Goal: Task Accomplishment & Management: Use online tool/utility

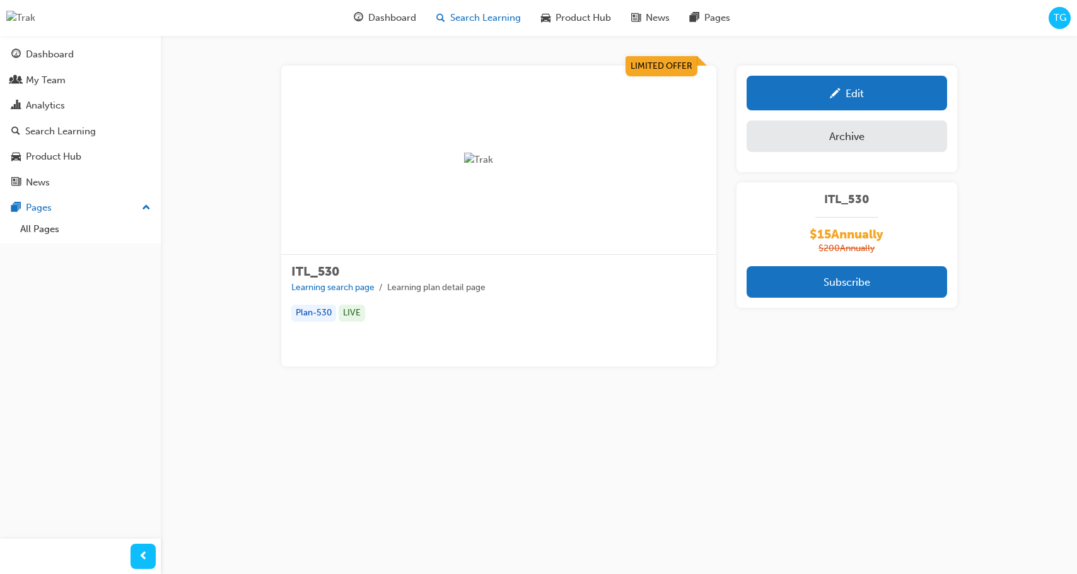
click at [484, 21] on span "Search Learning" at bounding box center [485, 18] width 71 height 14
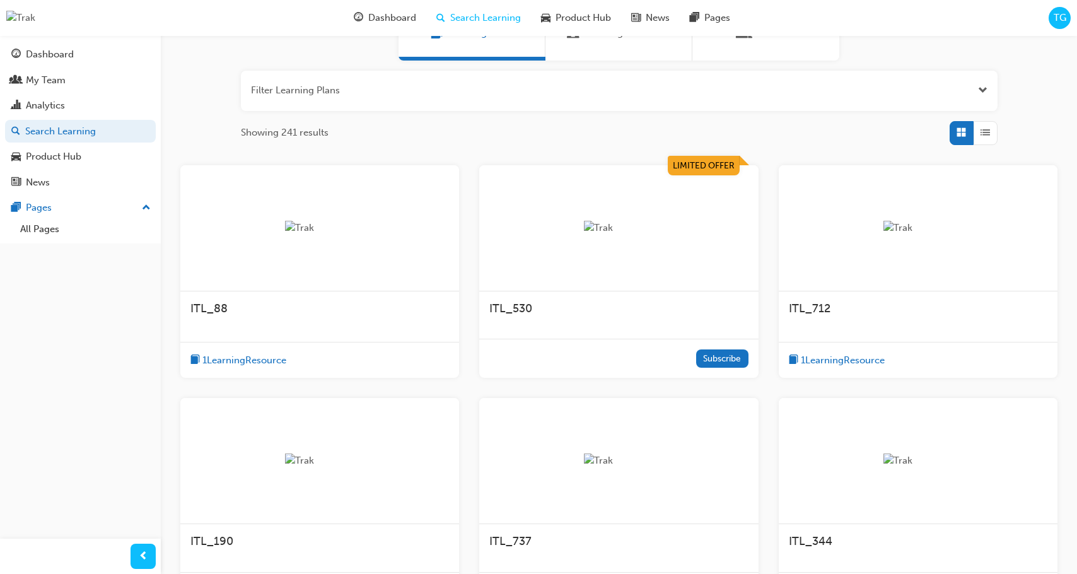
scroll to position [139, 0]
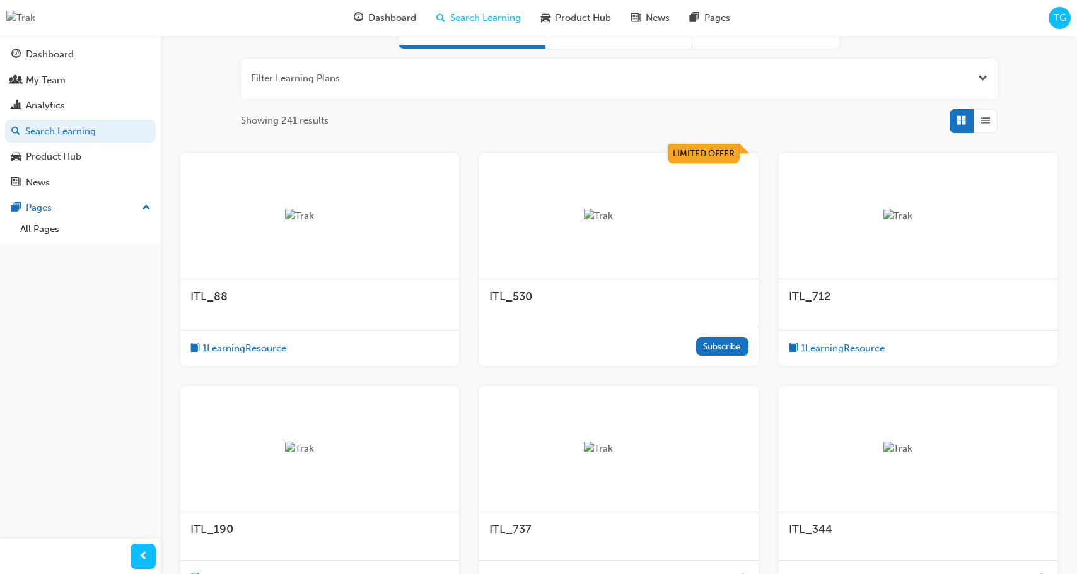
click at [272, 350] on span "1 Learning Resource" at bounding box center [244, 348] width 84 height 14
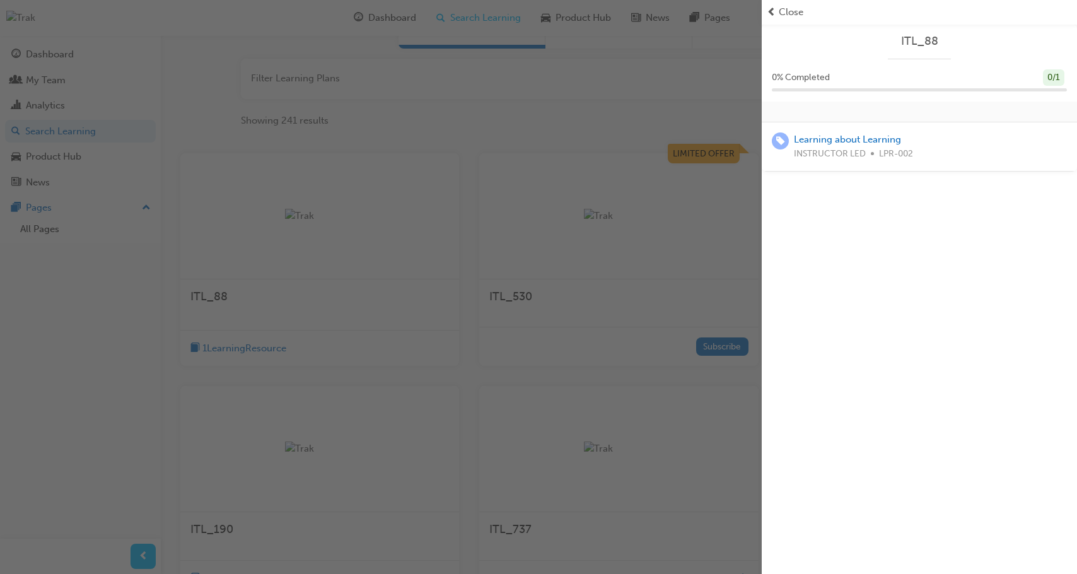
drag, startPoint x: 797, startPoint y: 17, endPoint x: 770, endPoint y: 72, distance: 61.7
click at [797, 17] on span "Close" at bounding box center [791, 12] width 25 height 14
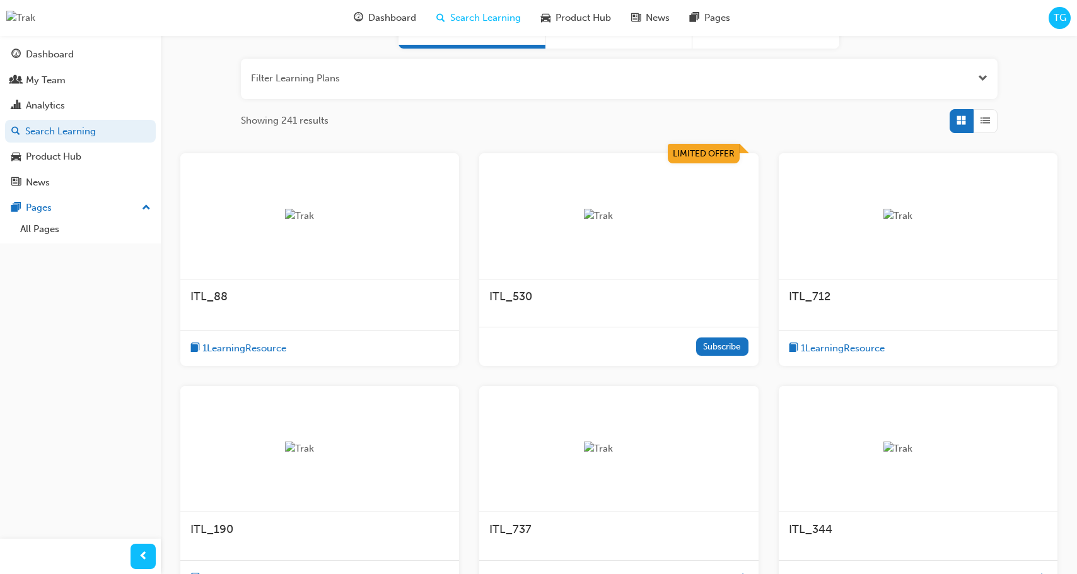
click at [360, 330] on div "1 Learning Resource" at bounding box center [319, 348] width 279 height 37
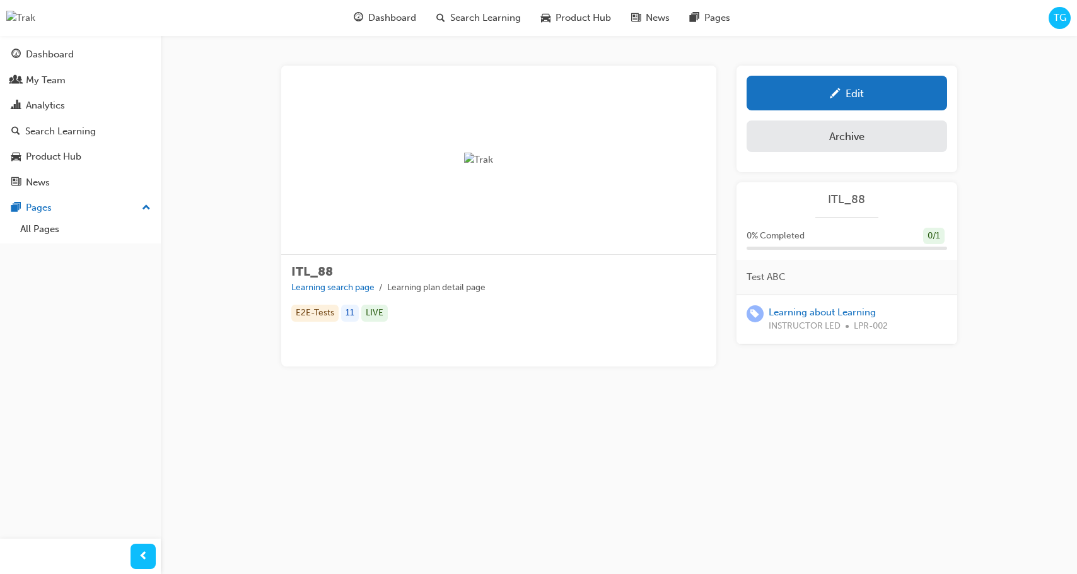
click at [837, 97] on span "pencil-icon" at bounding box center [835, 94] width 11 height 13
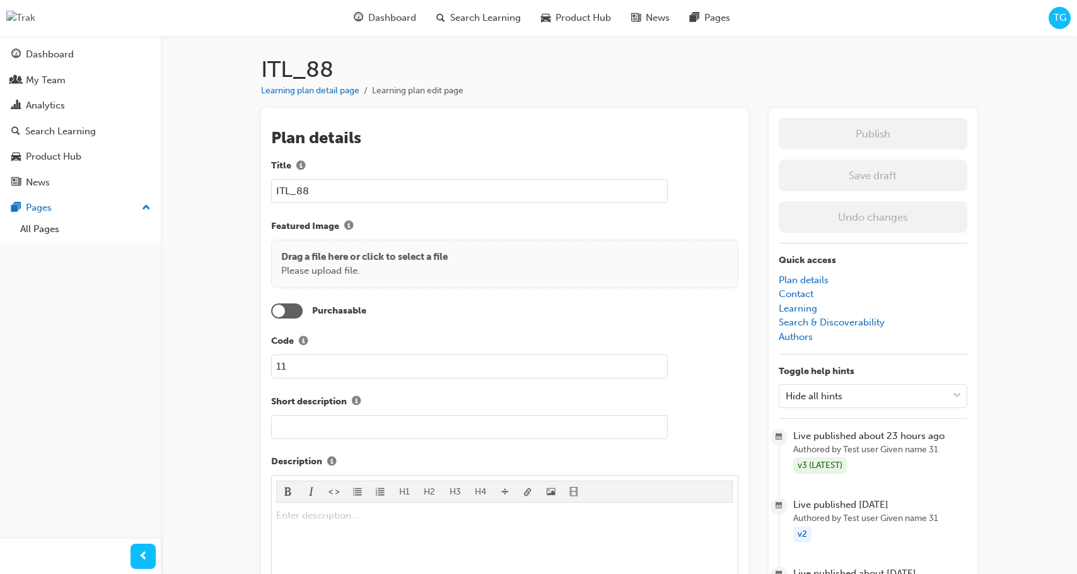
click at [296, 310] on div at bounding box center [287, 310] width 32 height 15
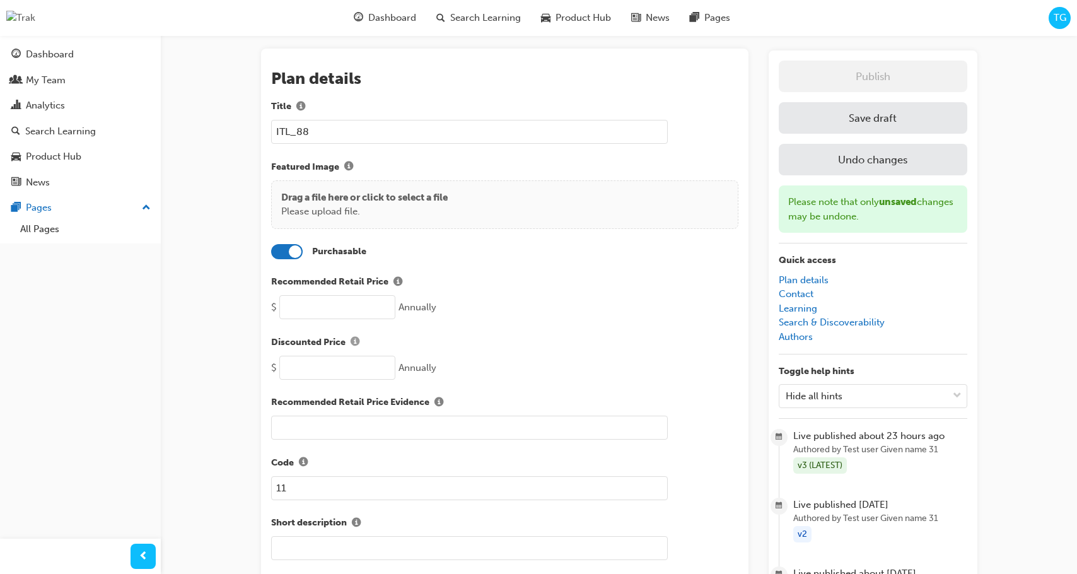
scroll to position [71, 0]
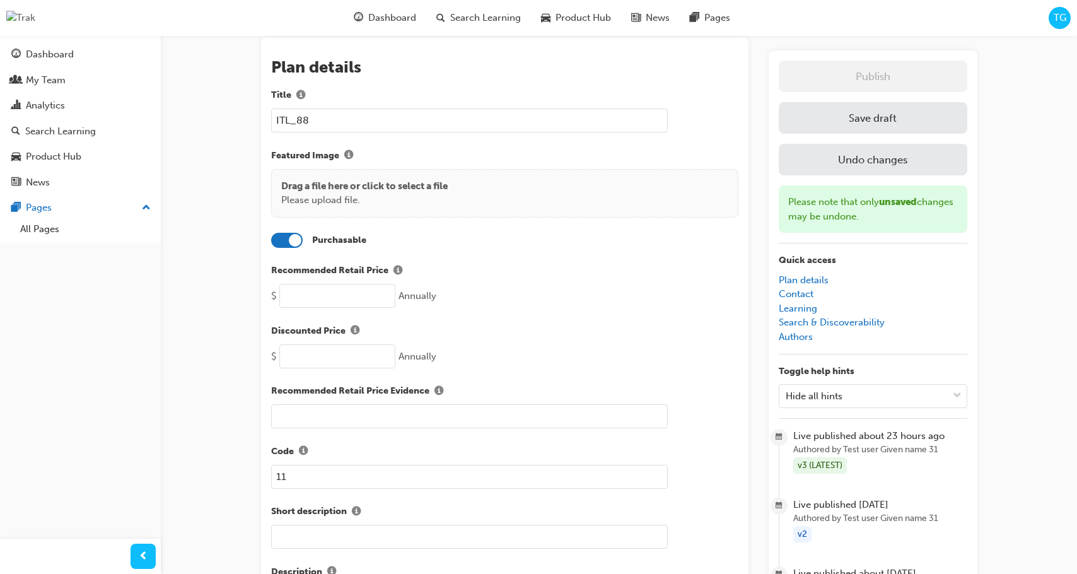
click at [356, 301] on input "number" at bounding box center [337, 296] width 116 height 24
type input "100"
click at [342, 349] on input "number" at bounding box center [337, 356] width 116 height 24
type input "90"
click at [327, 402] on div "Recommended Retail Price Evidence" at bounding box center [504, 405] width 467 height 45
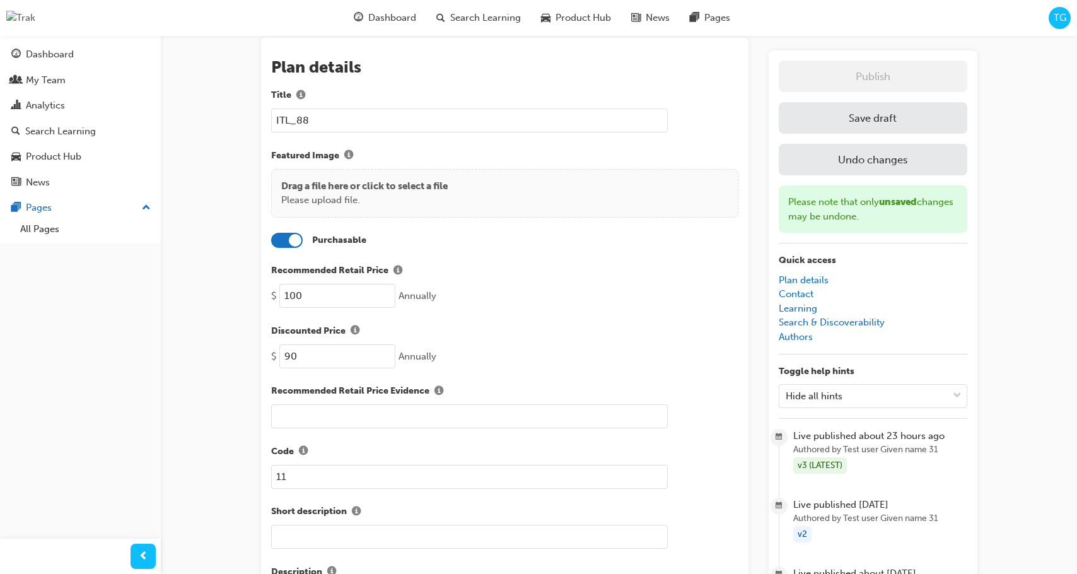
click at [327, 410] on input "text" at bounding box center [469, 416] width 397 height 24
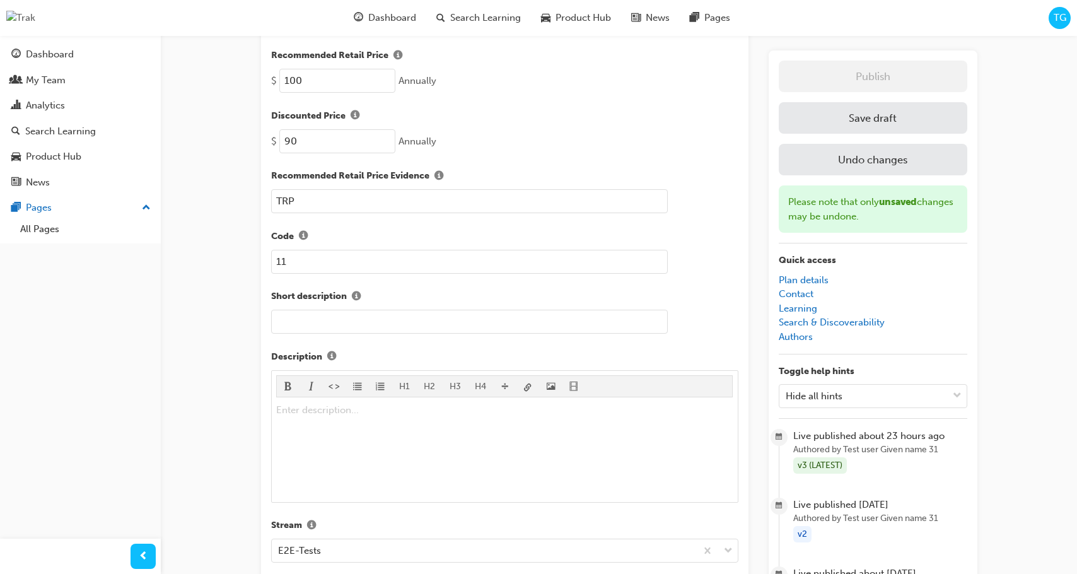
scroll to position [0, 0]
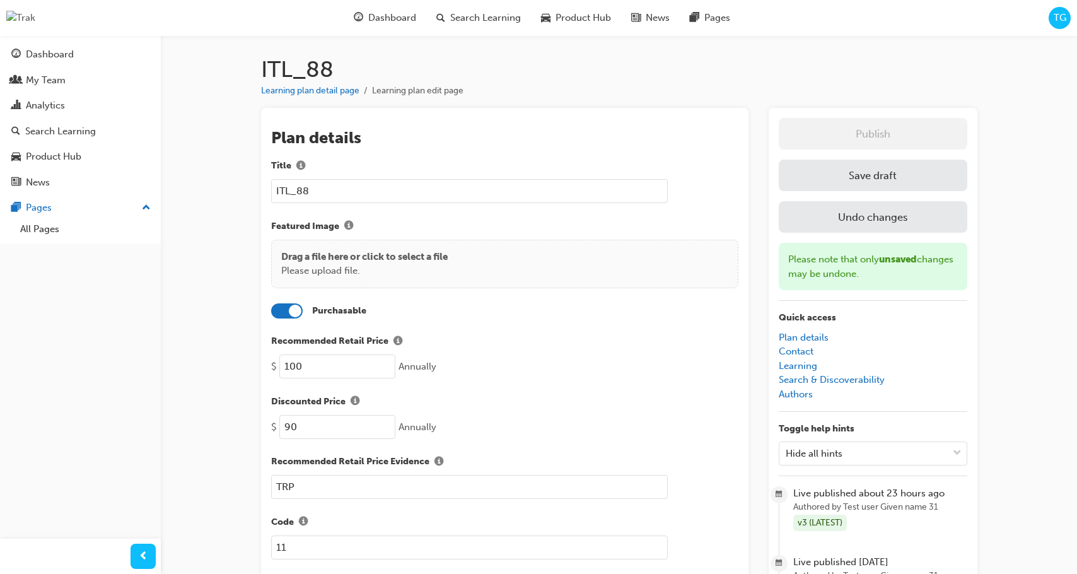
type input "TRP"
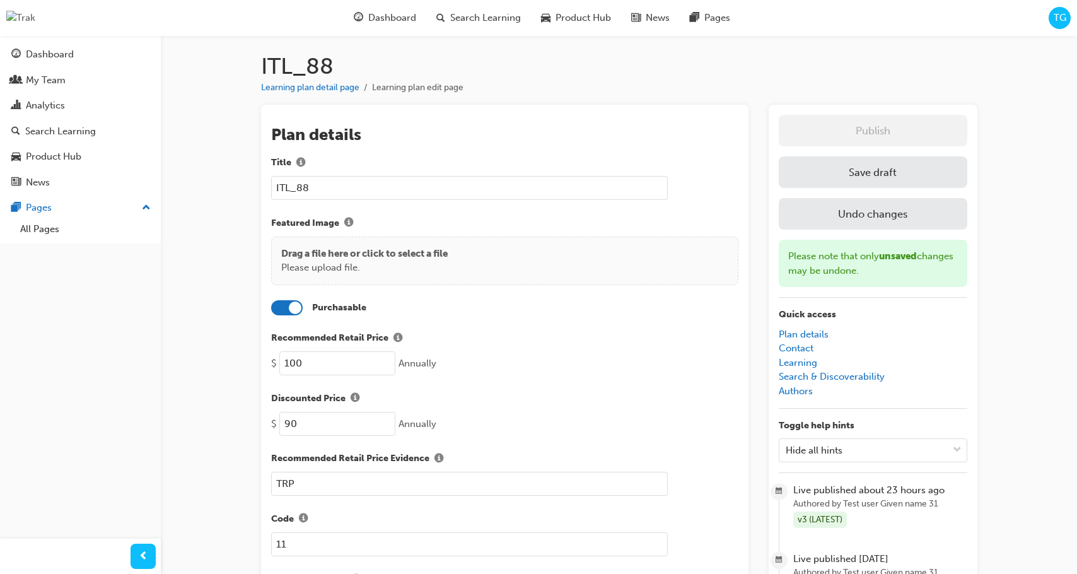
click at [840, 176] on button "Save draft" at bounding box center [873, 172] width 188 height 32
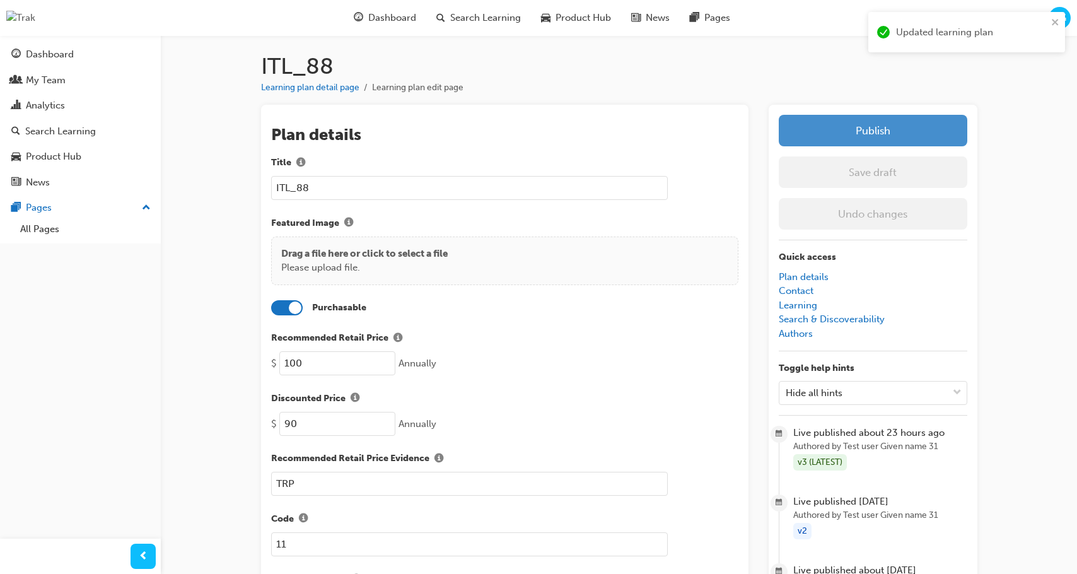
click at [873, 124] on button "Publish" at bounding box center [873, 131] width 188 height 32
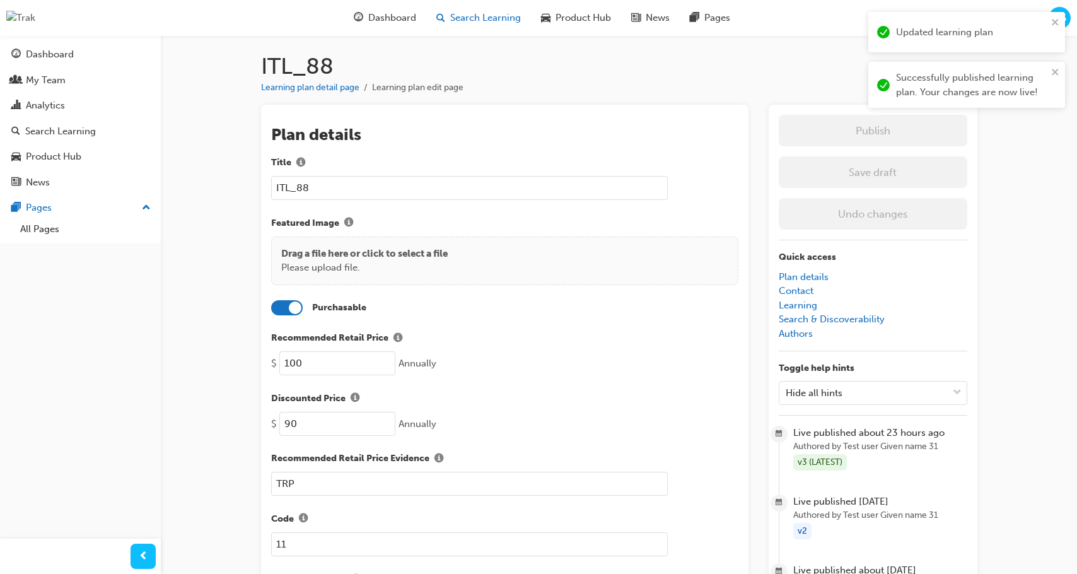
click at [461, 20] on span "Search Learning" at bounding box center [485, 18] width 71 height 14
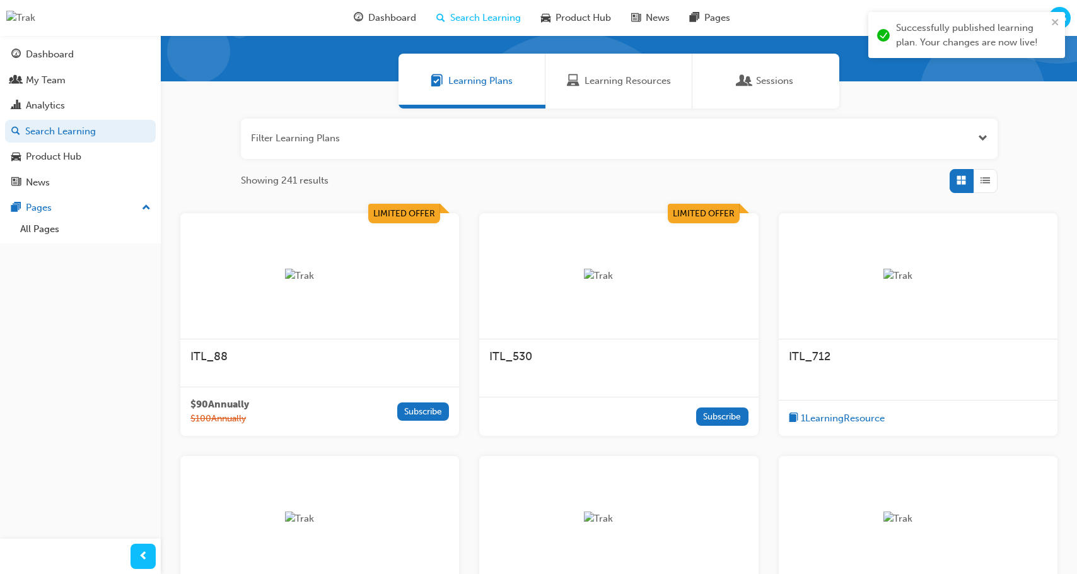
scroll to position [81, 0]
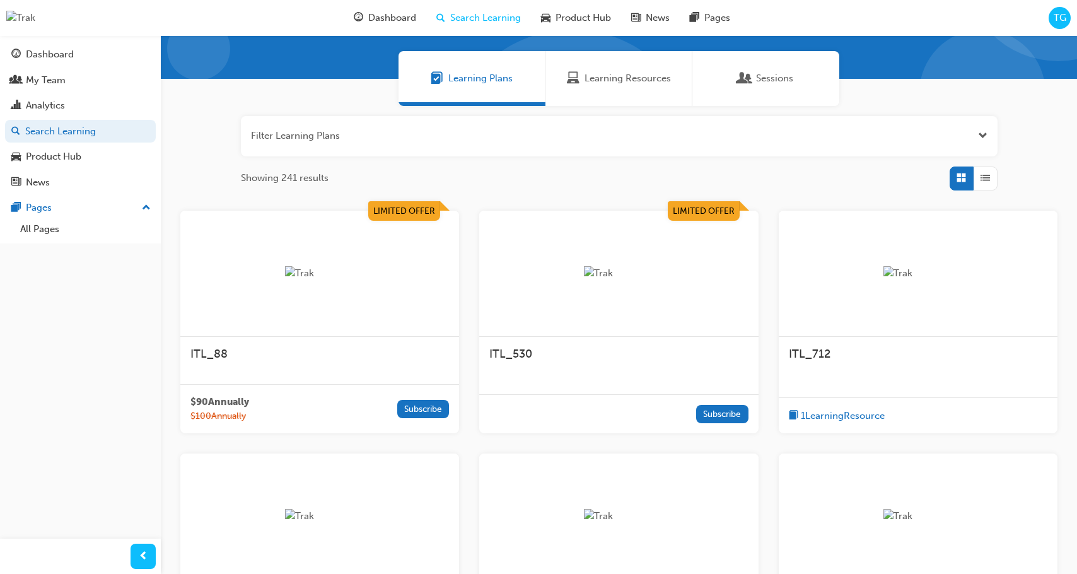
click at [575, 373] on div "ITL_530" at bounding box center [618, 361] width 279 height 48
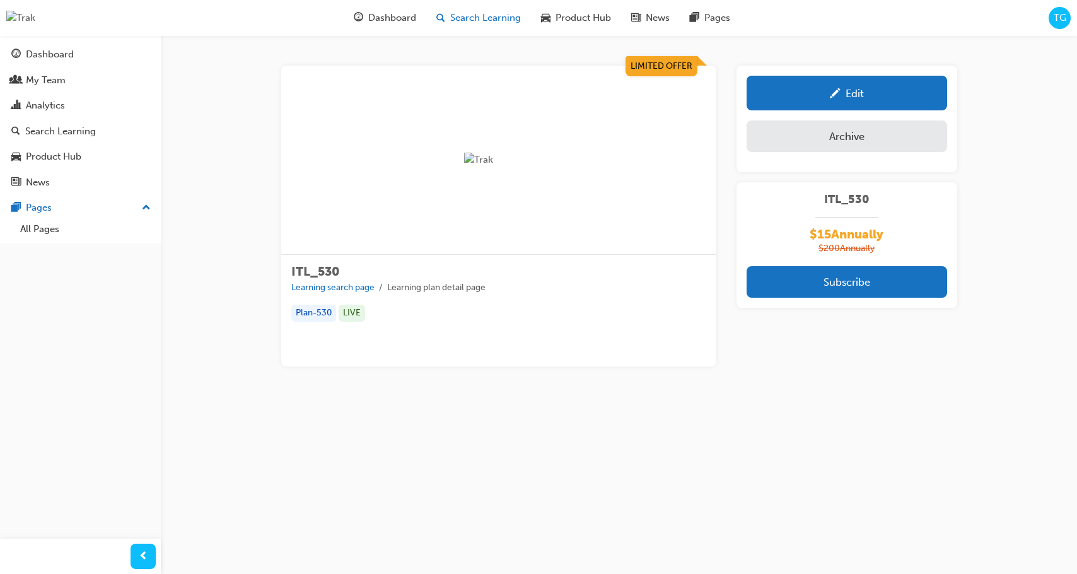
click at [478, 24] on span "Search Learning" at bounding box center [485, 18] width 71 height 14
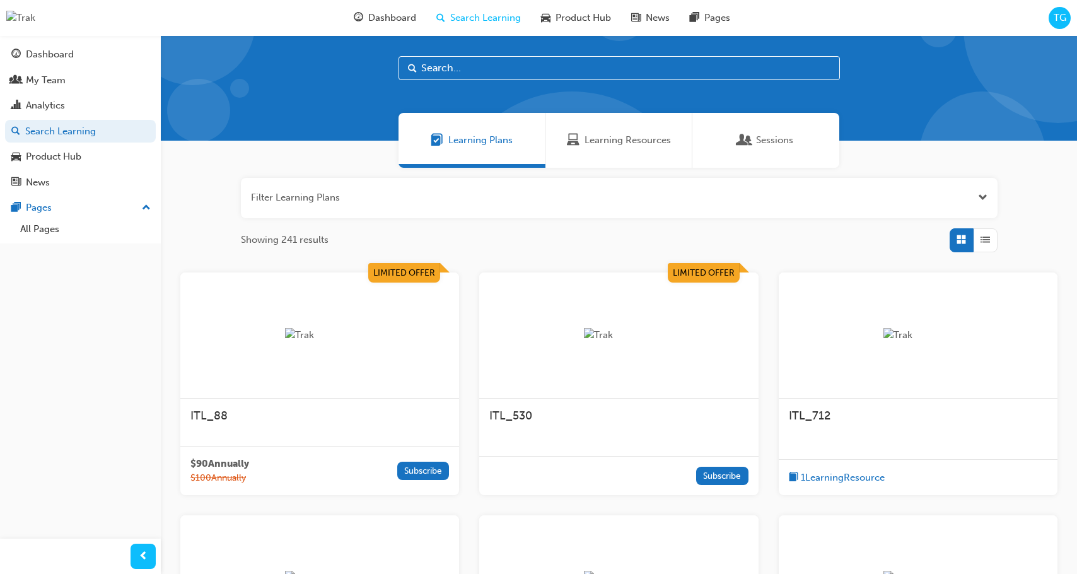
scroll to position [21, 0]
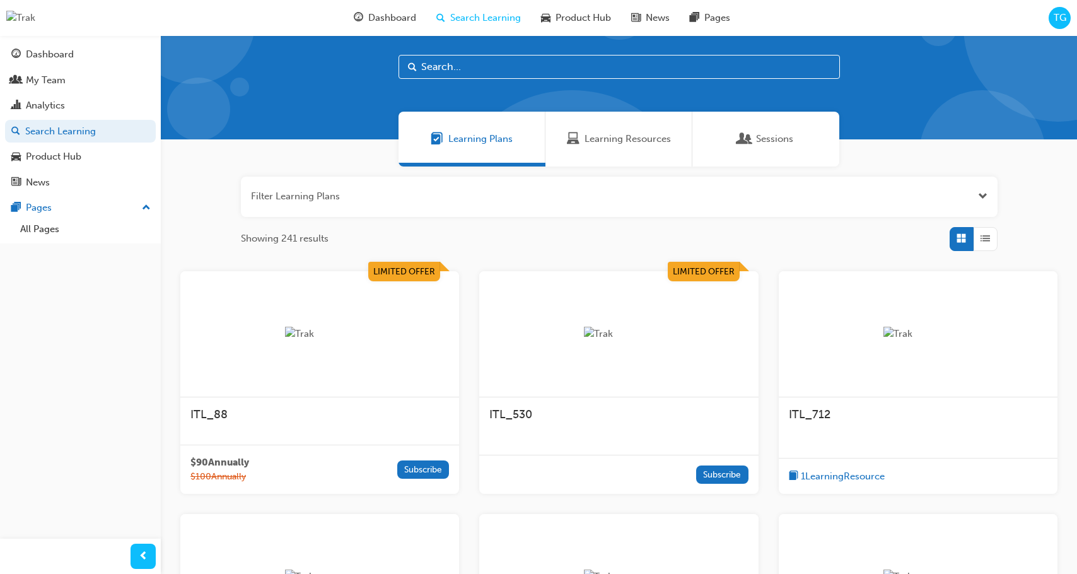
click at [696, 414] on div "ITL_530" at bounding box center [618, 414] width 258 height 15
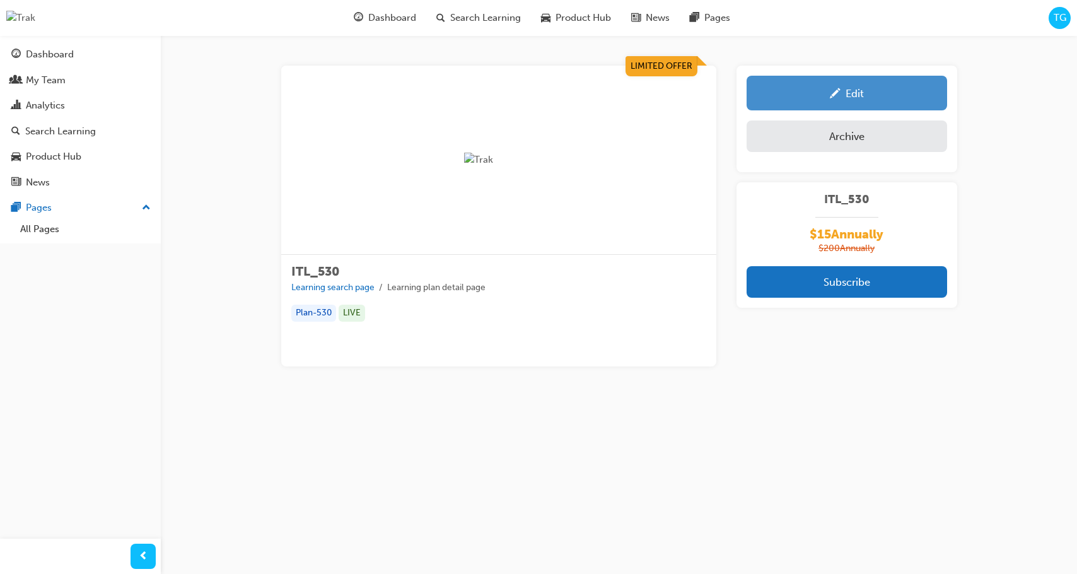
click at [889, 88] on div "Edit" at bounding box center [847, 93] width 182 height 16
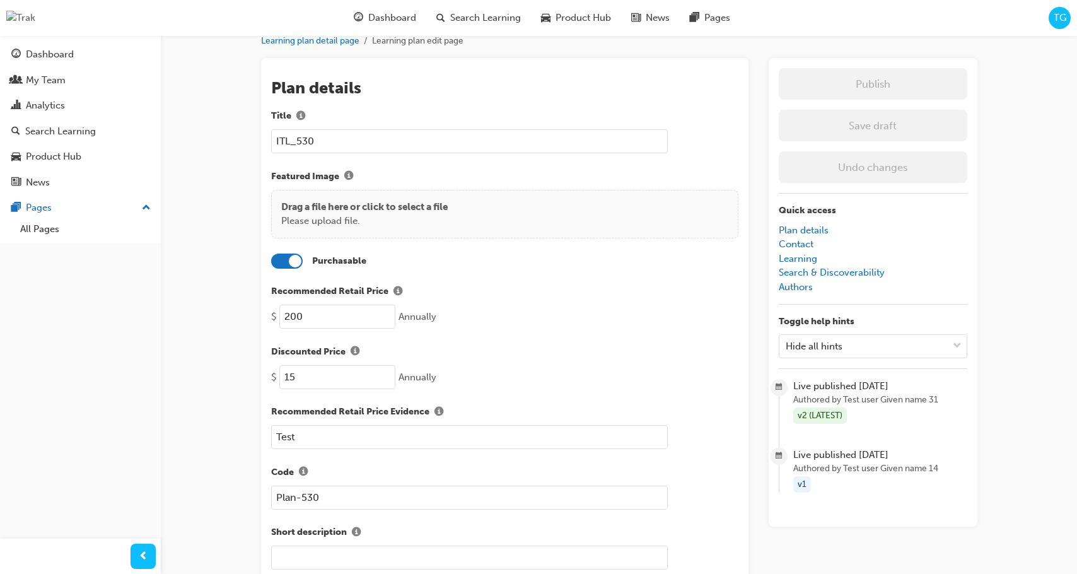
scroll to position [67, 0]
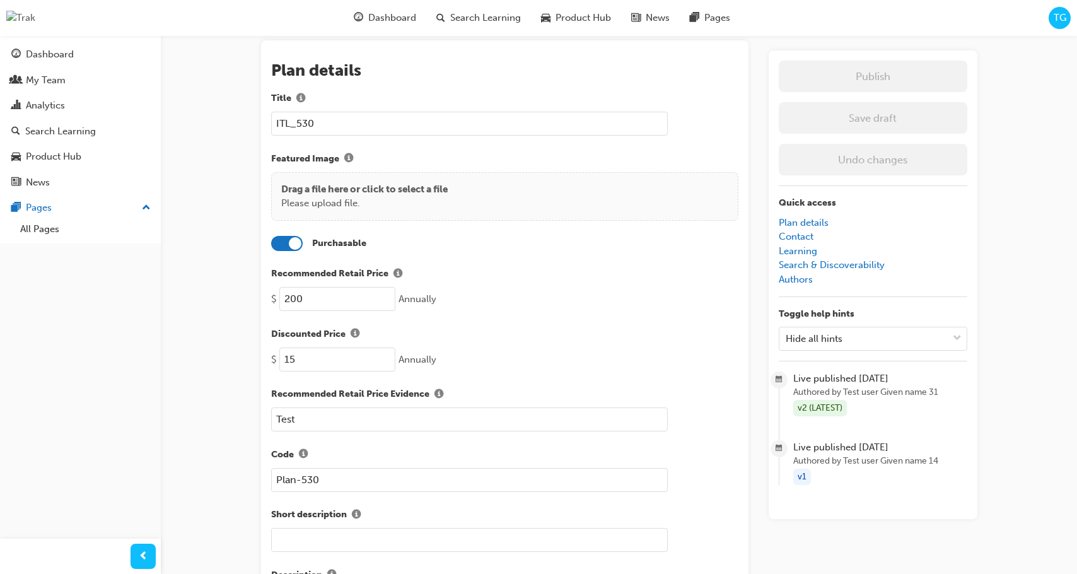
drag, startPoint x: 350, startPoint y: 364, endPoint x: 284, endPoint y: 358, distance: 66.4
click at [284, 358] on input "15" at bounding box center [337, 359] width 116 height 24
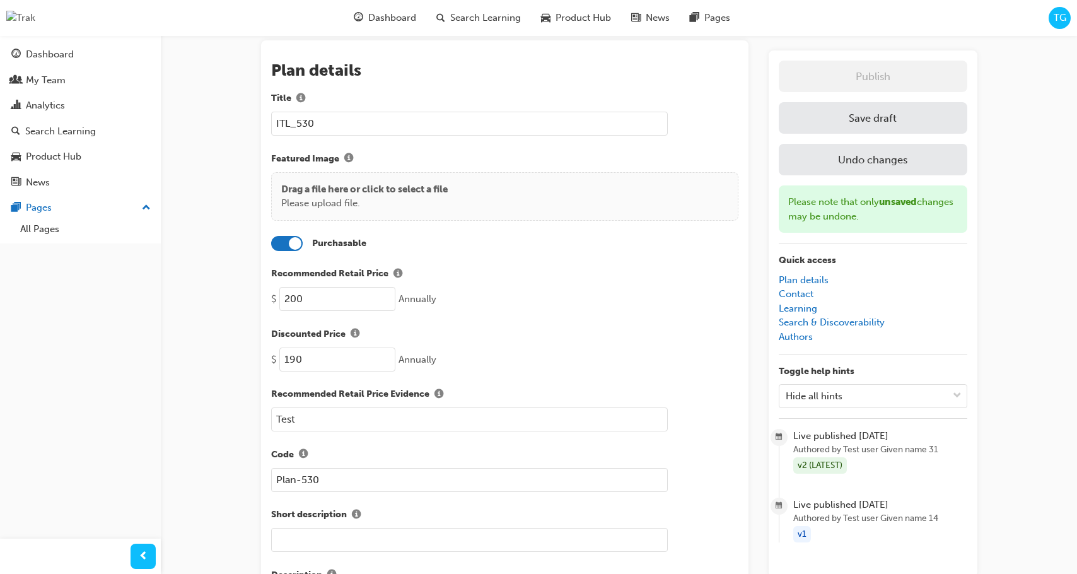
scroll to position [64, 0]
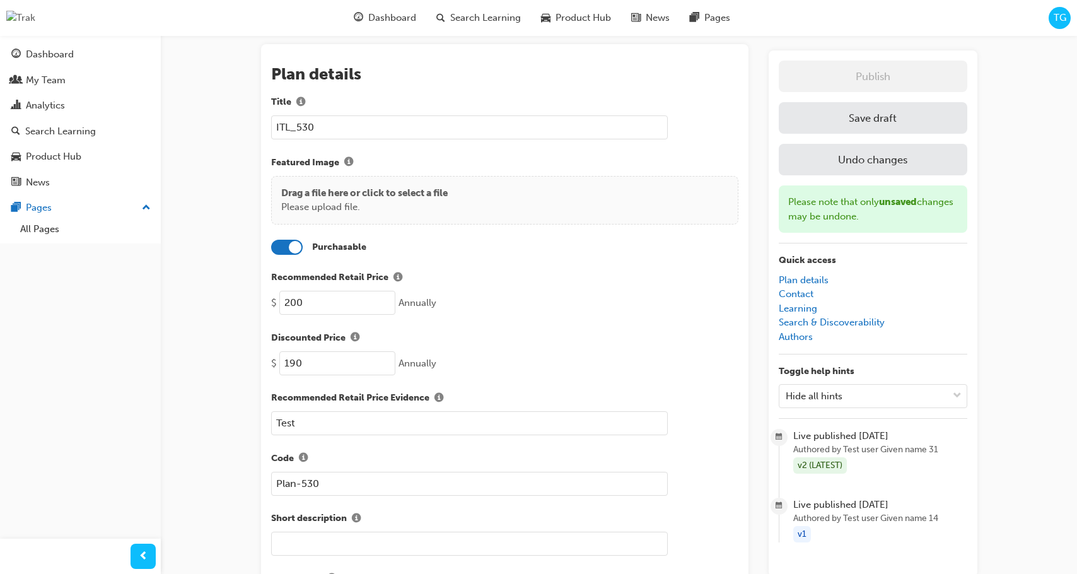
type input "190"
click at [843, 124] on button "Save draft" at bounding box center [873, 118] width 188 height 32
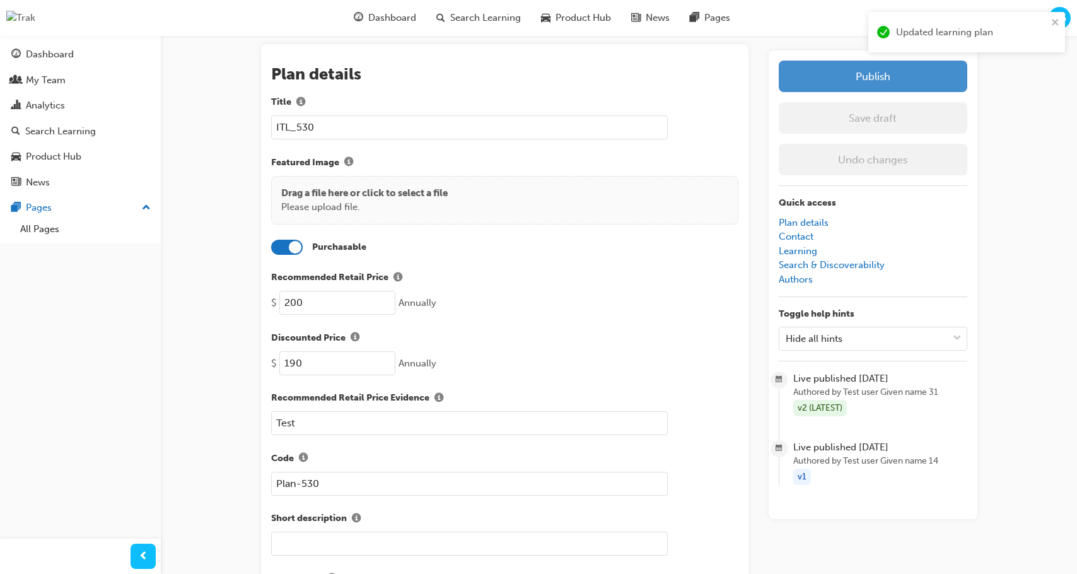
click at [858, 78] on button "Publish" at bounding box center [873, 77] width 188 height 32
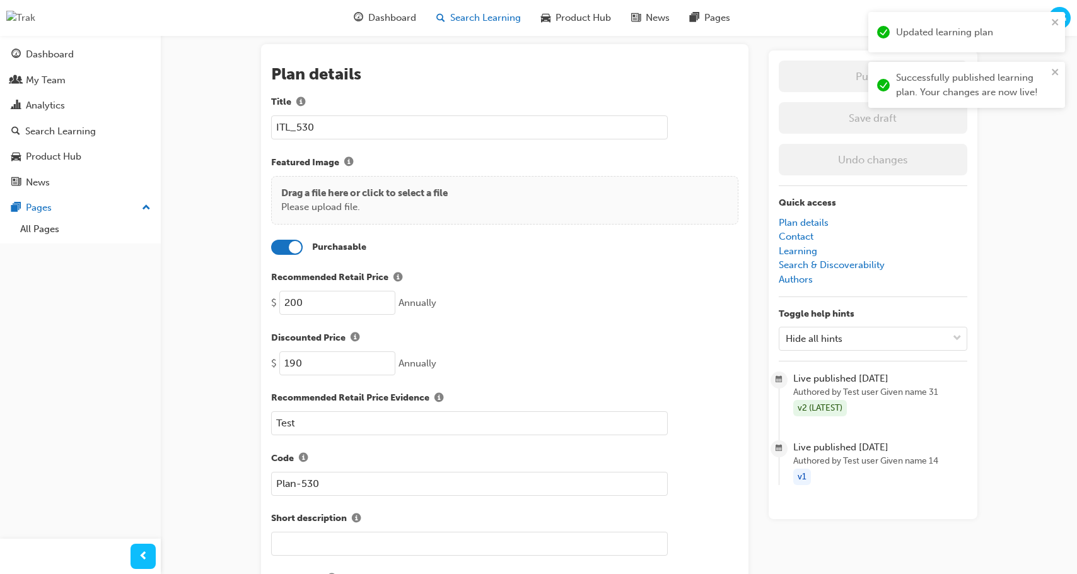
click at [463, 15] on span "Search Learning" at bounding box center [485, 18] width 71 height 14
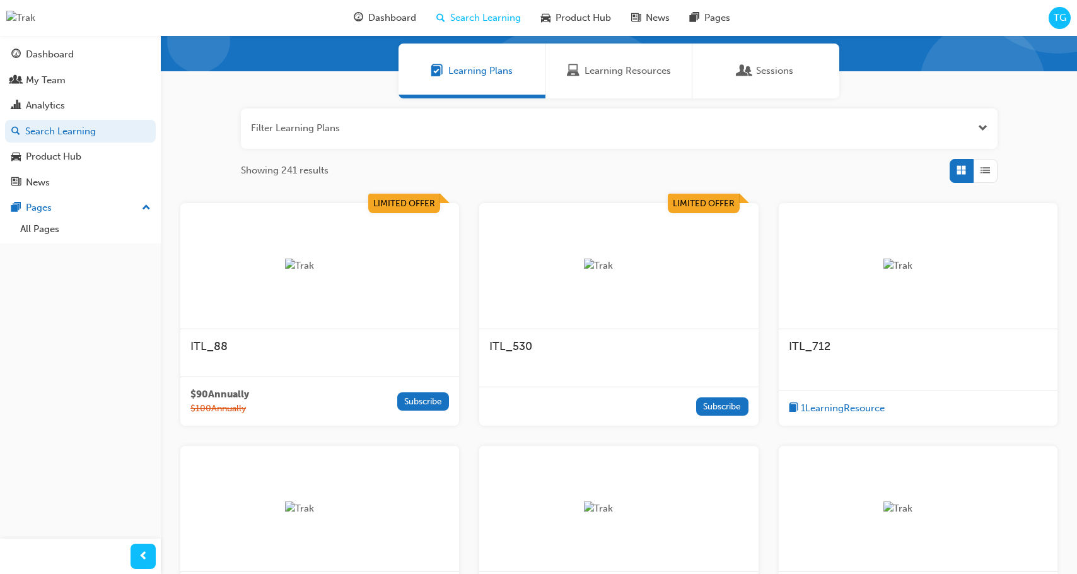
scroll to position [100, 0]
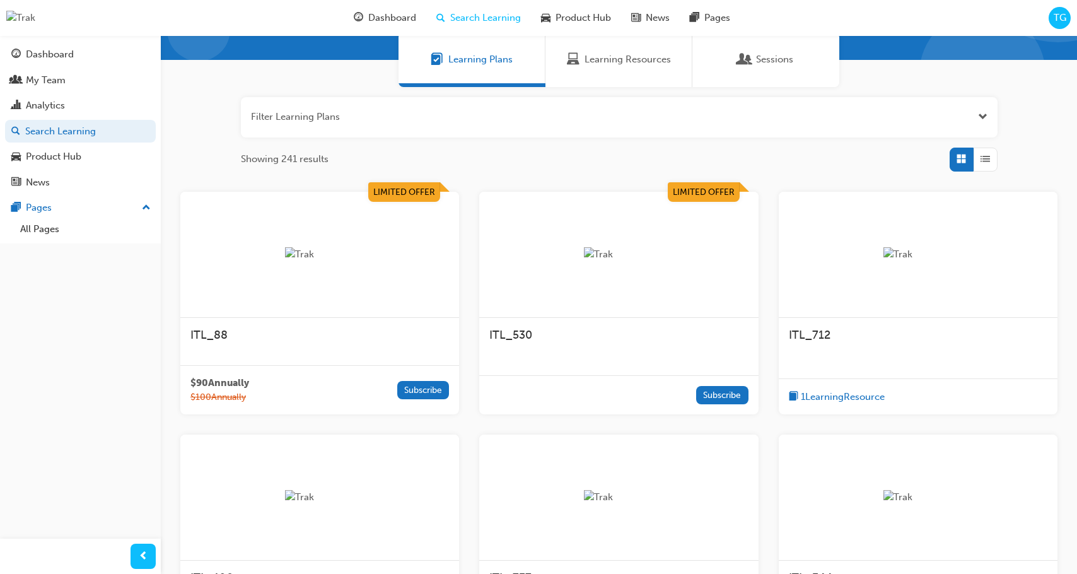
click at [897, 364] on div "ITL_712" at bounding box center [918, 342] width 279 height 48
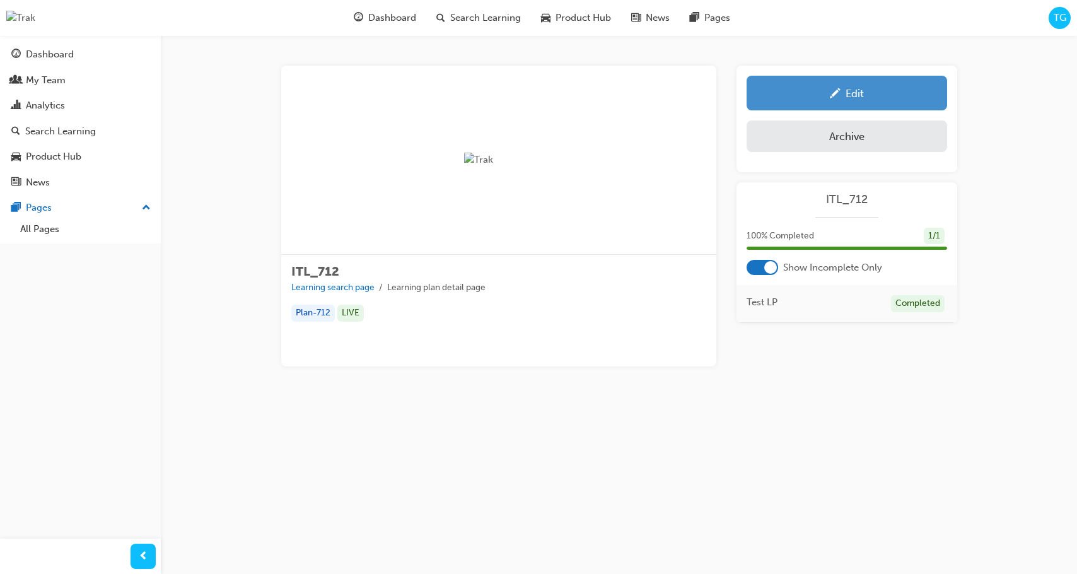
click at [858, 90] on div "Edit" at bounding box center [854, 93] width 18 height 13
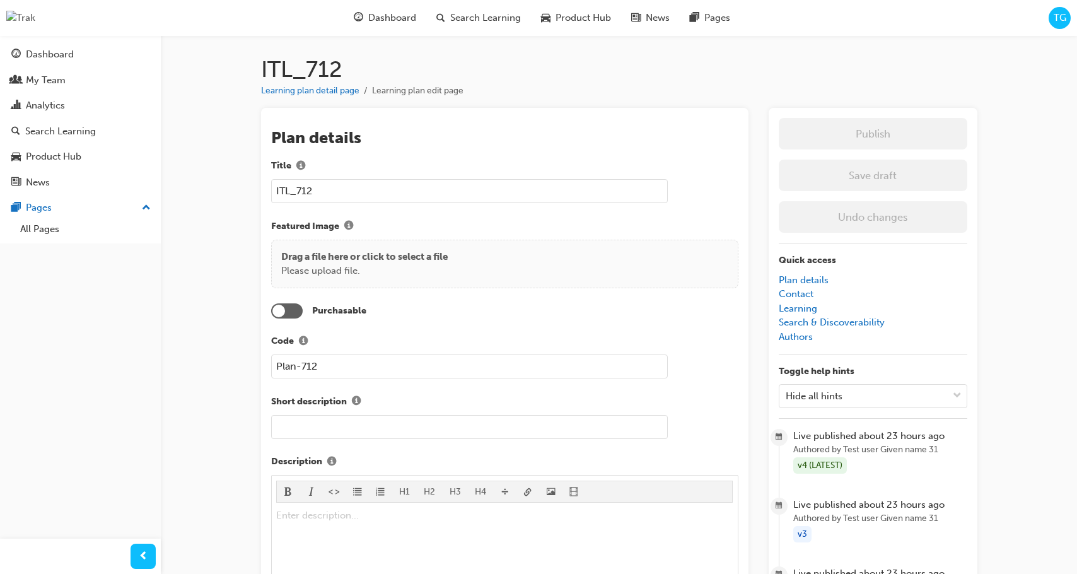
drag, startPoint x: 293, startPoint y: 313, endPoint x: 301, endPoint y: 310, distance: 9.0
click at [294, 313] on div at bounding box center [287, 310] width 32 height 15
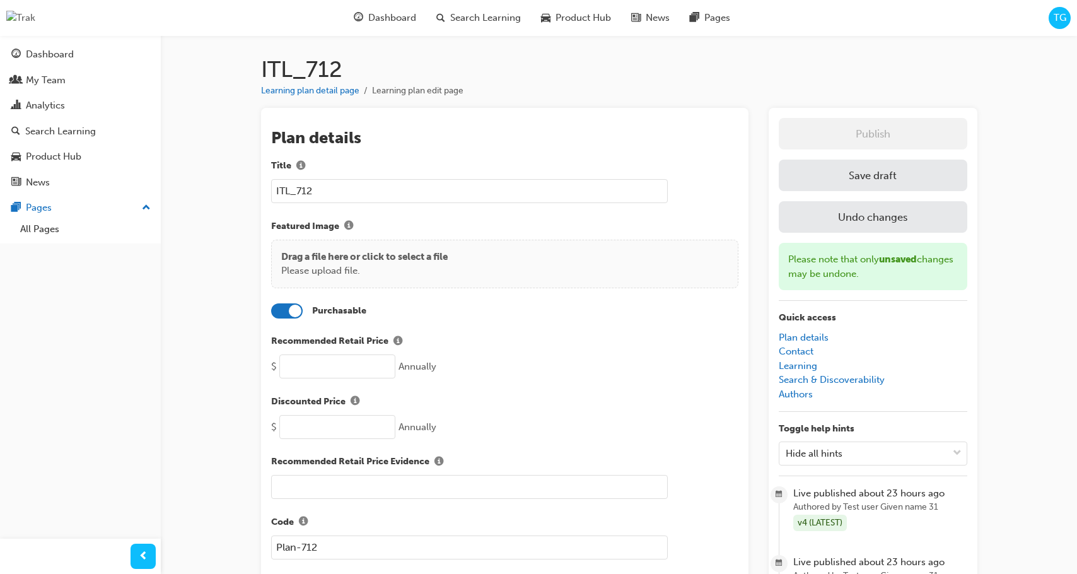
click at [354, 367] on input "number" at bounding box center [337, 366] width 116 height 24
type input "104"
click at [345, 430] on input "number" at bounding box center [337, 427] width 116 height 24
type input "9"
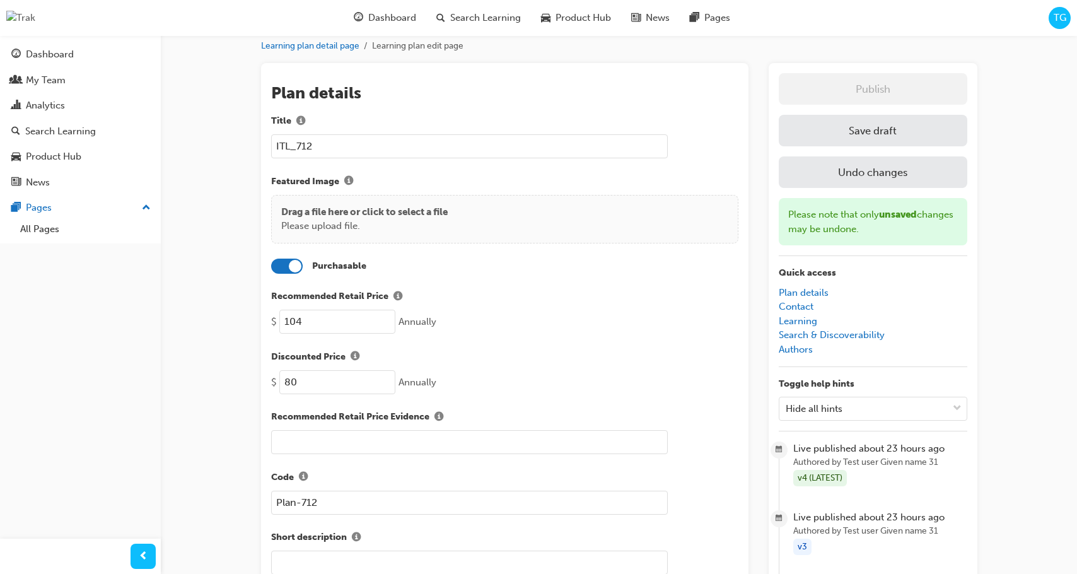
type input "80"
click at [454, 443] on input "text" at bounding box center [469, 442] width 397 height 24
type input "Tst1"
click at [676, 383] on div "$ 80 Annually" at bounding box center [504, 380] width 467 height 24
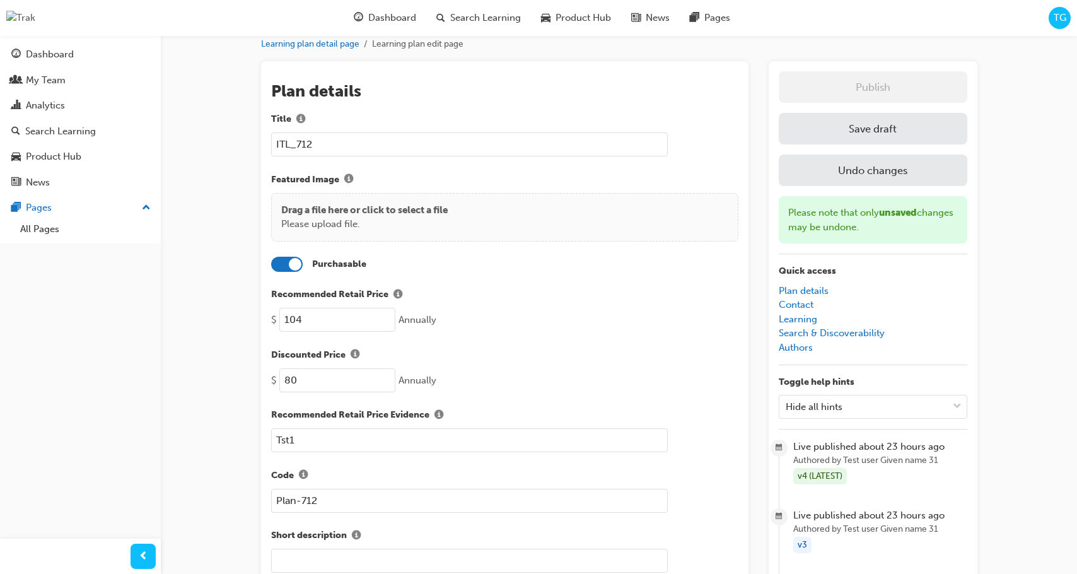
click at [848, 123] on button "Save draft" at bounding box center [873, 129] width 188 height 32
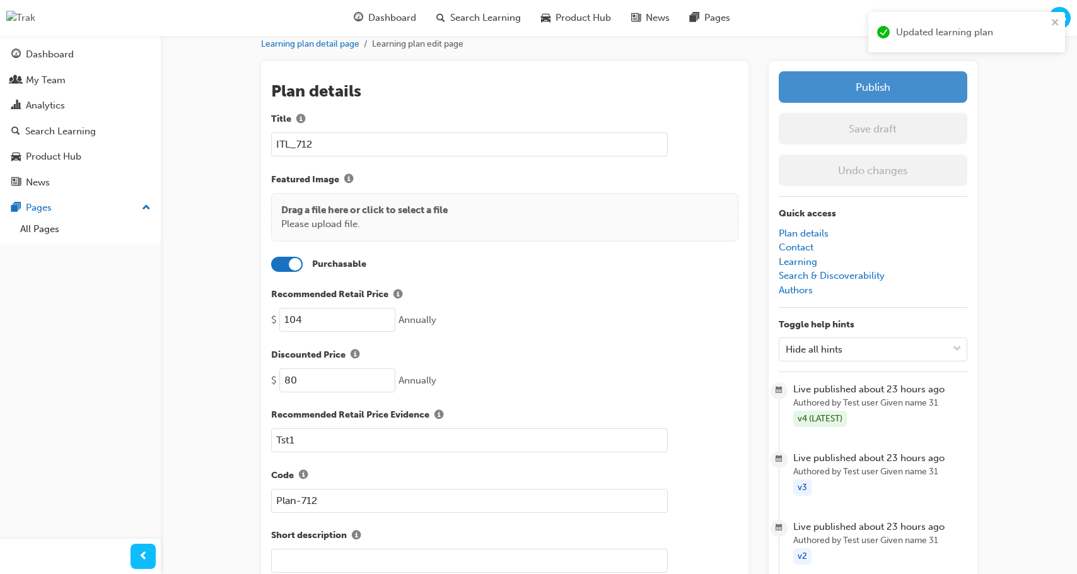
click at [847, 90] on button "Publish" at bounding box center [873, 87] width 188 height 32
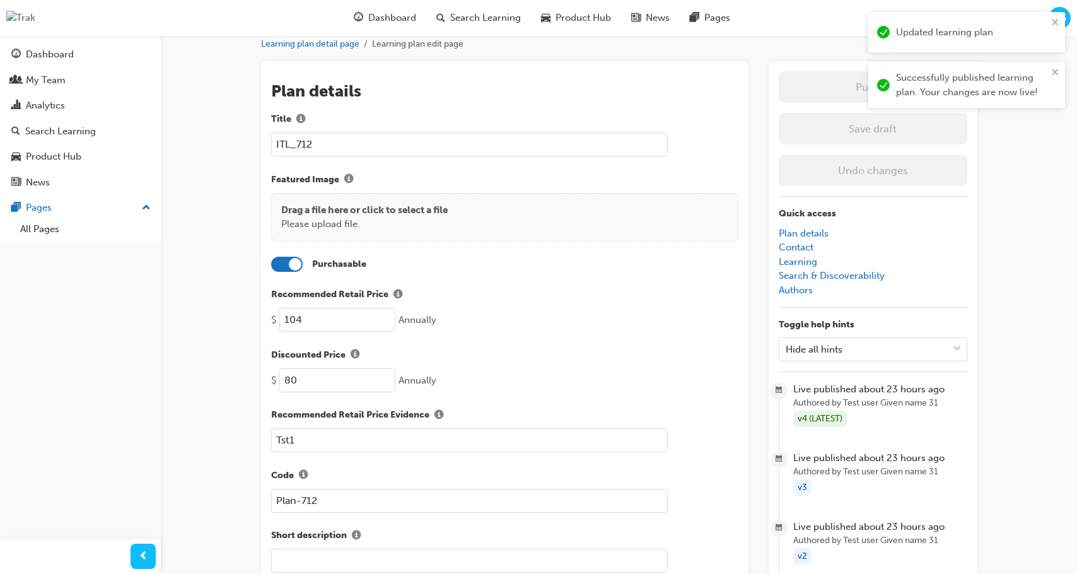
scroll to position [0, 0]
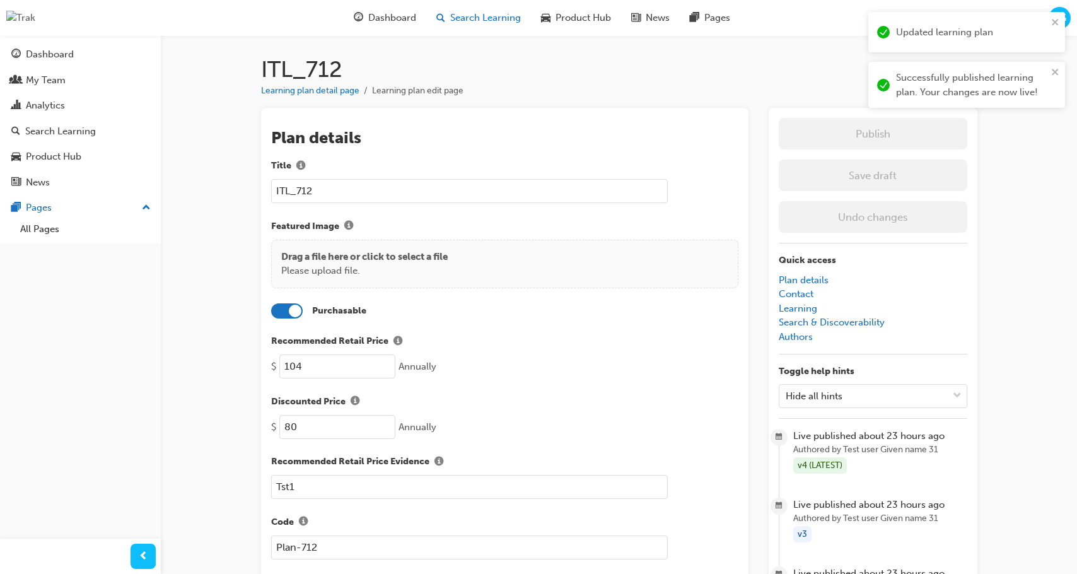
click at [454, 23] on span "Search Learning" at bounding box center [485, 18] width 71 height 14
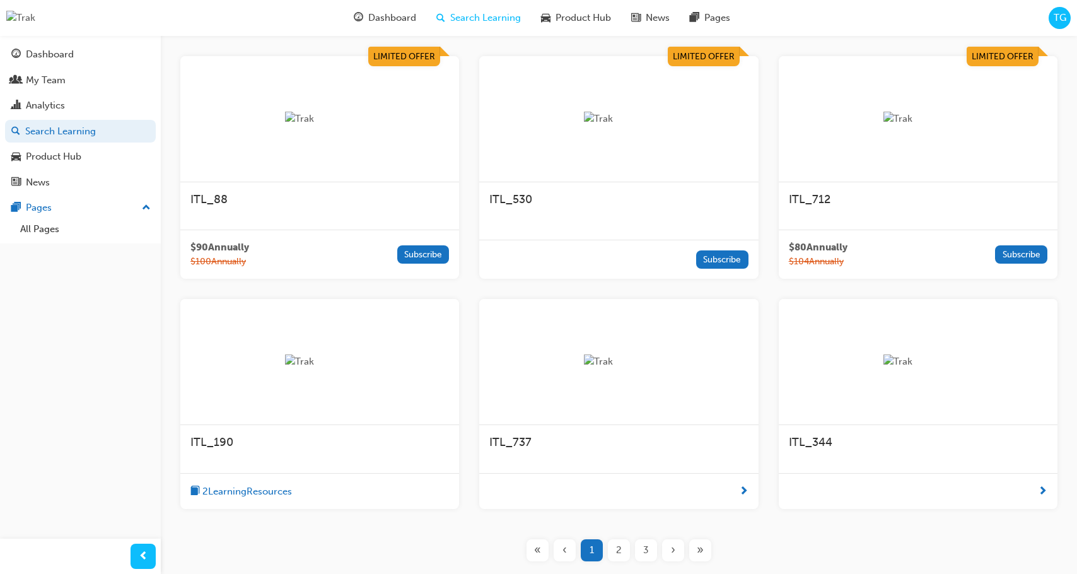
scroll to position [234, 0]
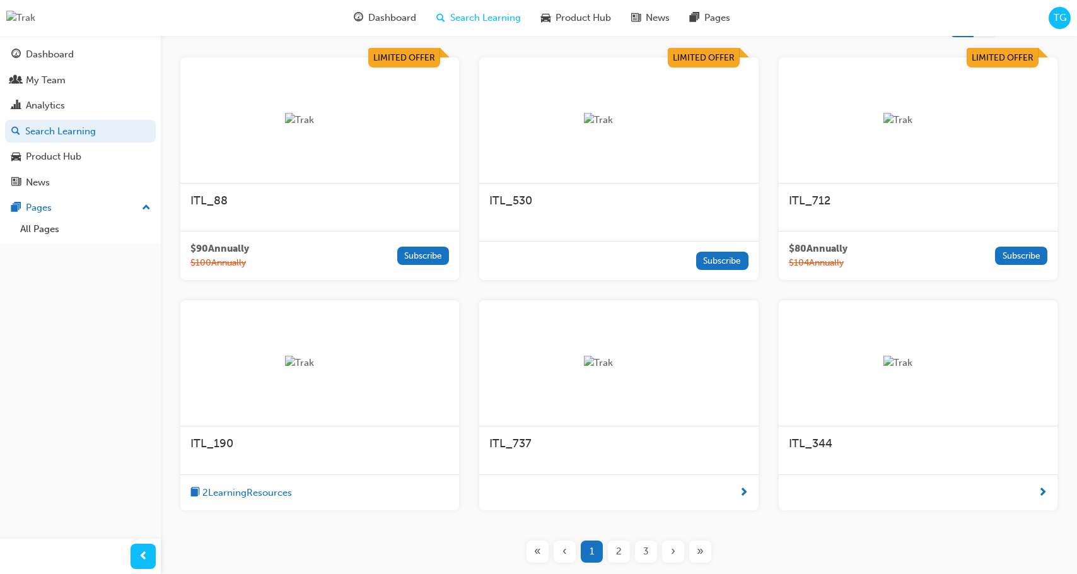
click at [413, 405] on div at bounding box center [319, 363] width 279 height 126
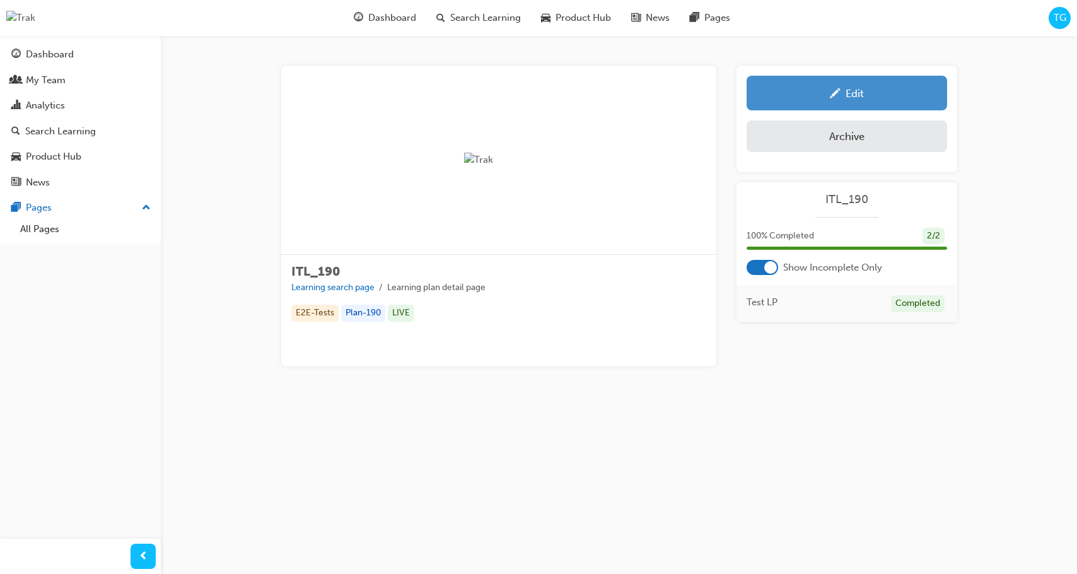
click at [839, 99] on span "pencil-icon" at bounding box center [835, 94] width 11 height 13
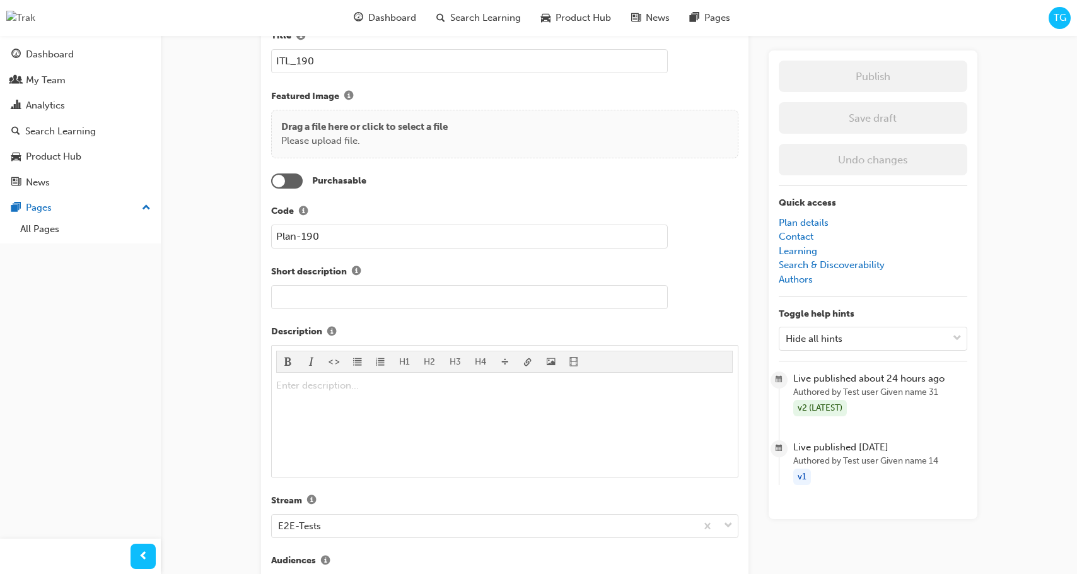
scroll to position [136, 0]
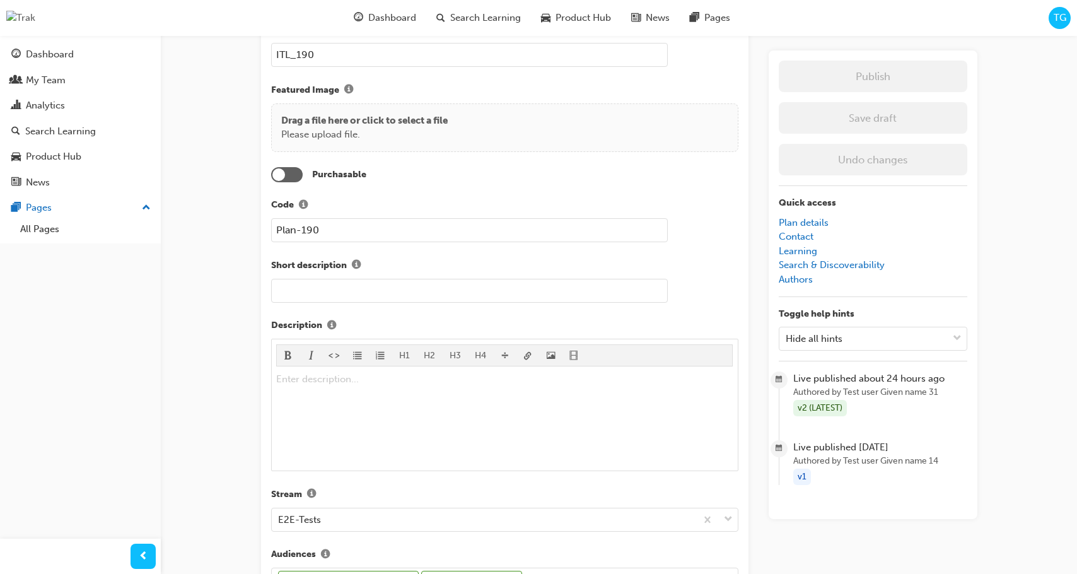
click at [297, 172] on div at bounding box center [287, 174] width 32 height 15
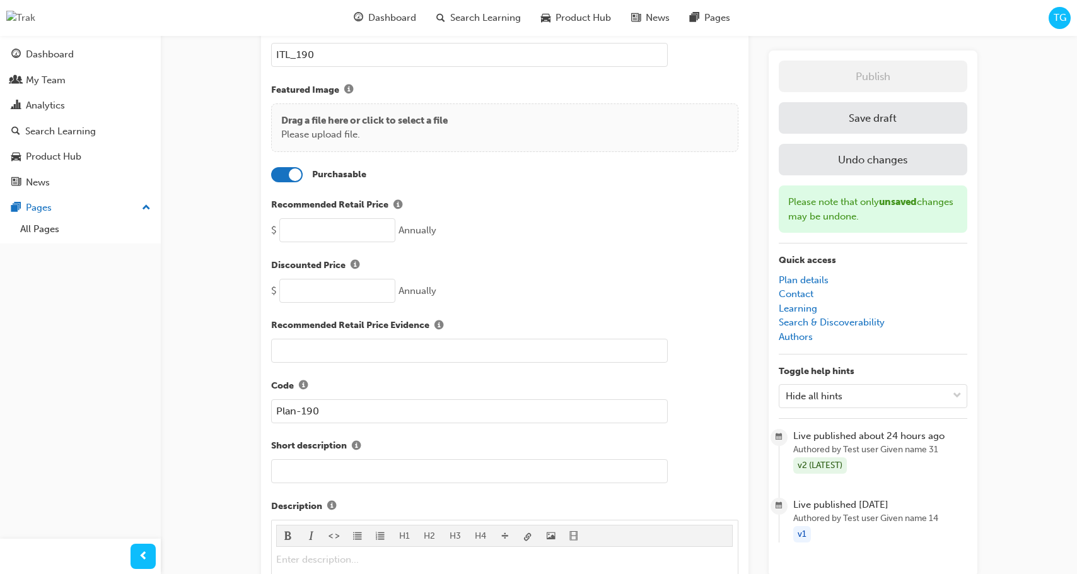
click at [357, 230] on input "number" at bounding box center [337, 230] width 116 height 24
type input "500"
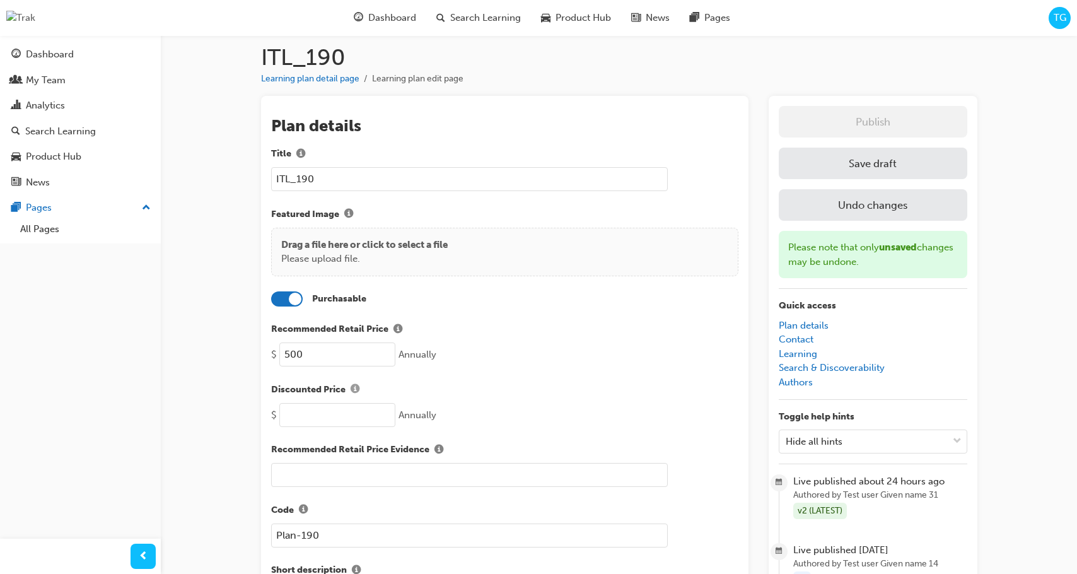
scroll to position [0, 0]
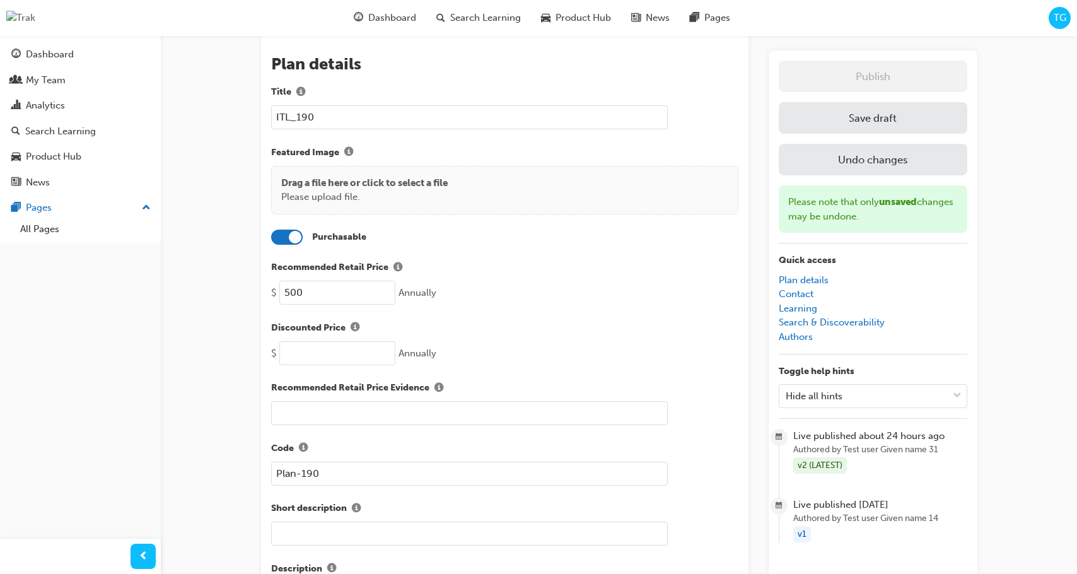
click at [337, 351] on input "number" at bounding box center [337, 353] width 116 height 24
type input "-1"
type input "450"
click at [586, 319] on label "Discounted Price" at bounding box center [504, 327] width 467 height 16
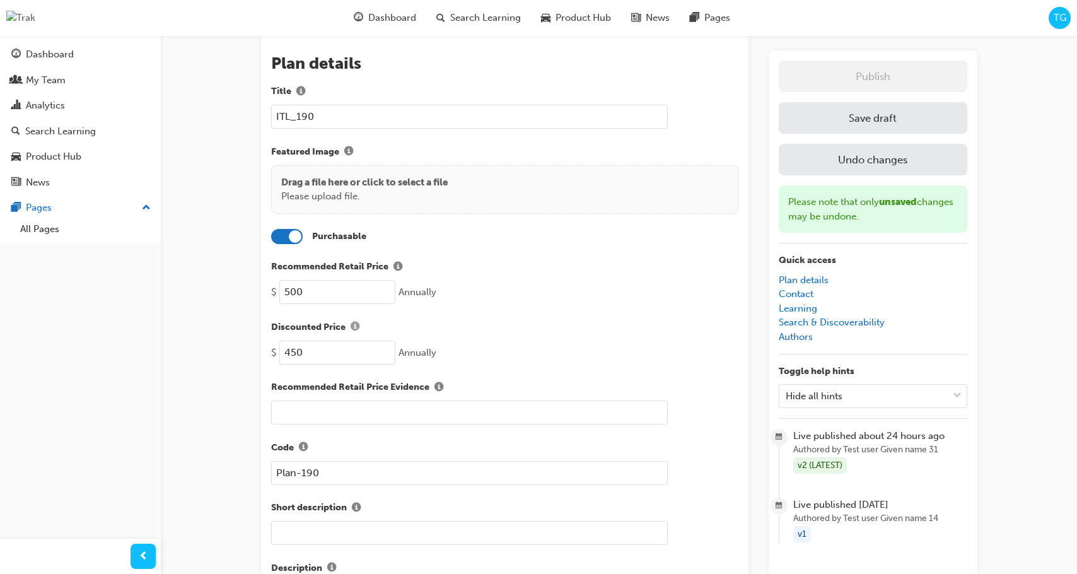
click at [364, 319] on button "Discounted Price" at bounding box center [354, 327] width 19 height 16
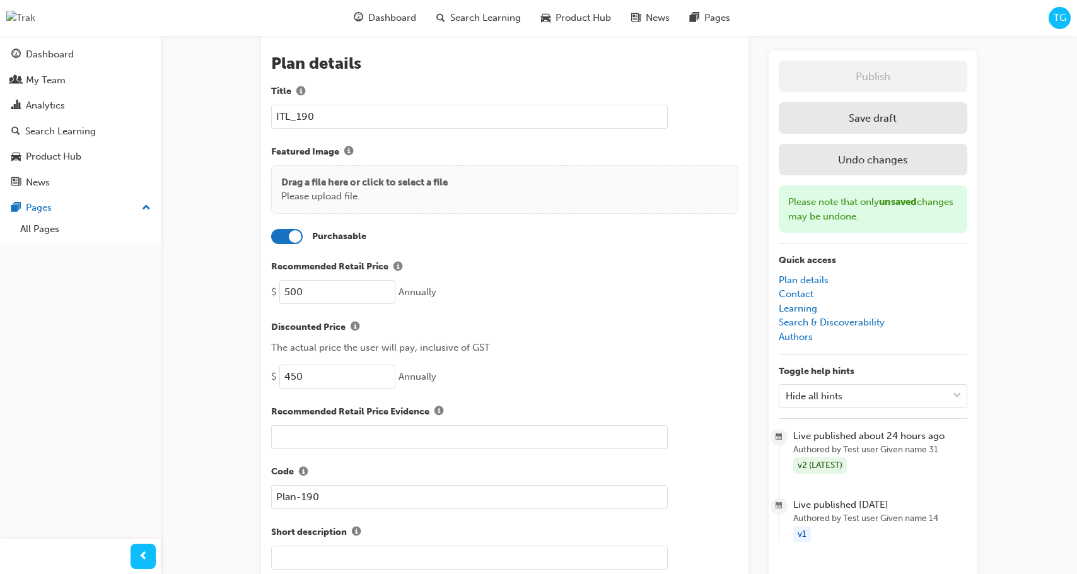
click at [301, 434] on input "text" at bounding box center [469, 437] width 397 height 24
type input "Rob1"
click at [497, 367] on div "$ 450 Annually" at bounding box center [504, 375] width 467 height 24
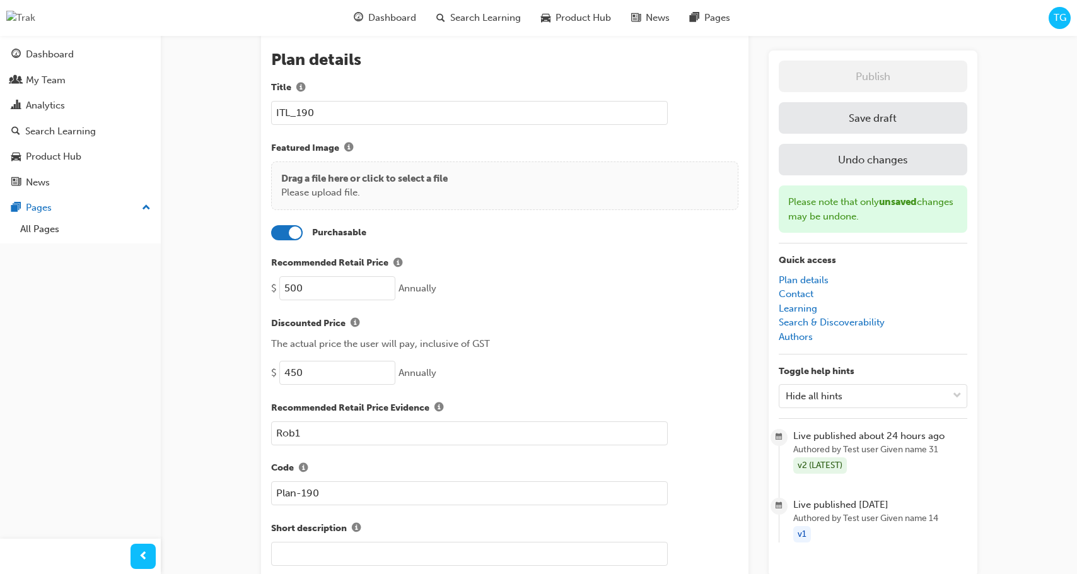
click at [860, 129] on button "Save draft" at bounding box center [873, 118] width 188 height 32
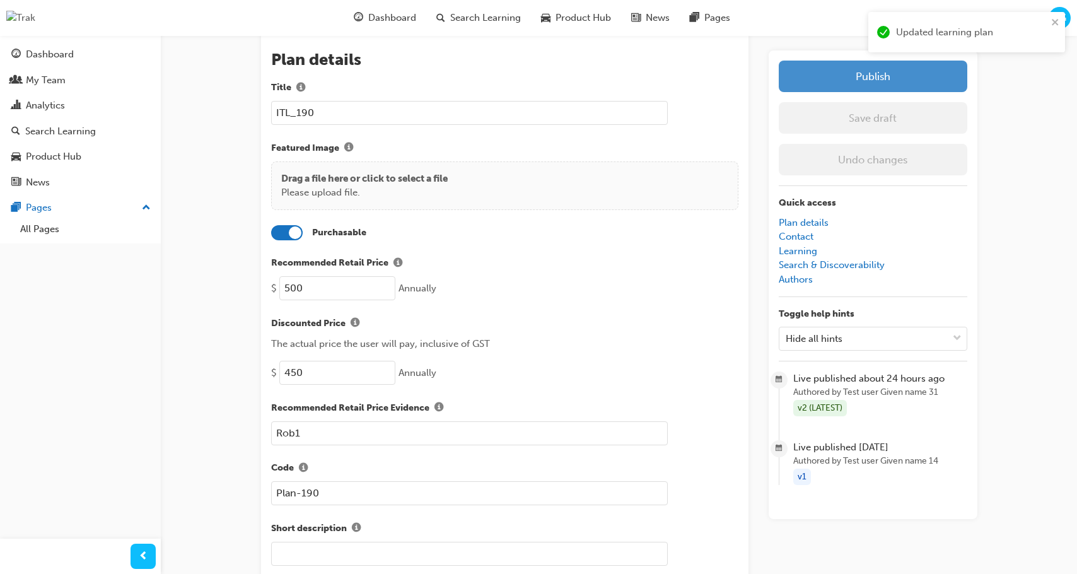
click at [866, 79] on button "Publish" at bounding box center [873, 77] width 188 height 32
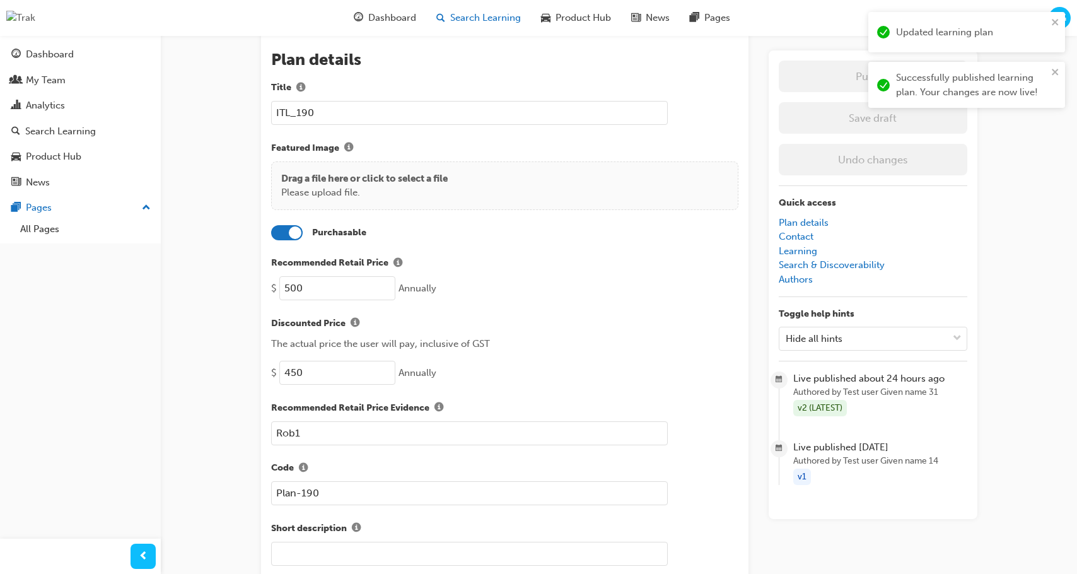
click at [463, 18] on span "Search Learning" at bounding box center [485, 18] width 71 height 14
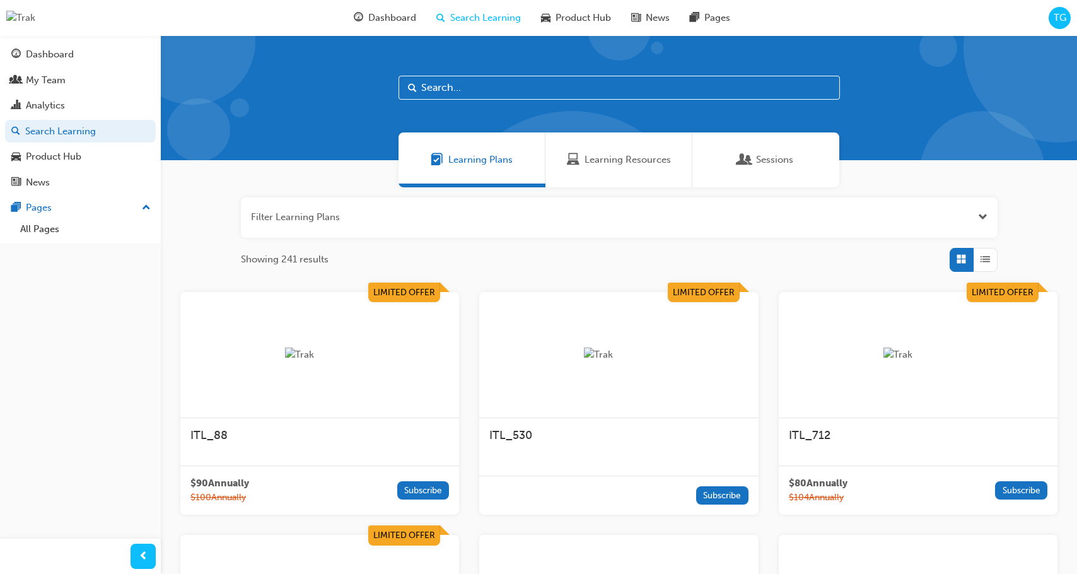
click at [633, 158] on span "Learning Resources" at bounding box center [627, 160] width 86 height 14
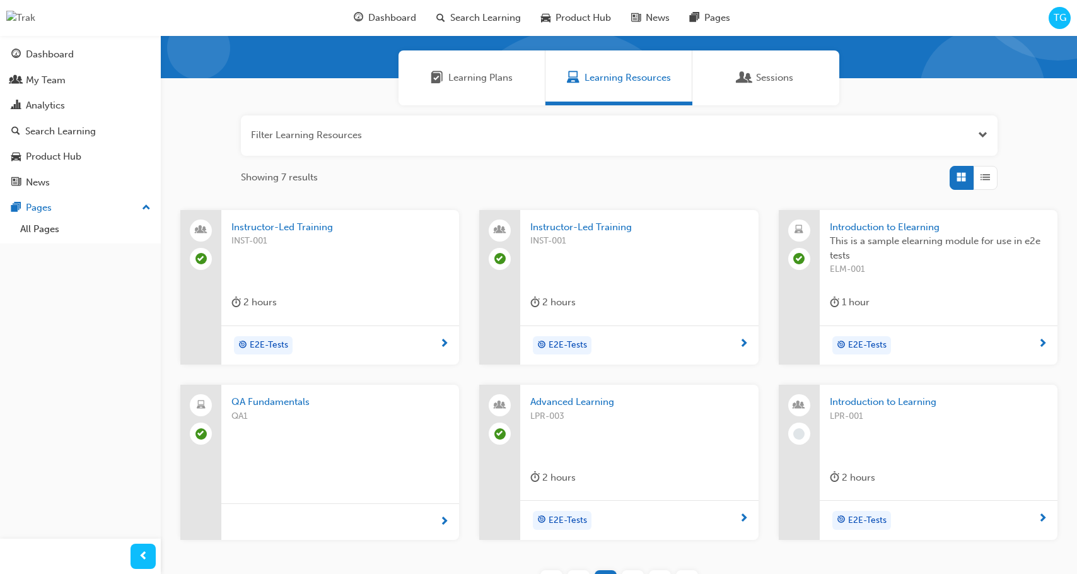
scroll to position [83, 0]
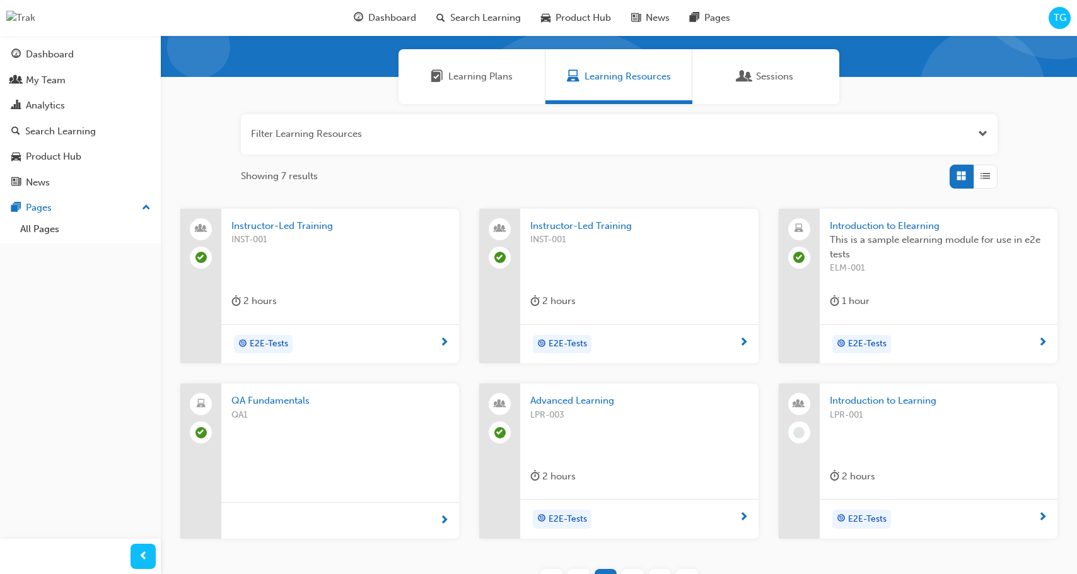
click at [708, 456] on div "LPR-003" at bounding box center [638, 433] width 217 height 50
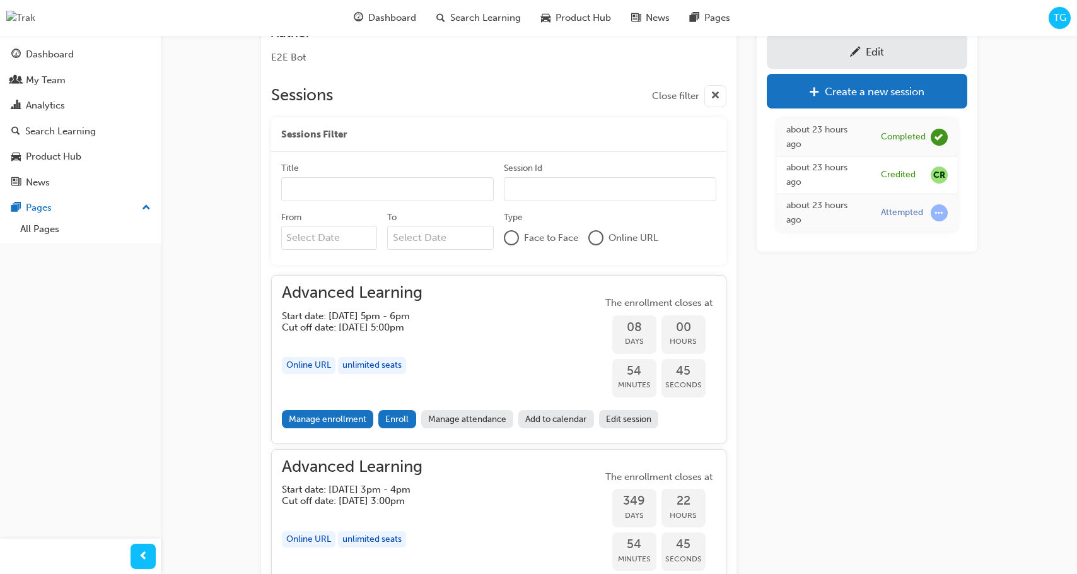
scroll to position [276, 0]
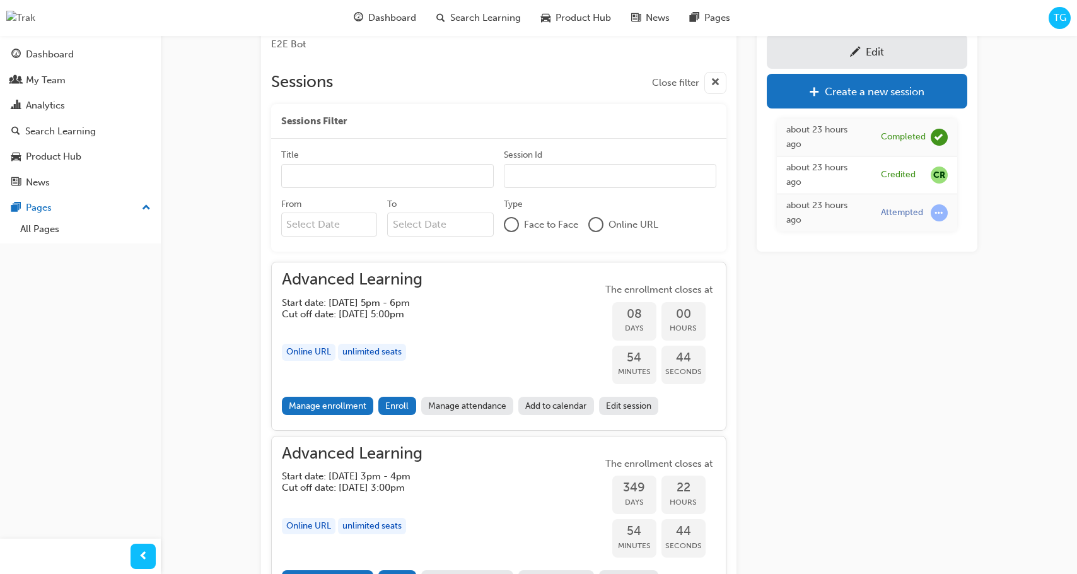
click at [923, 54] on div "Edit" at bounding box center [867, 51] width 182 height 16
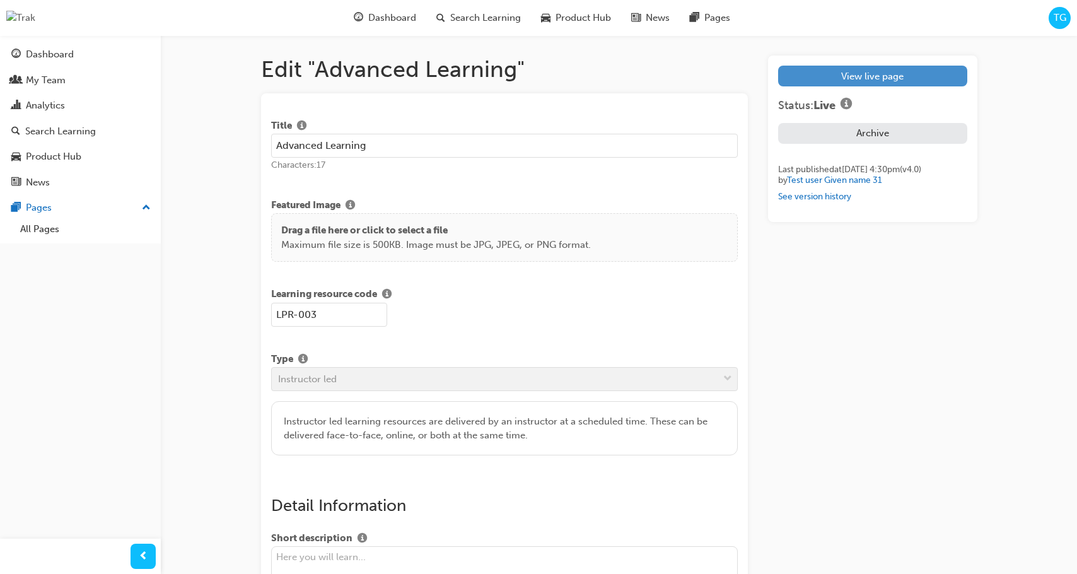
click at [908, 81] on link "View live page" at bounding box center [872, 76] width 188 height 21
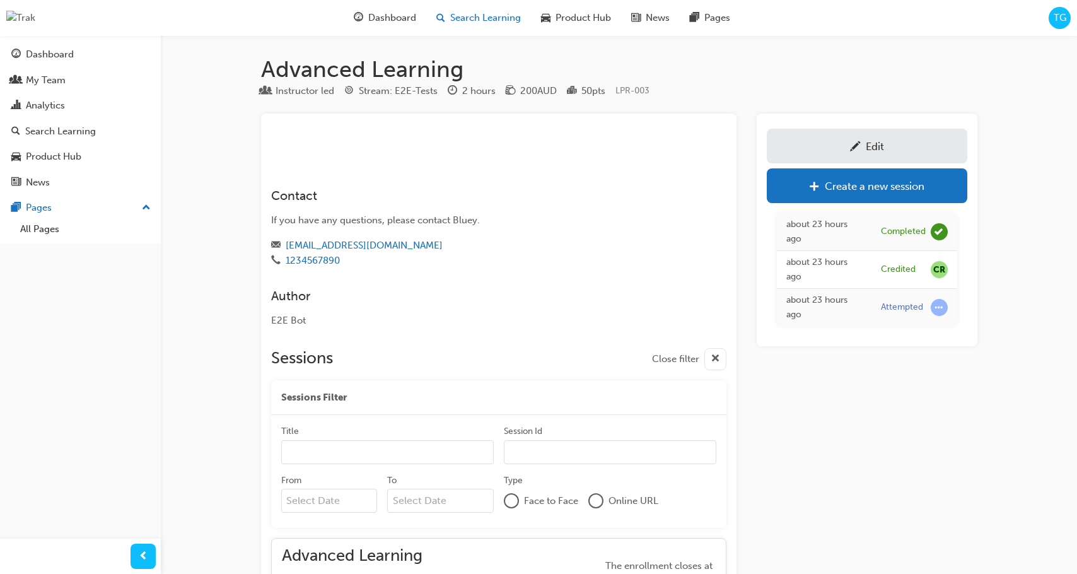
click at [498, 29] on div "Search Learning" at bounding box center [478, 18] width 105 height 26
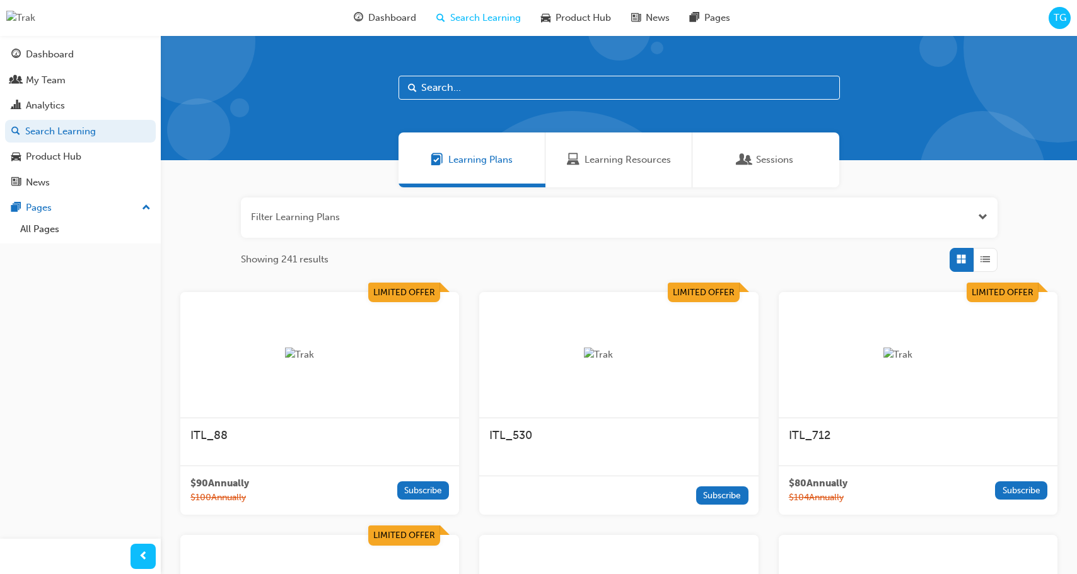
click at [639, 167] on div "Learning Resources" at bounding box center [618, 159] width 147 height 55
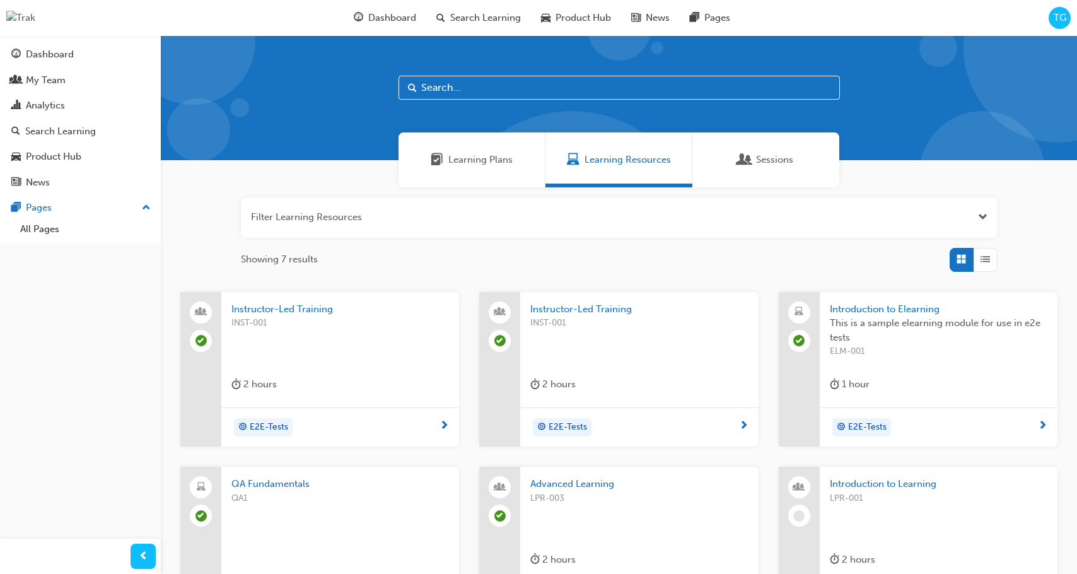
click at [883, 509] on div "LPR-001" at bounding box center [938, 516] width 217 height 50
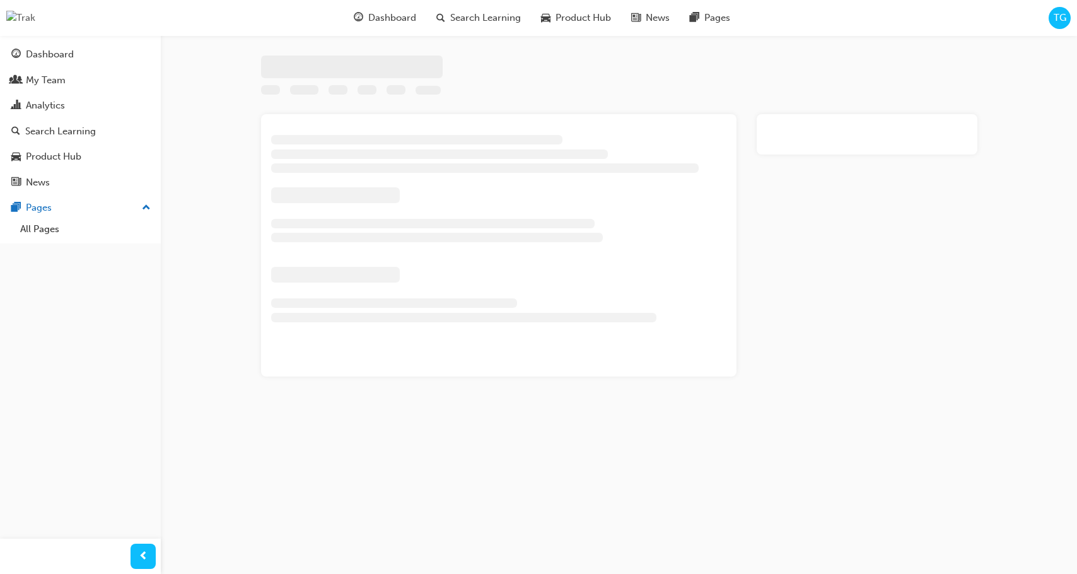
scroll to position [66, 0]
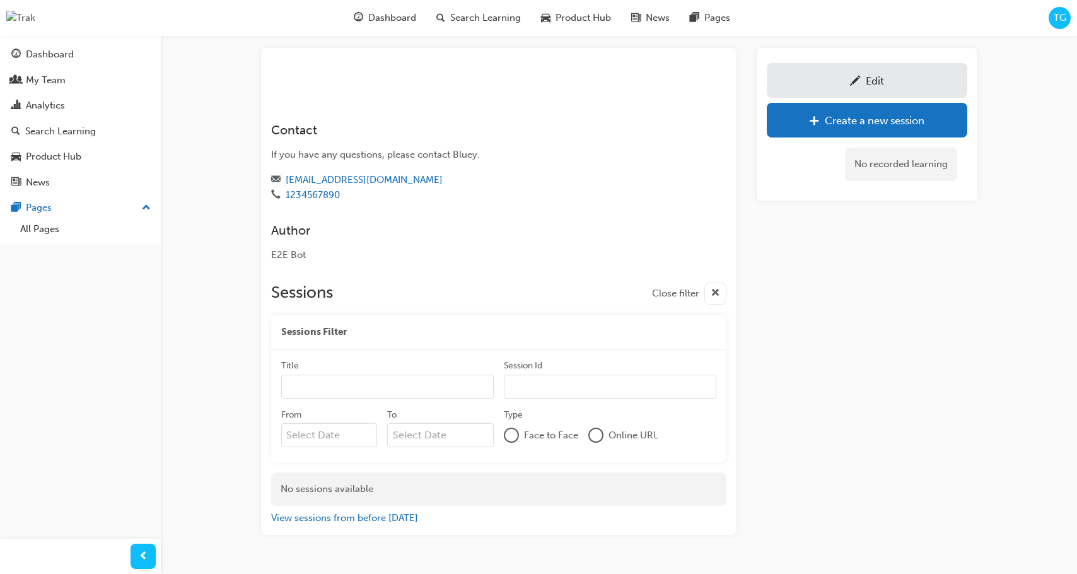
drag, startPoint x: 482, startPoint y: 23, endPoint x: 488, endPoint y: 33, distance: 11.6
click at [483, 23] on span "Search Learning" at bounding box center [485, 18] width 71 height 14
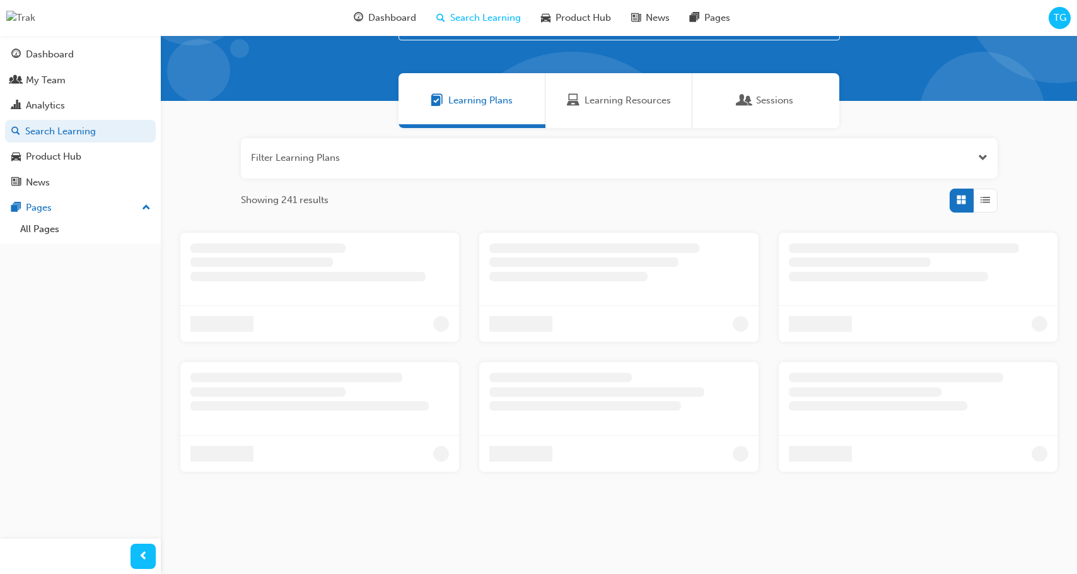
click at [729, 123] on div "Sessions" at bounding box center [765, 100] width 147 height 55
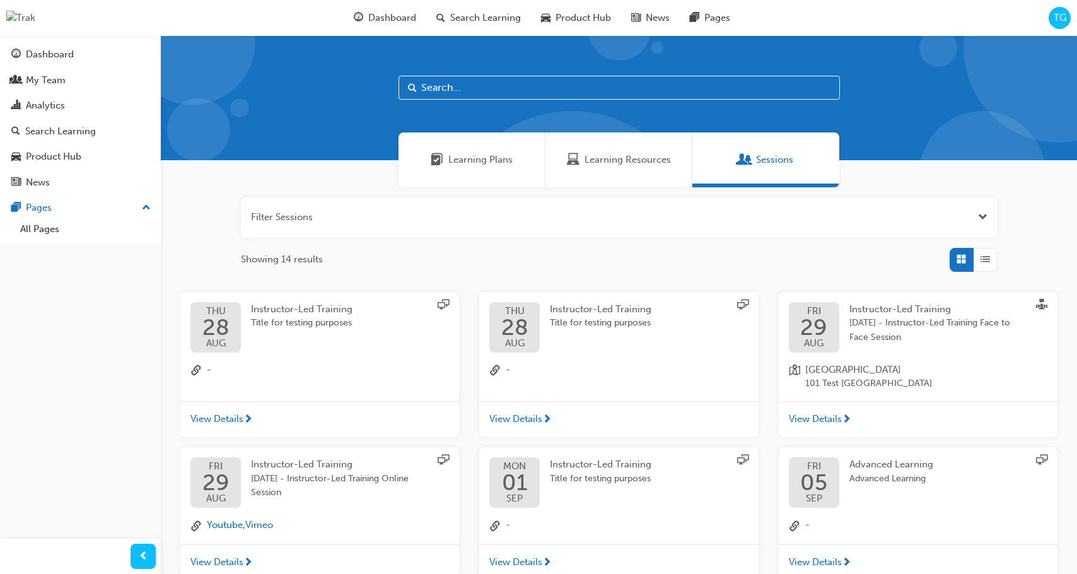
click at [407, 348] on div "[DATE] Instructor-Led Training Title for testing purposes" at bounding box center [319, 327] width 258 height 50
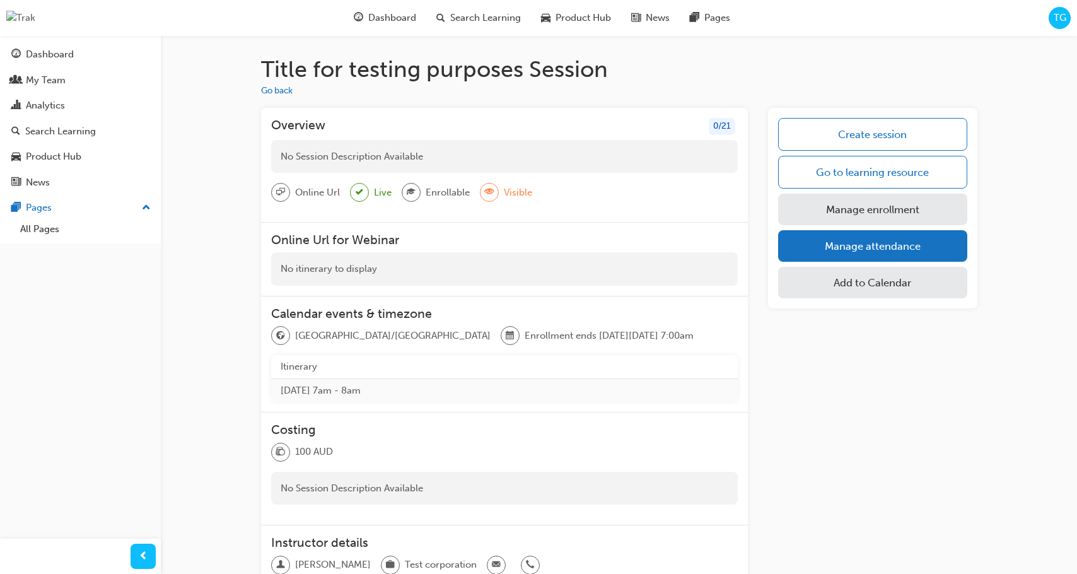
scroll to position [117, 0]
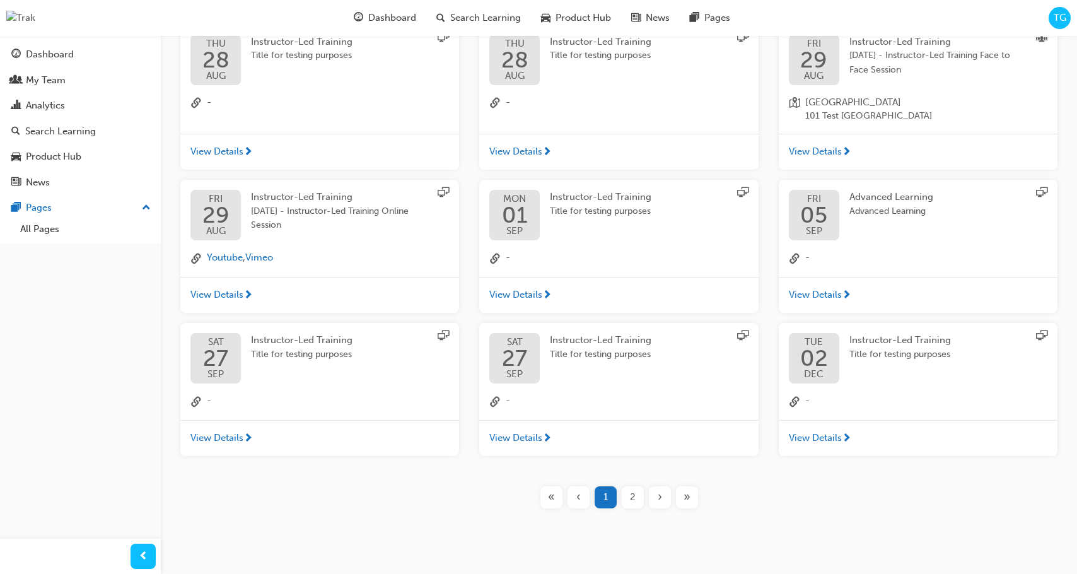
scroll to position [283, 0]
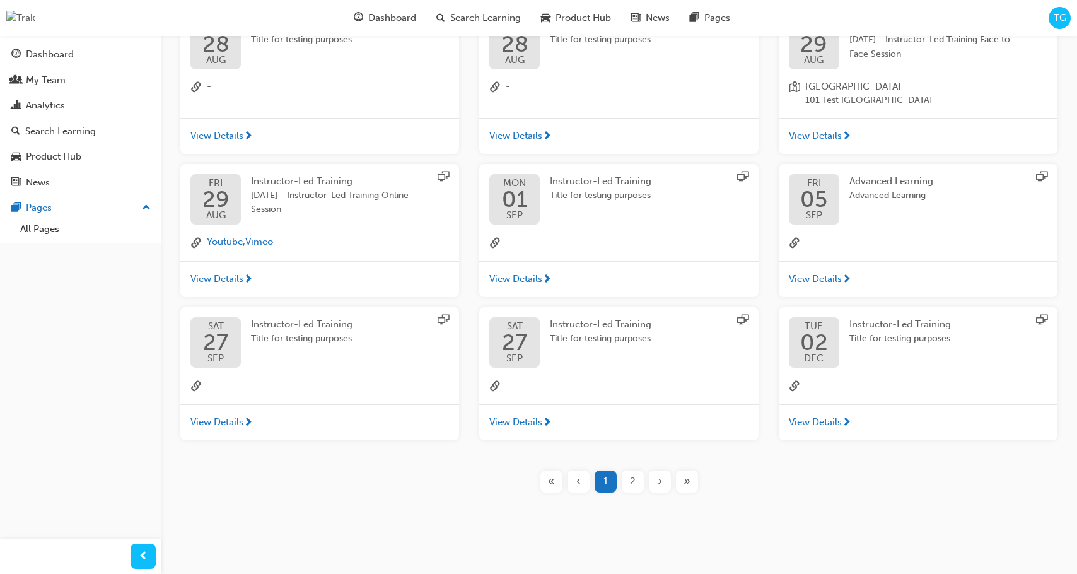
click at [862, 402] on div "[DATE] Instructor-Led Training Title for testing purposes -" at bounding box center [918, 355] width 279 height 97
click at [844, 422] on span "next-icon" at bounding box center [846, 422] width 9 height 11
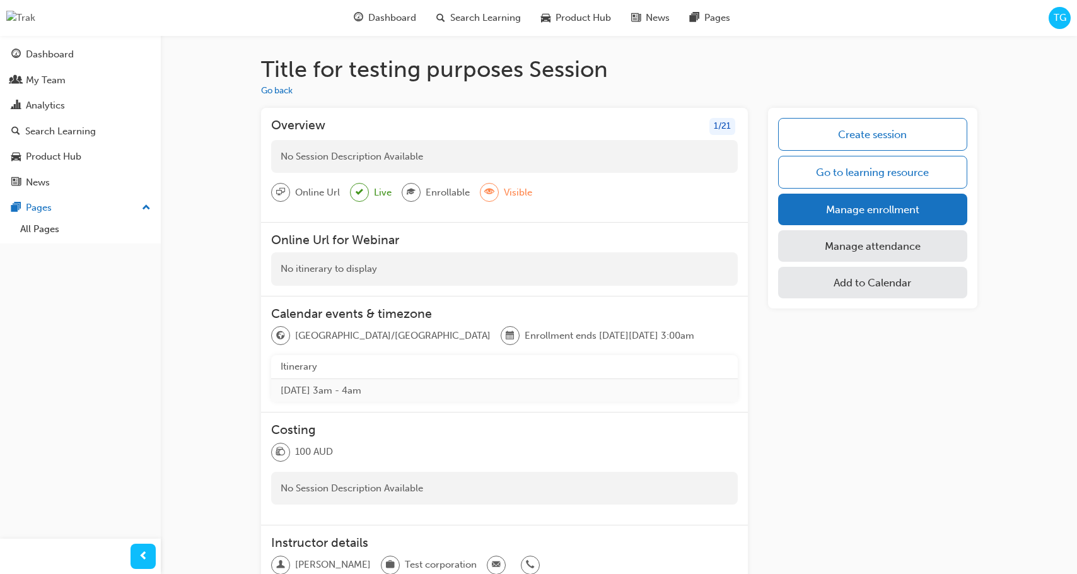
click at [816, 211] on link "Manage enrollment" at bounding box center [872, 210] width 188 height 32
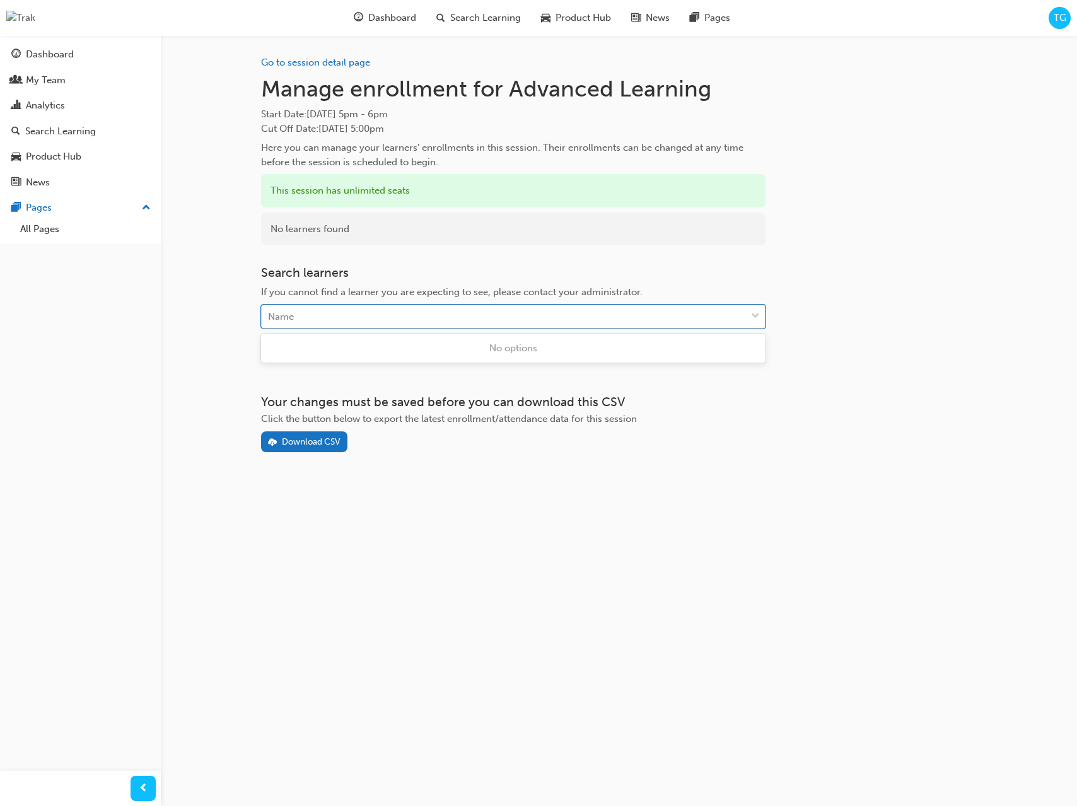
click at [632, 315] on div "Name" at bounding box center [504, 317] width 484 height 22
drag, startPoint x: 839, startPoint y: 289, endPoint x: 823, endPoint y: 282, distance: 17.8
click at [839, 289] on div "Go to session detail page Manage enrollment for Advanced Learning Start Date : …" at bounding box center [619, 243] width 716 height 417
click at [325, 62] on link "Go to session detail page" at bounding box center [315, 62] width 109 height 11
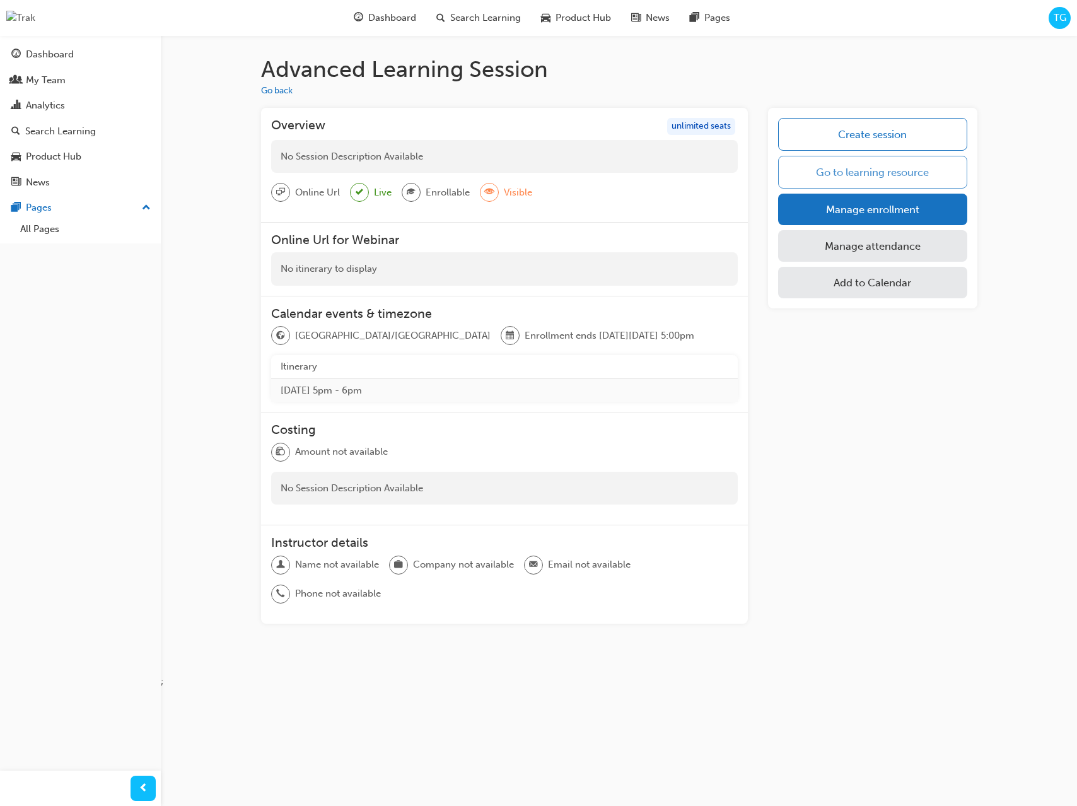
click at [891, 184] on link "Go to learning resource" at bounding box center [872, 172] width 188 height 33
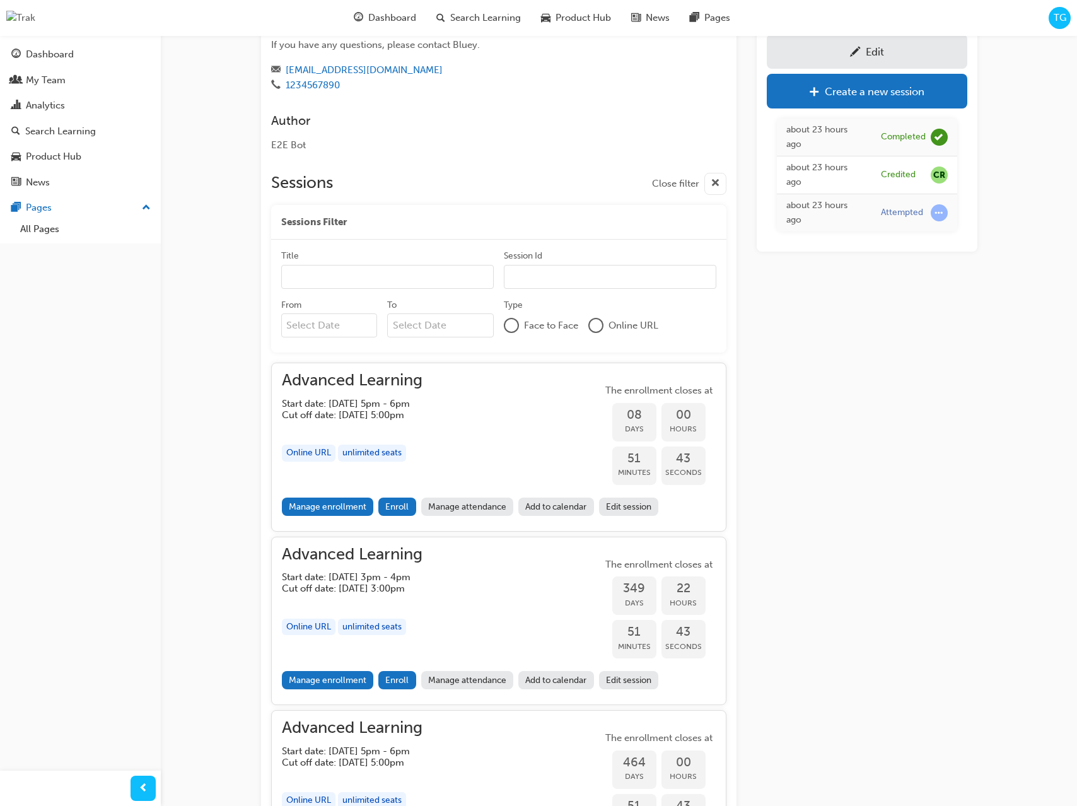
scroll to position [174, 0]
click at [631, 511] on link "Edit session" at bounding box center [629, 508] width 60 height 18
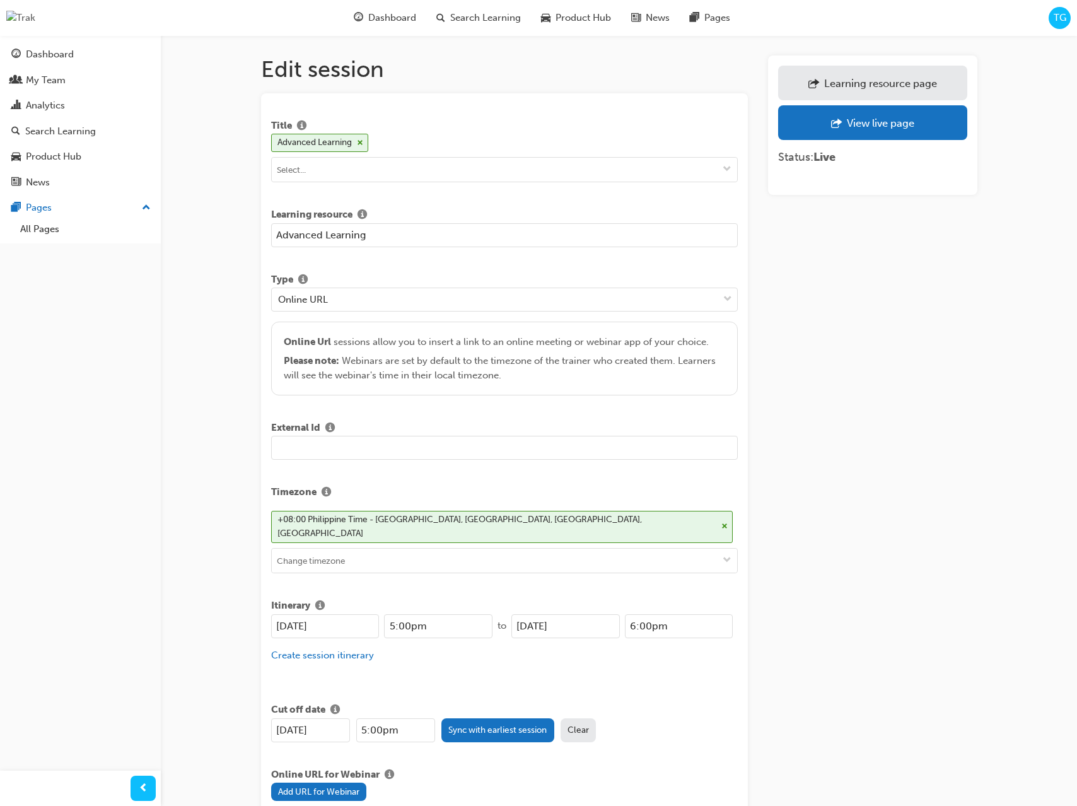
click at [889, 72] on link "Learning resource page" at bounding box center [872, 83] width 188 height 35
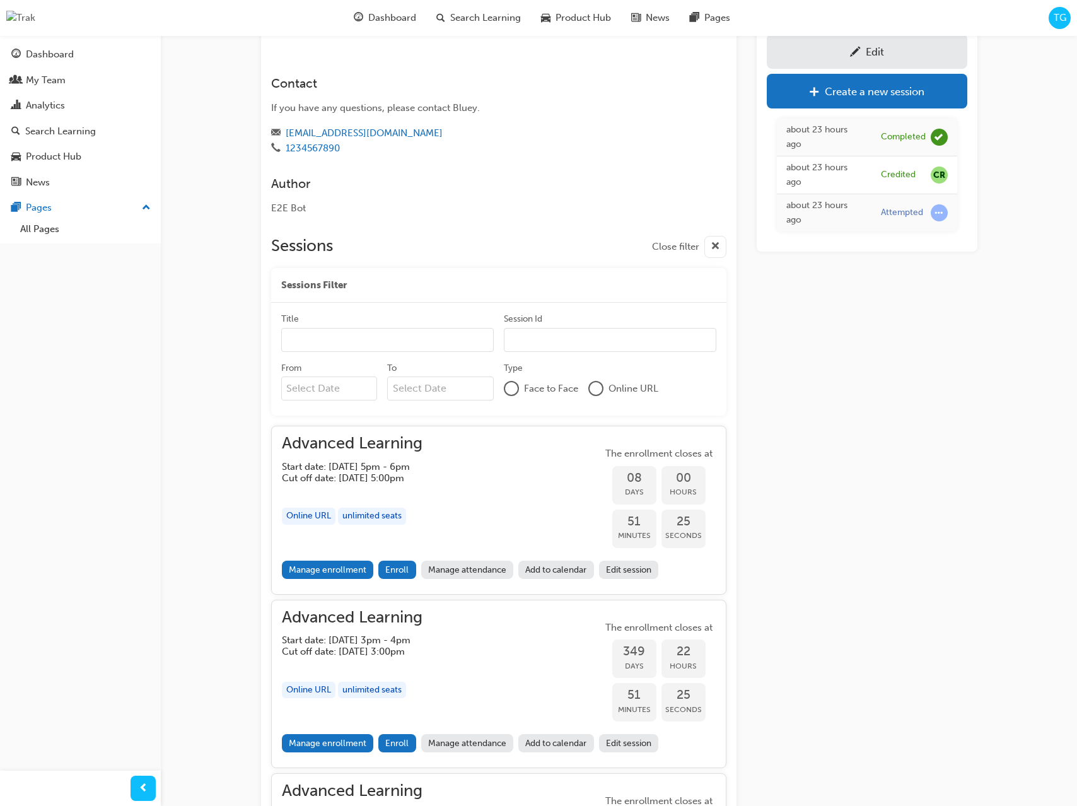
scroll to position [107, 0]
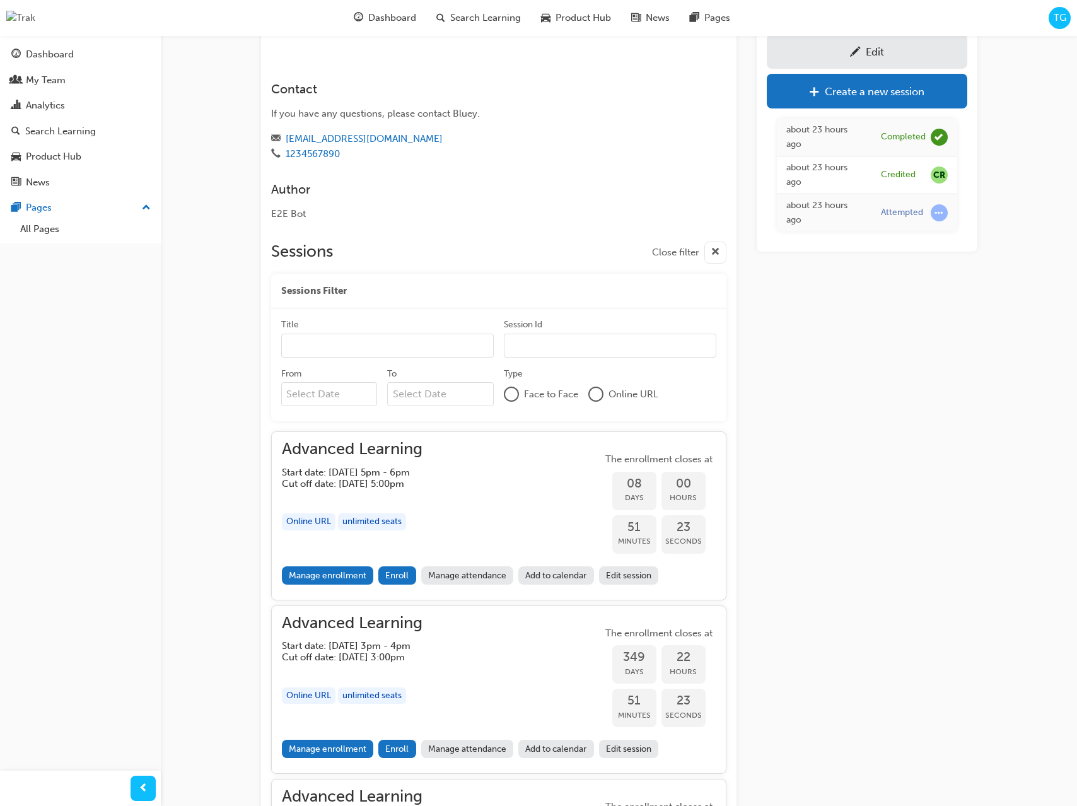
click at [346, 572] on link "Manage enrollment" at bounding box center [328, 575] width 92 height 18
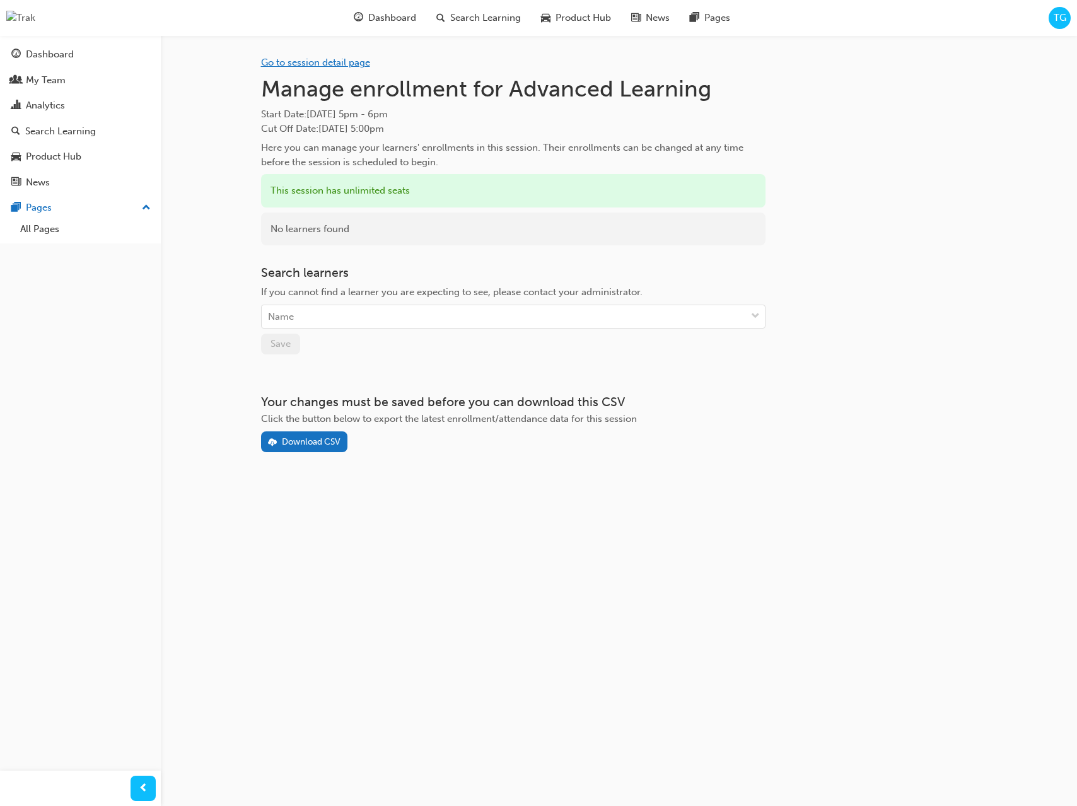
click at [361, 61] on link "Go to session detail page" at bounding box center [315, 62] width 109 height 11
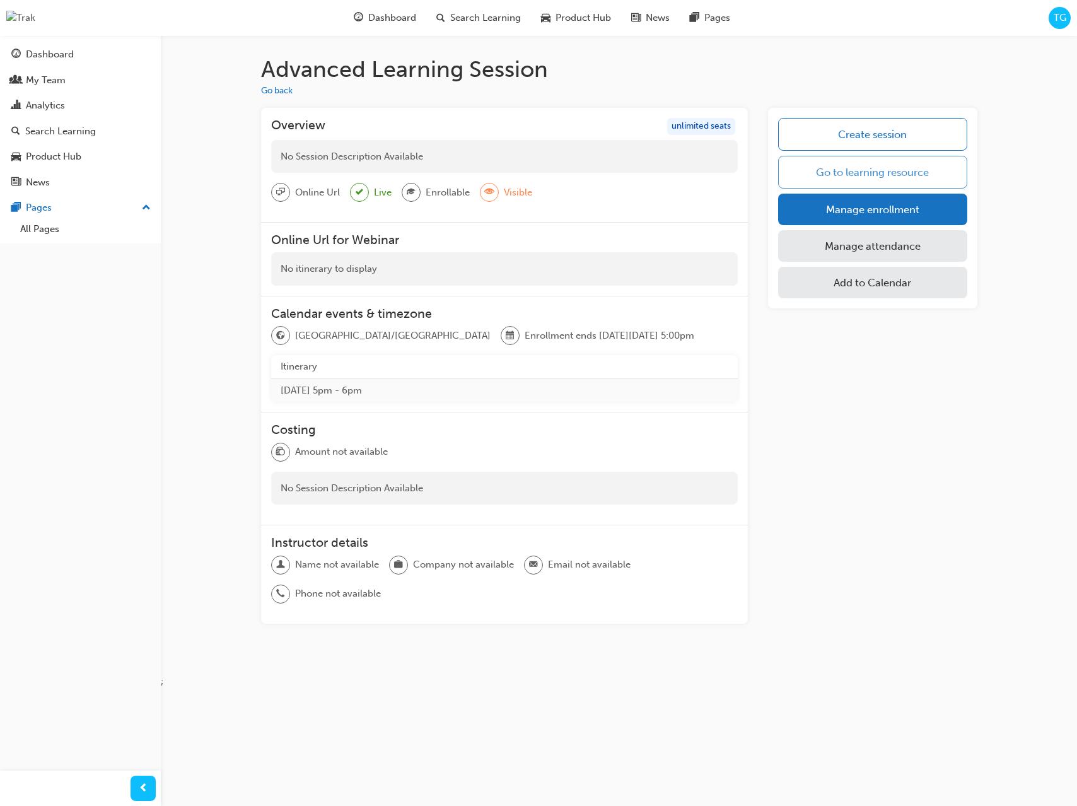
click at [929, 168] on link "Go to learning resource" at bounding box center [872, 172] width 188 height 33
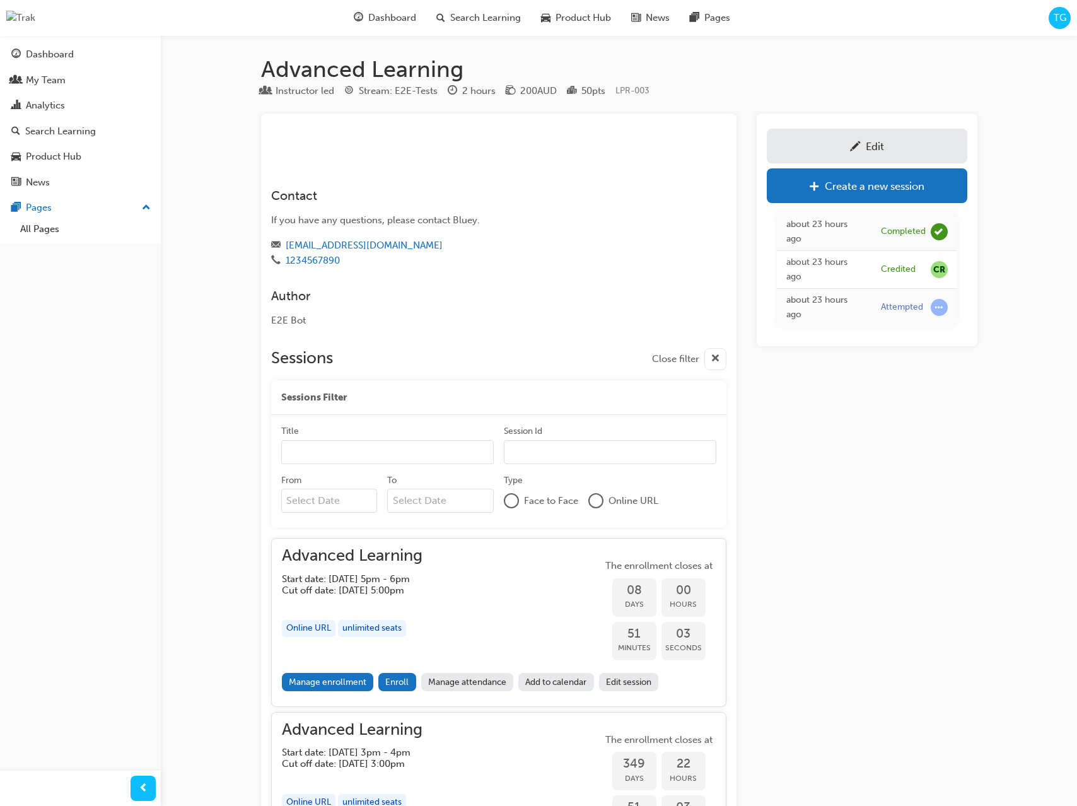
click at [923, 154] on link "Edit" at bounding box center [867, 146] width 200 height 35
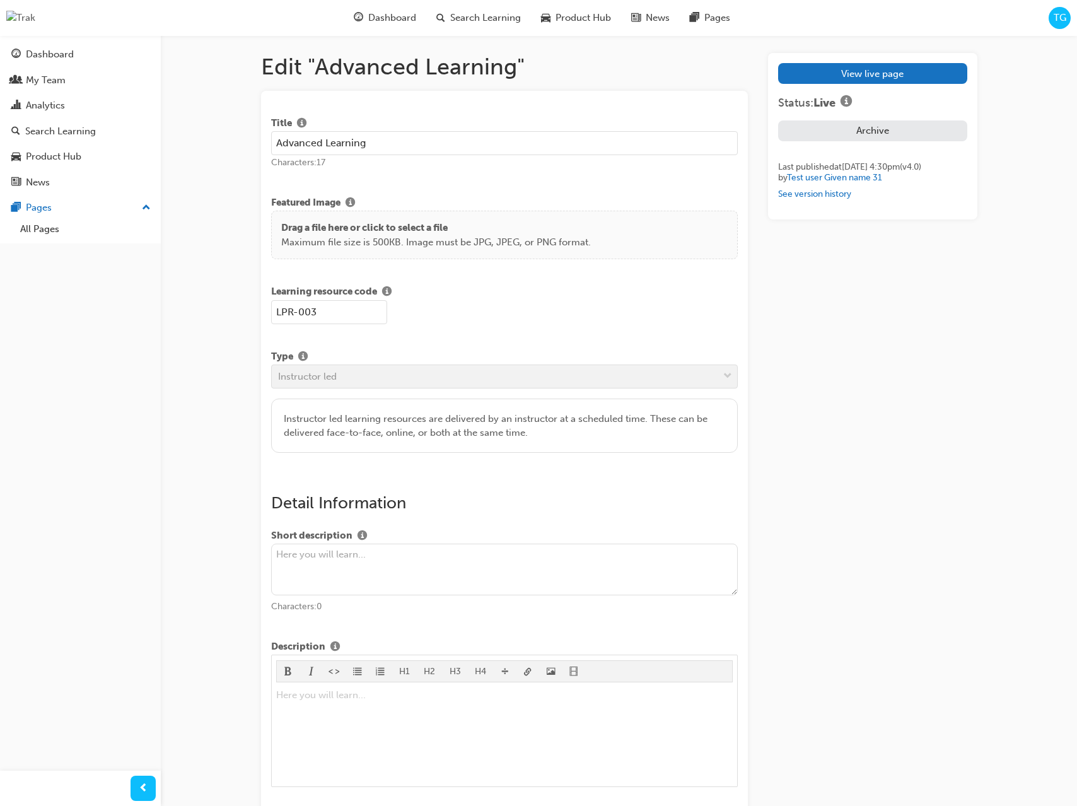
click at [488, 305] on div "LPR-003" at bounding box center [504, 312] width 467 height 24
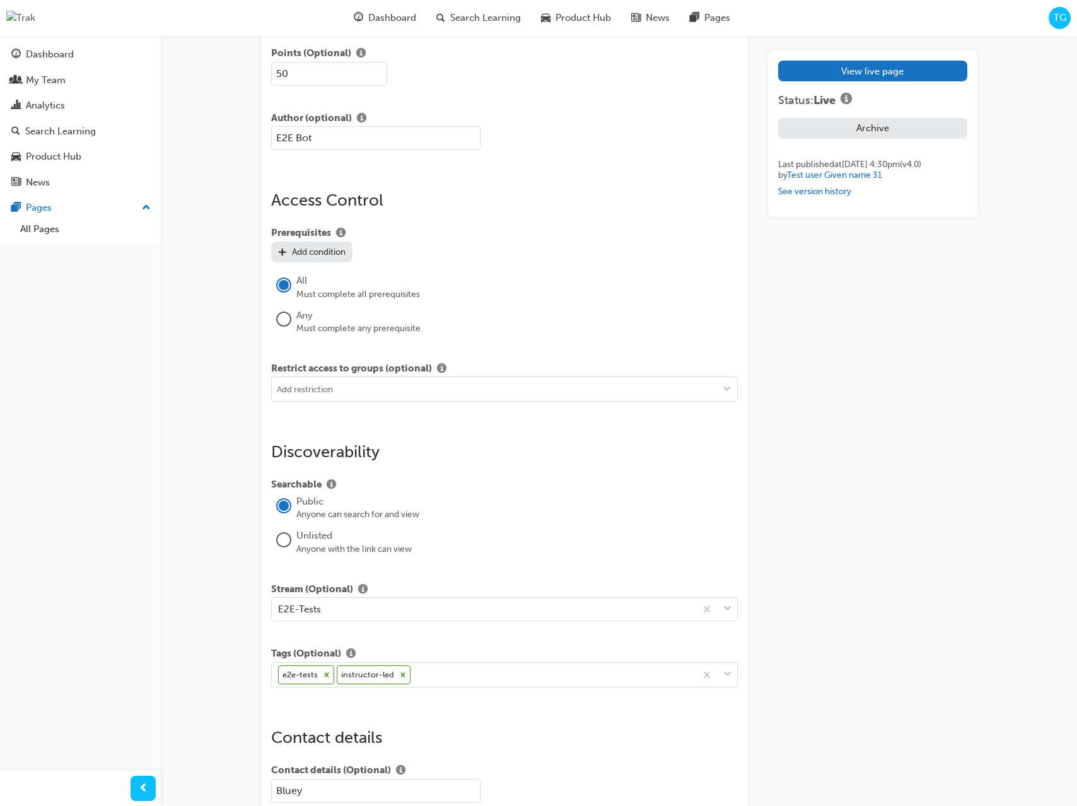
scroll to position [976, 0]
click at [335, 253] on div "Add condition" at bounding box center [319, 250] width 54 height 11
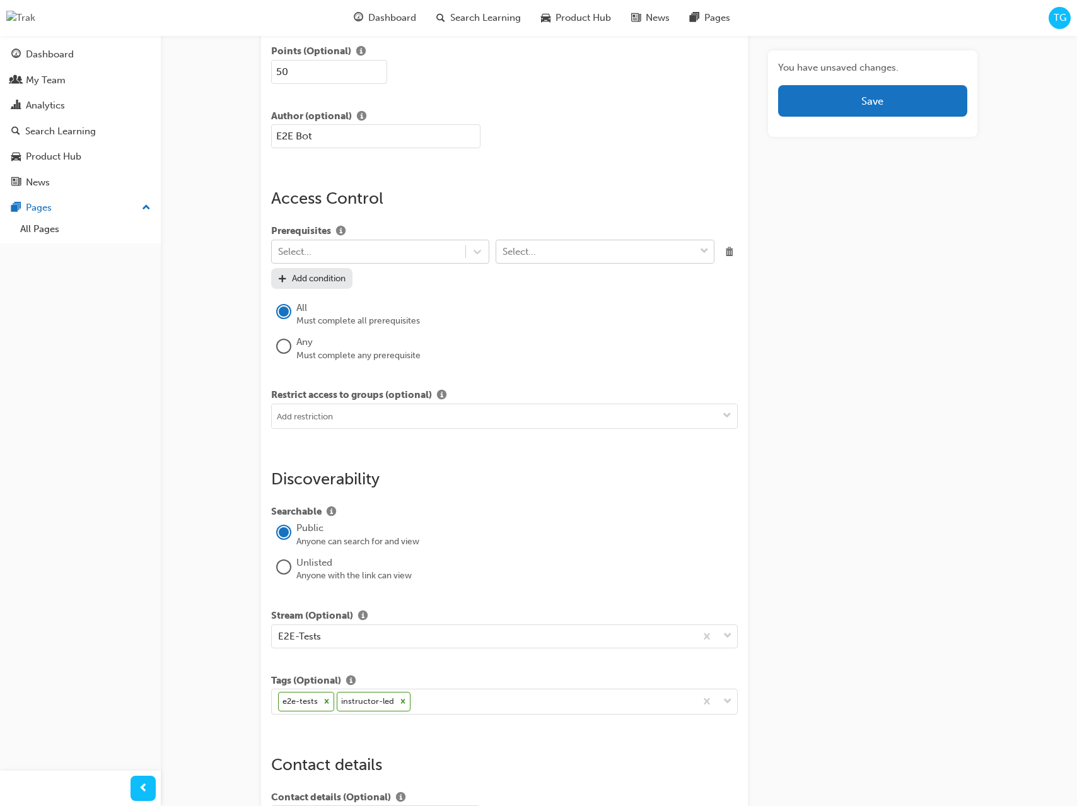
click at [563, 254] on div "Select..." at bounding box center [595, 252] width 199 height 22
click at [438, 295] on div "All Must complete all prerequisites Any Must complete any prerequisite" at bounding box center [504, 326] width 467 height 74
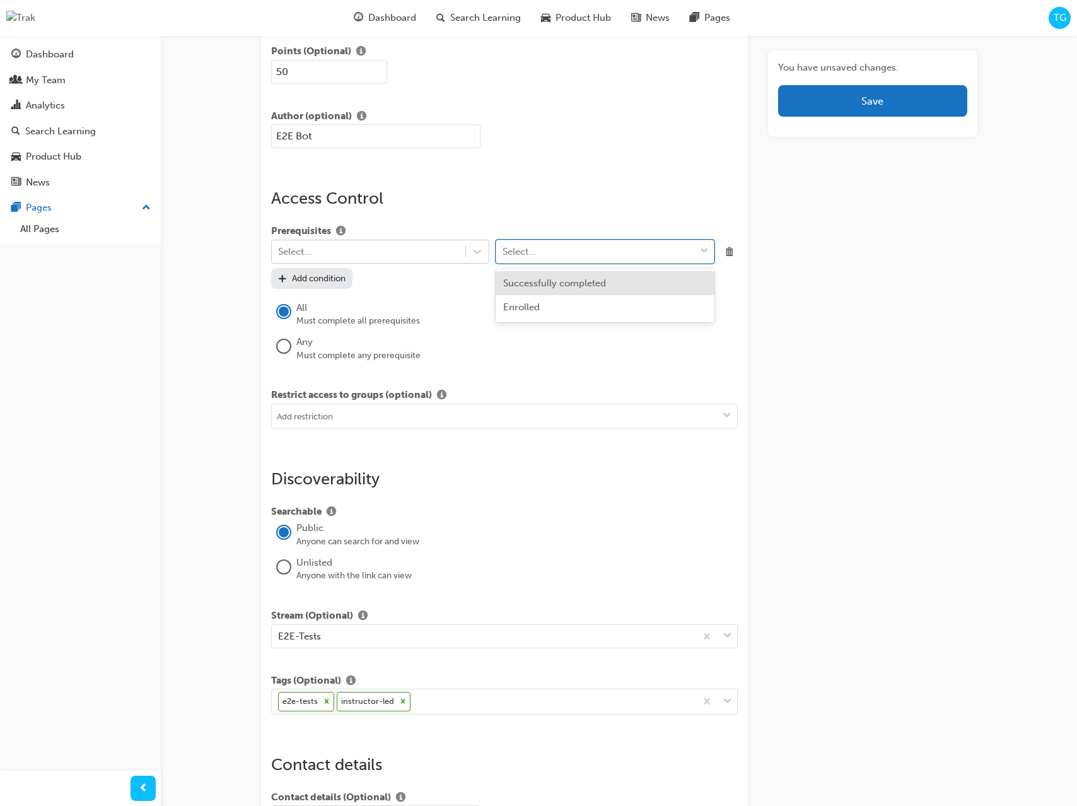
click at [518, 255] on div "Select..." at bounding box center [518, 252] width 33 height 14
click at [520, 286] on span "Successfully completed" at bounding box center [554, 282] width 103 height 11
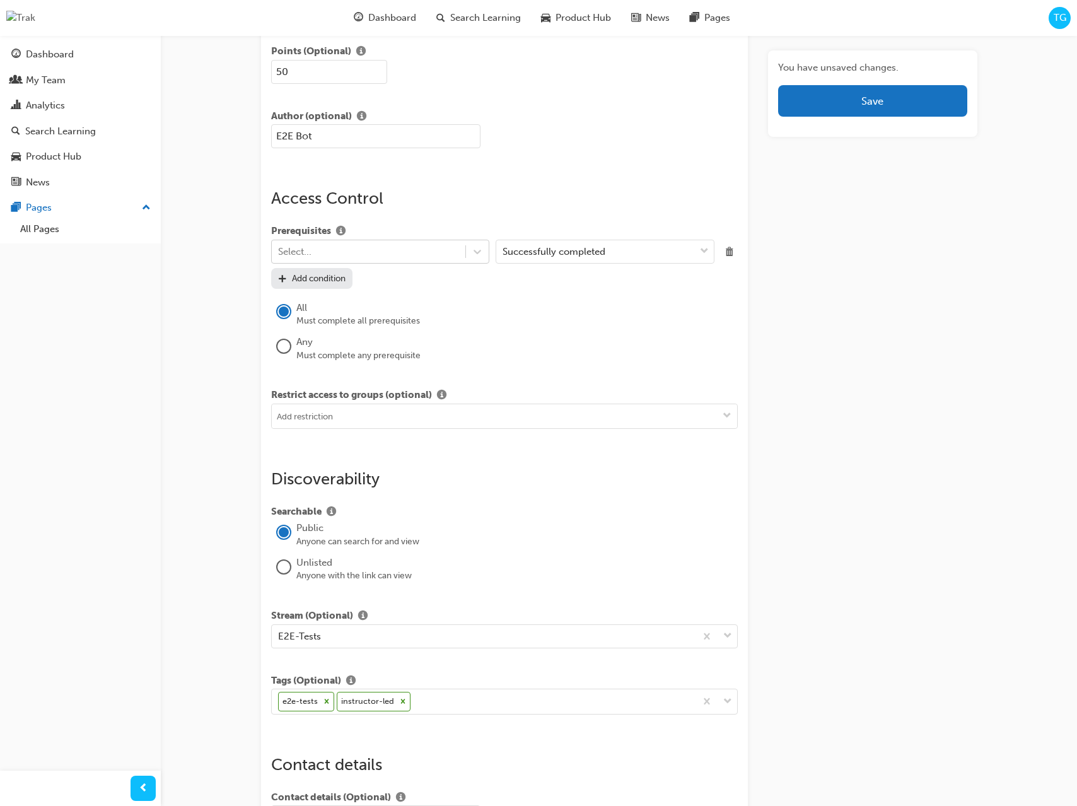
click at [454, 292] on div "All Must complete all prerequisites Any Must complete any prerequisite" at bounding box center [504, 326] width 467 height 74
click at [358, 242] on div "Select..." at bounding box center [369, 252] width 194 height 22
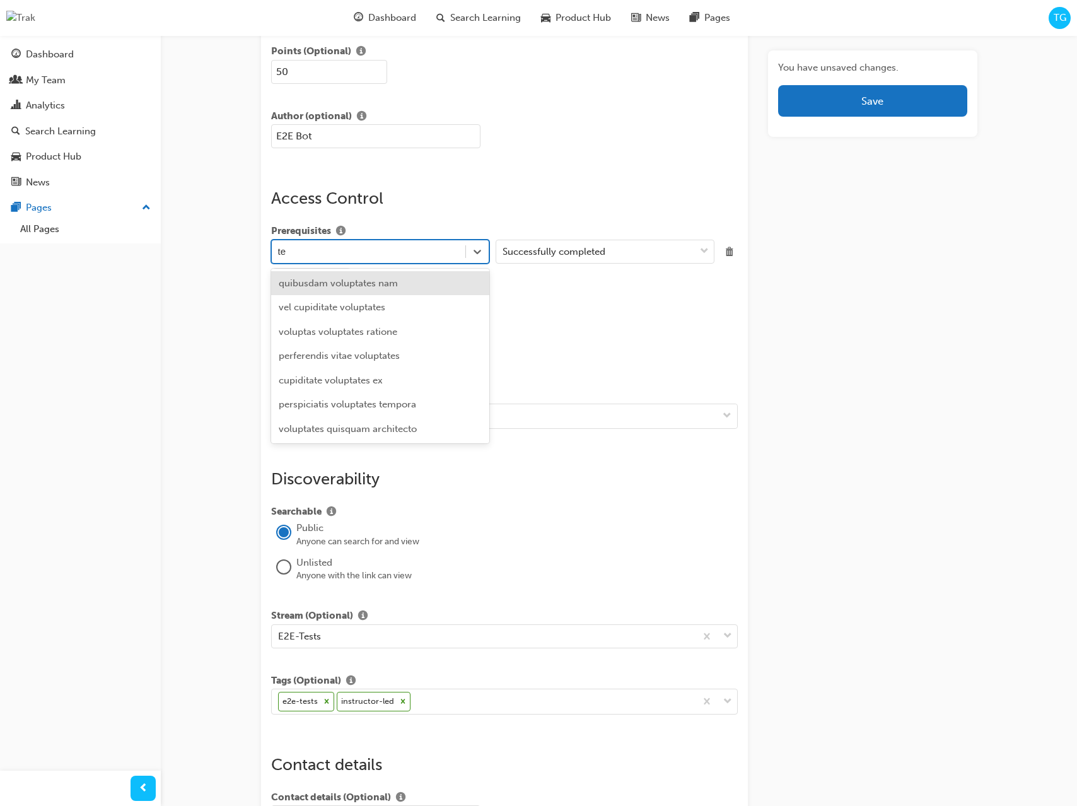
type input "t"
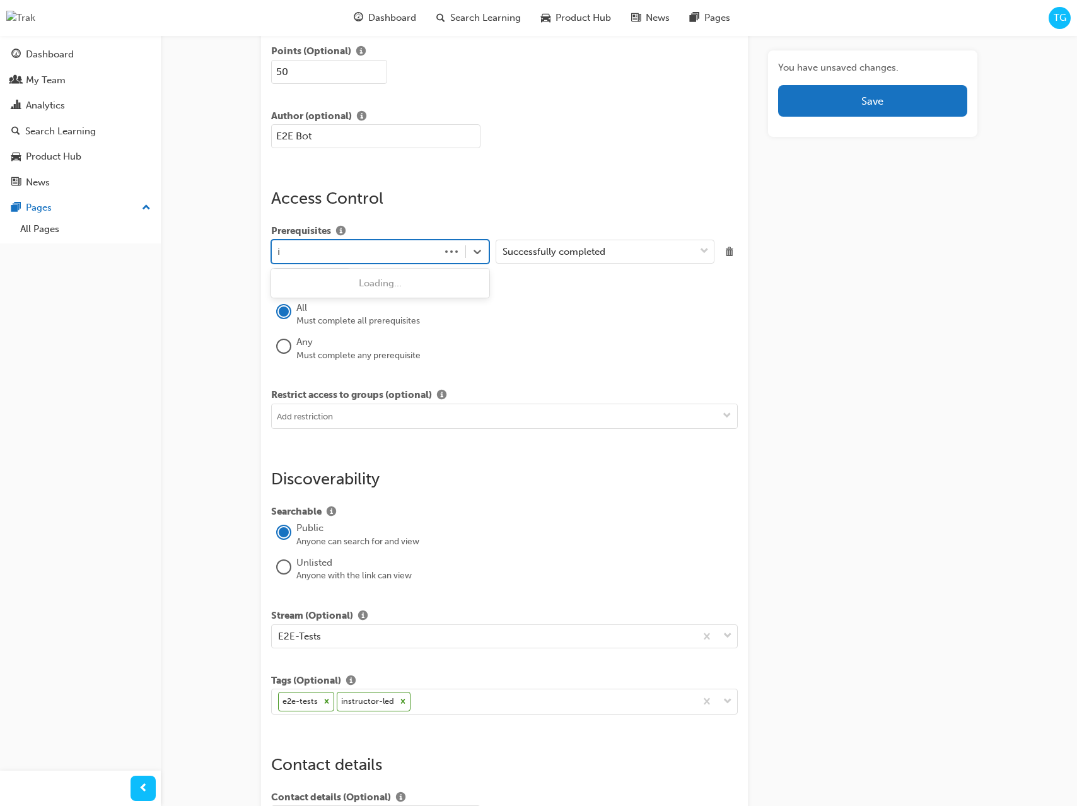
type input "in"
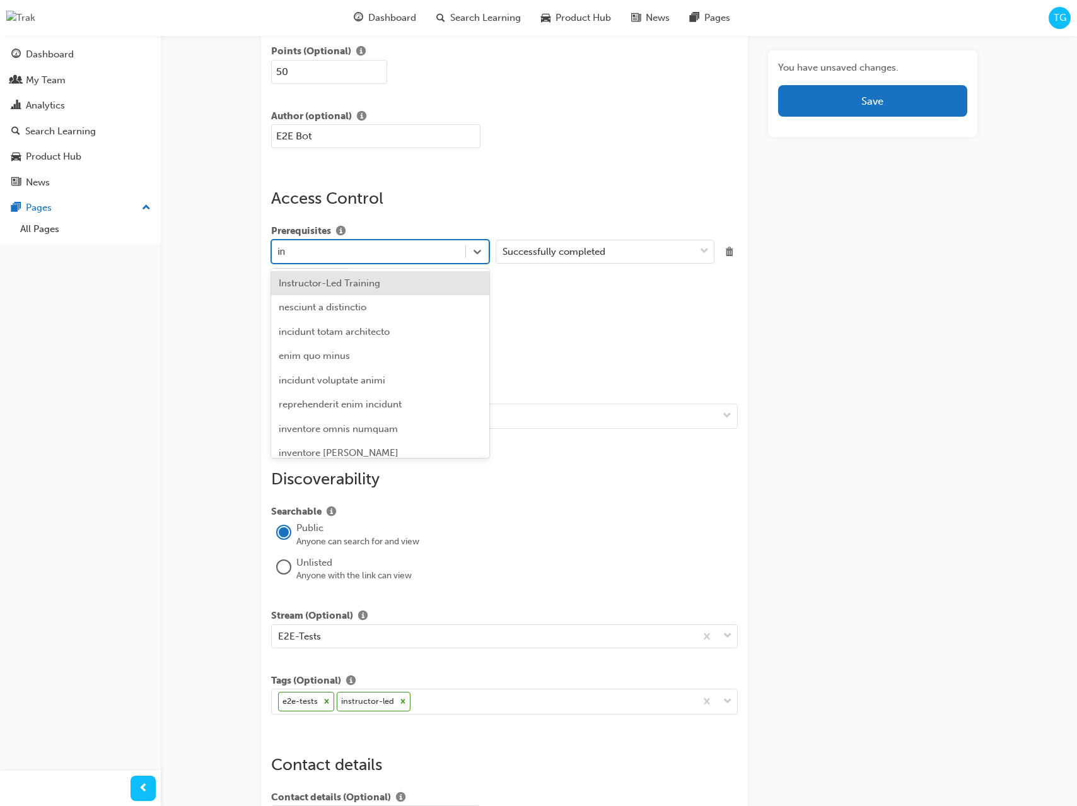
click at [379, 285] on div "Instructor-Led Training" at bounding box center [380, 283] width 219 height 25
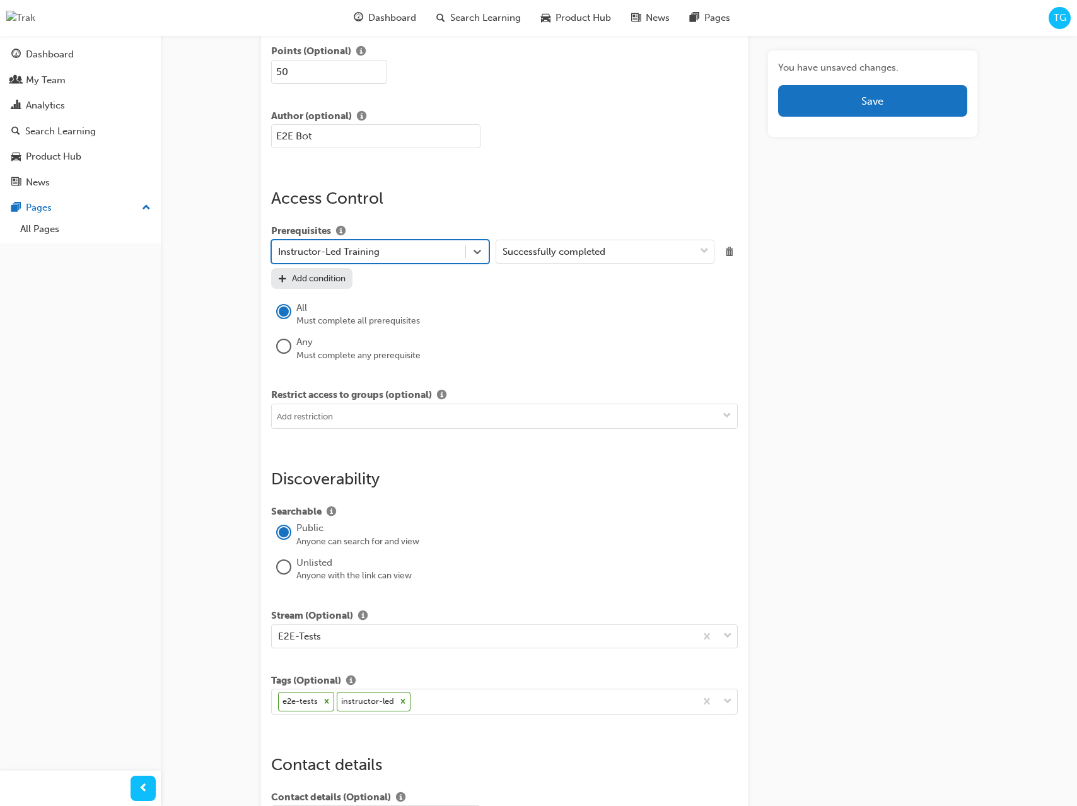
click at [509, 299] on label "All Must complete all prerequisites" at bounding box center [504, 314] width 467 height 30
click at [429, 282] on div "Prerequisites Instructor-Led Training Successfully completed Add condition All …" at bounding box center [504, 293] width 467 height 139
click at [310, 277] on div "Add condition" at bounding box center [319, 278] width 54 height 11
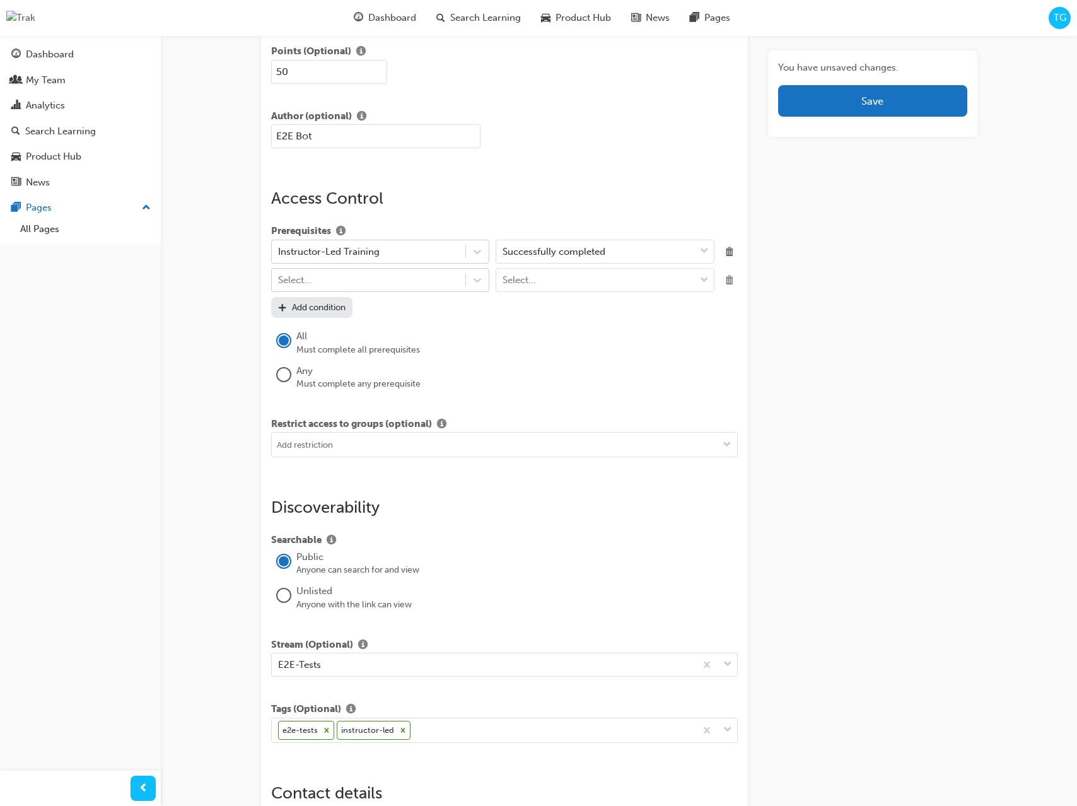
click at [728, 282] on span "Delete" at bounding box center [729, 280] width 17 height 17
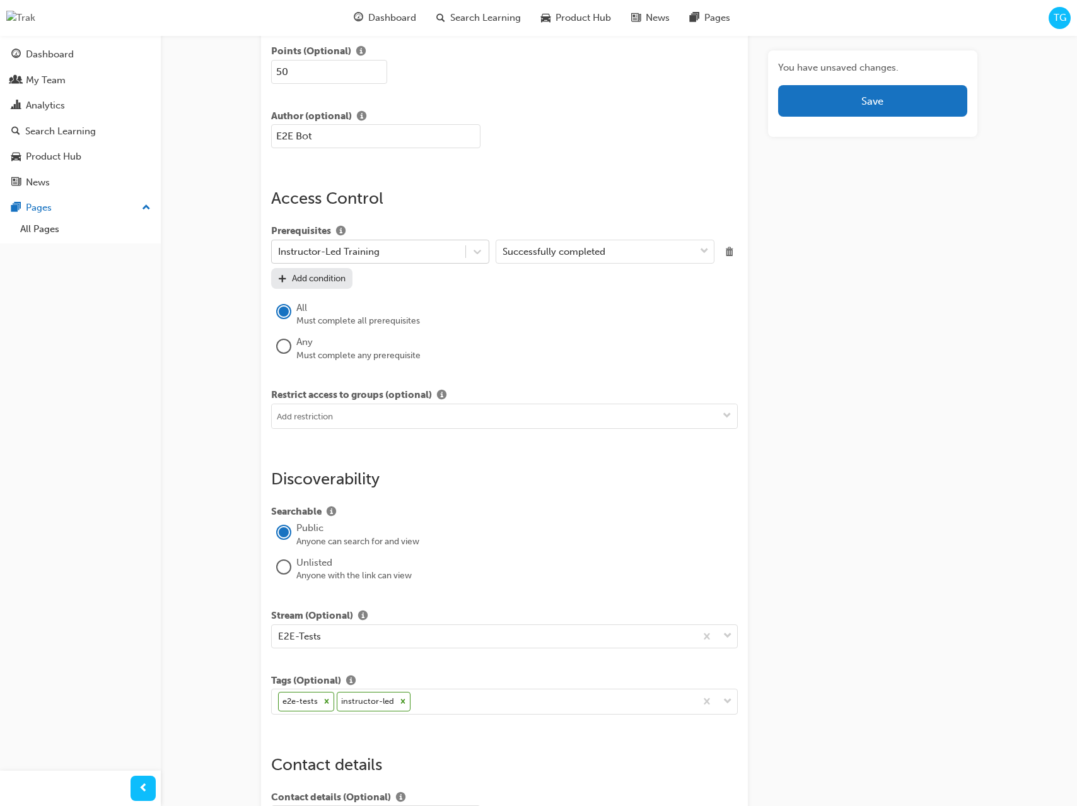
drag, startPoint x: 542, startPoint y: 300, endPoint x: 586, endPoint y: 291, distance: 44.5
click at [543, 301] on div "All" at bounding box center [517, 308] width 442 height 14
click at [859, 103] on button "Save" at bounding box center [872, 101] width 188 height 32
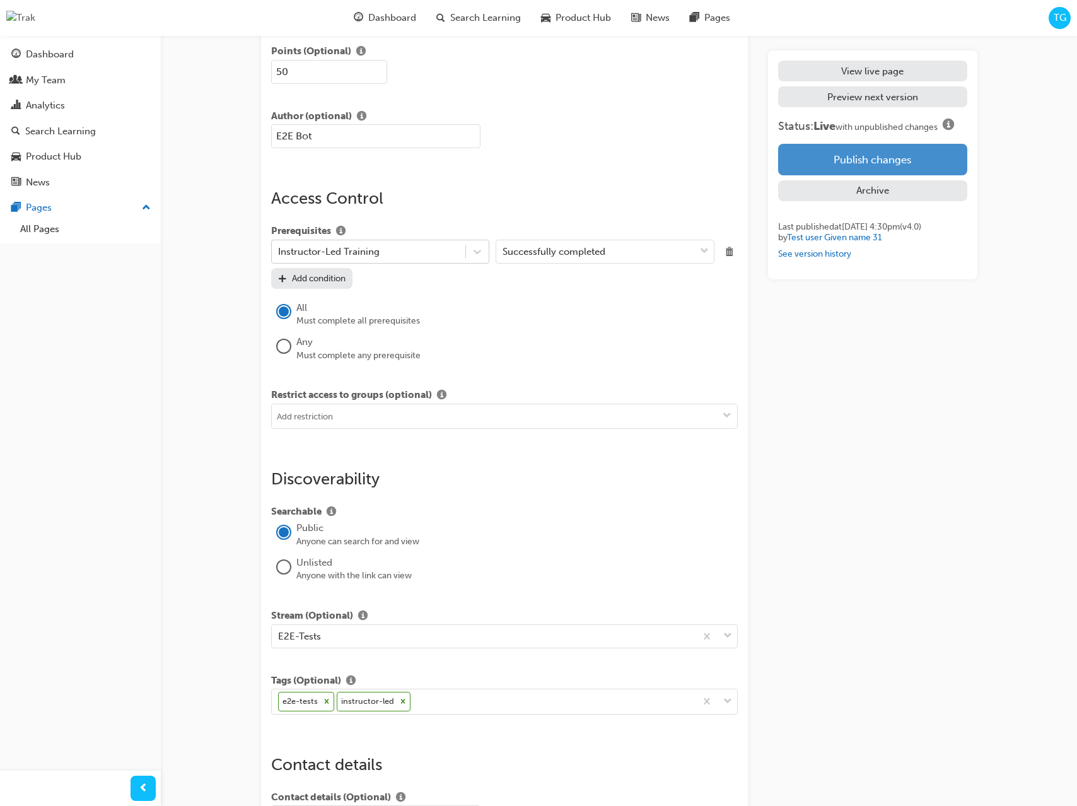
click at [843, 154] on button "Publish changes" at bounding box center [872, 160] width 188 height 32
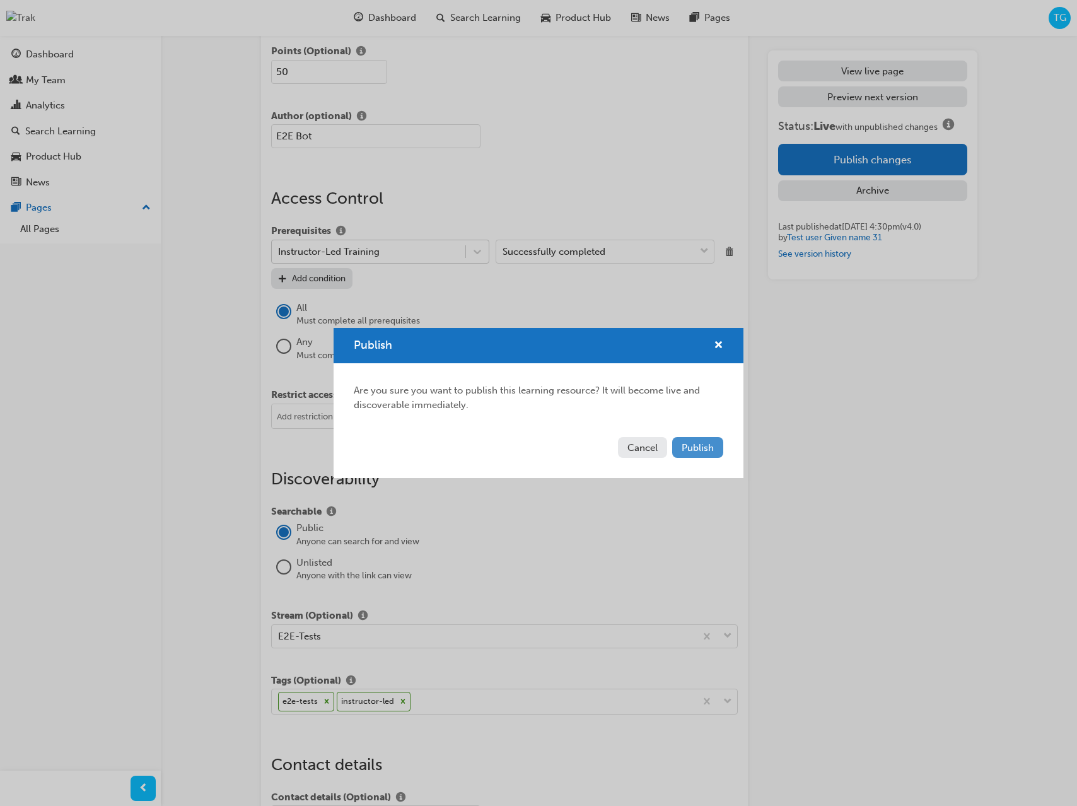
click at [693, 444] on span "Publish" at bounding box center [697, 447] width 32 height 11
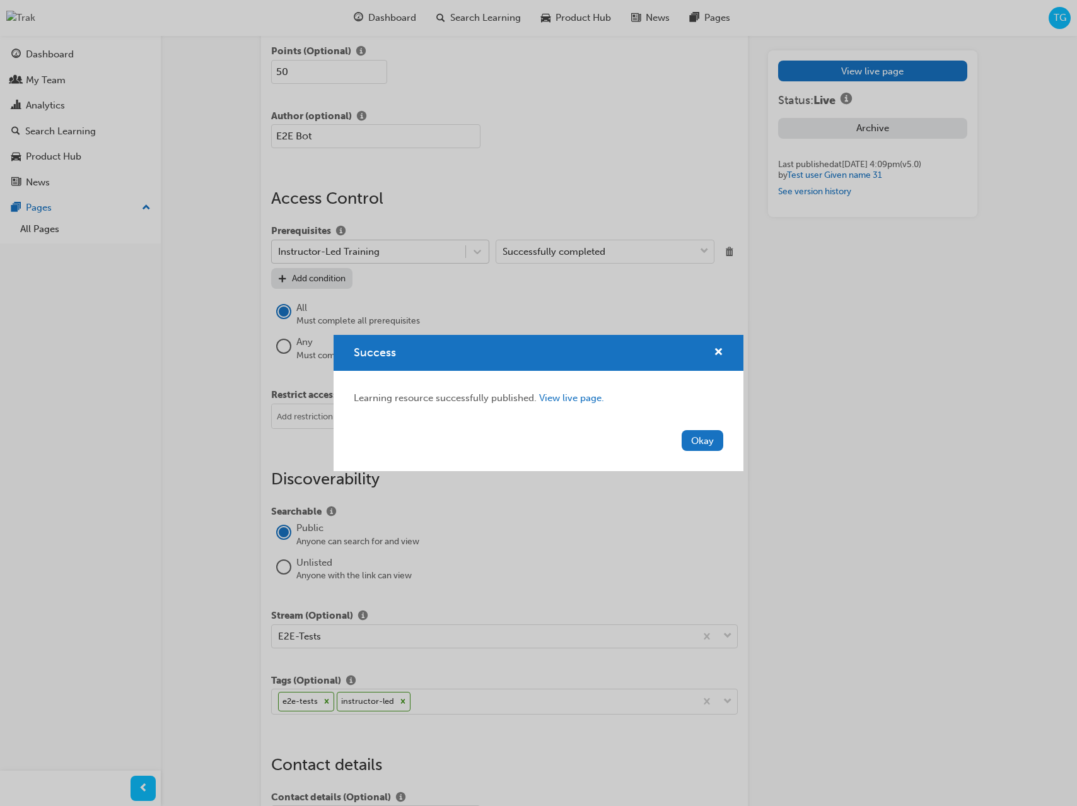
click at [695, 437] on button "Okay" at bounding box center [702, 440] width 42 height 21
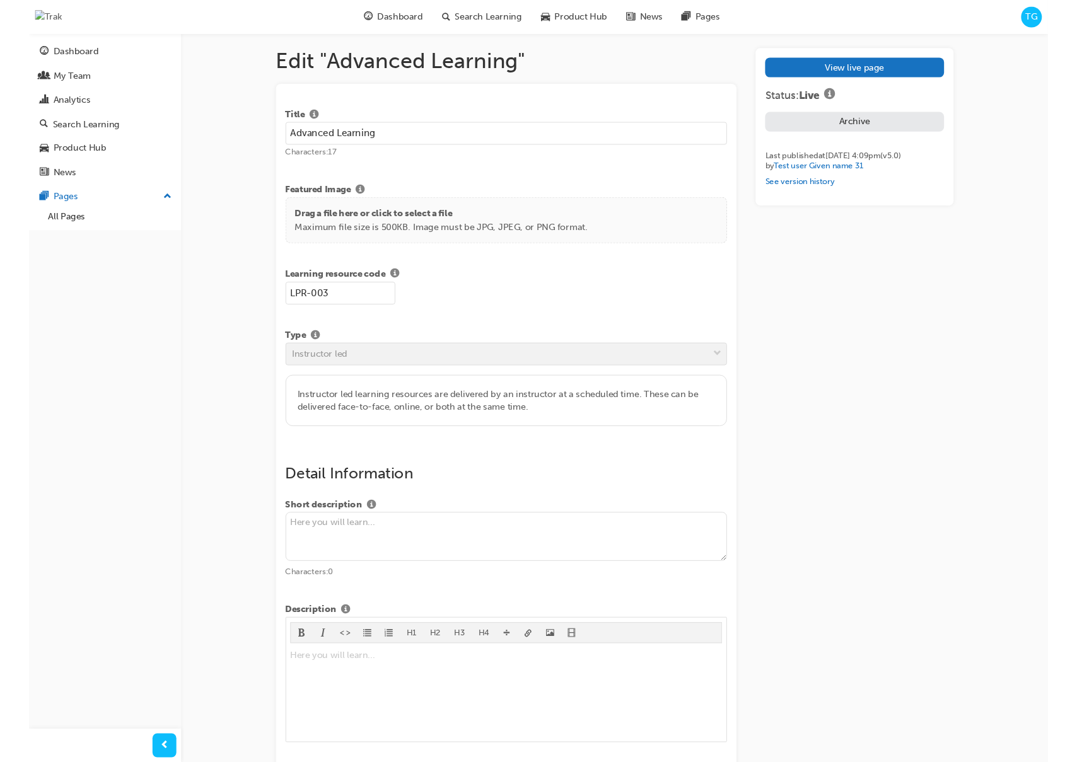
scroll to position [0, 0]
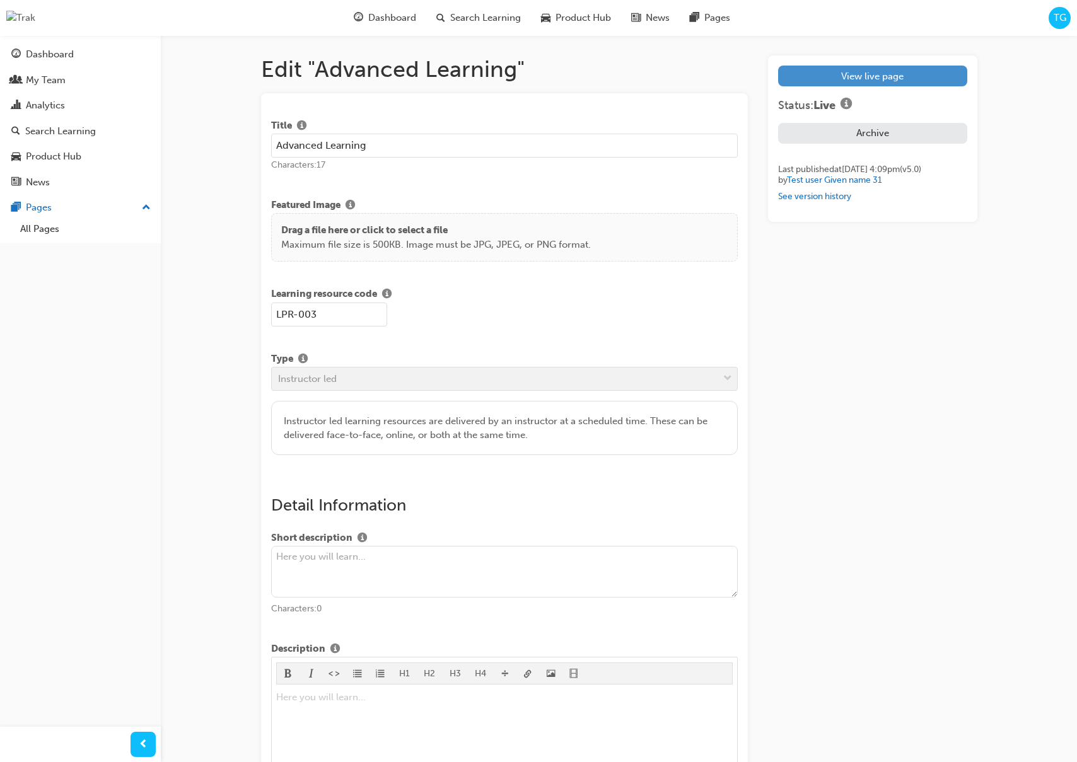
click at [889, 74] on link "View live page" at bounding box center [872, 76] width 188 height 21
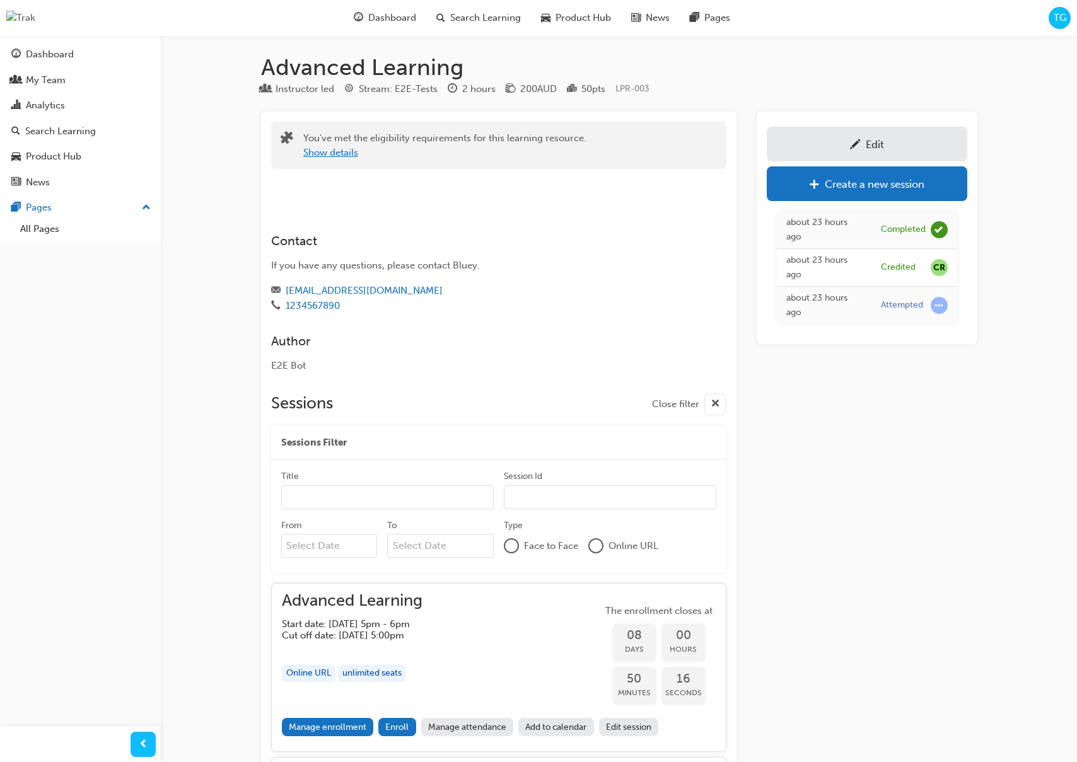
scroll to position [1, 0]
click at [337, 154] on button "Show details" at bounding box center [330, 153] width 55 height 14
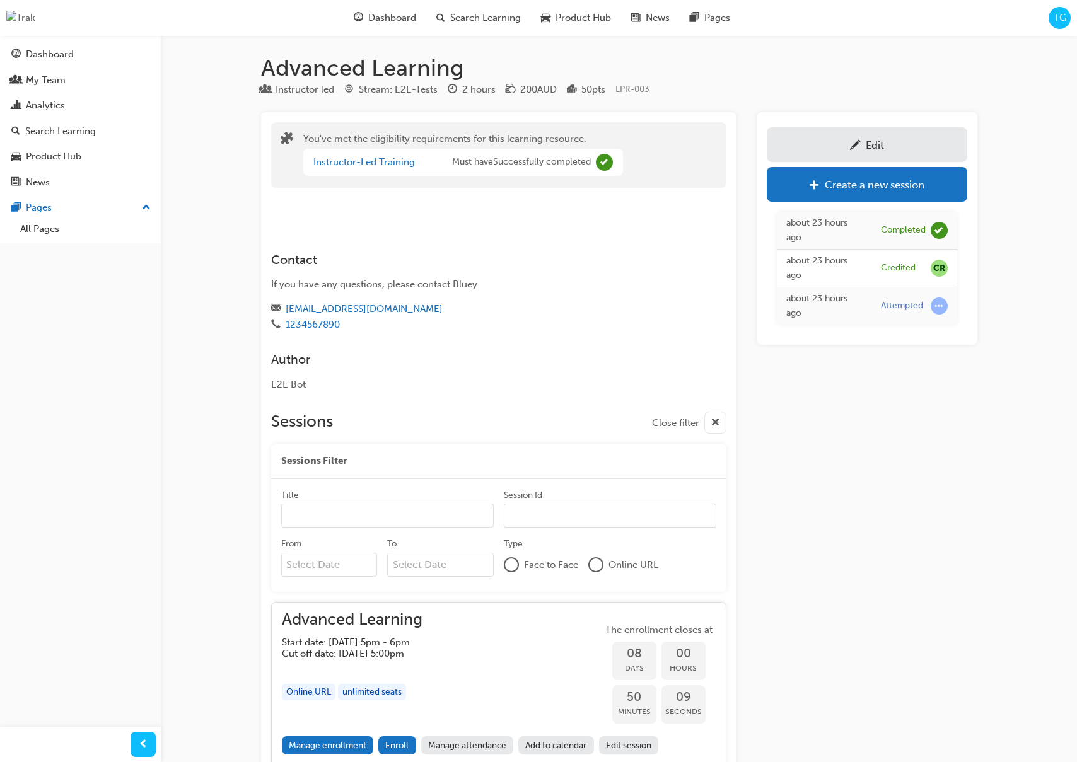
click at [863, 153] on link "Edit" at bounding box center [867, 144] width 200 height 35
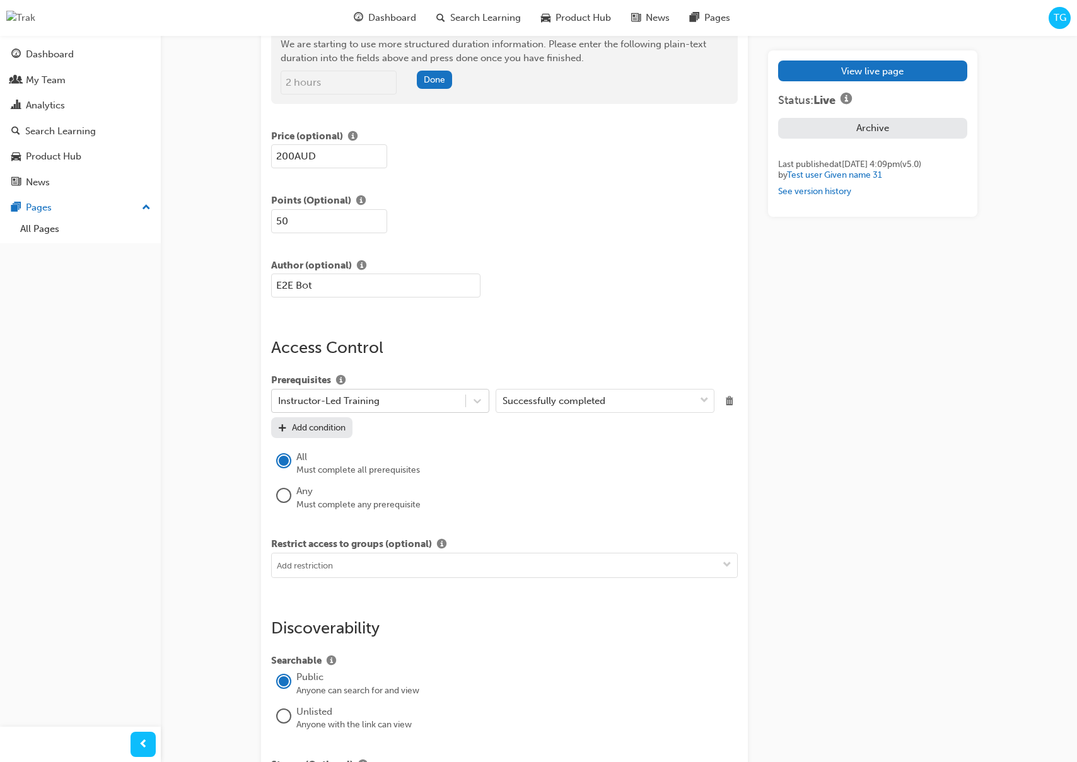
scroll to position [828, 0]
click at [342, 425] on div "Add condition" at bounding box center [319, 425] width 54 height 11
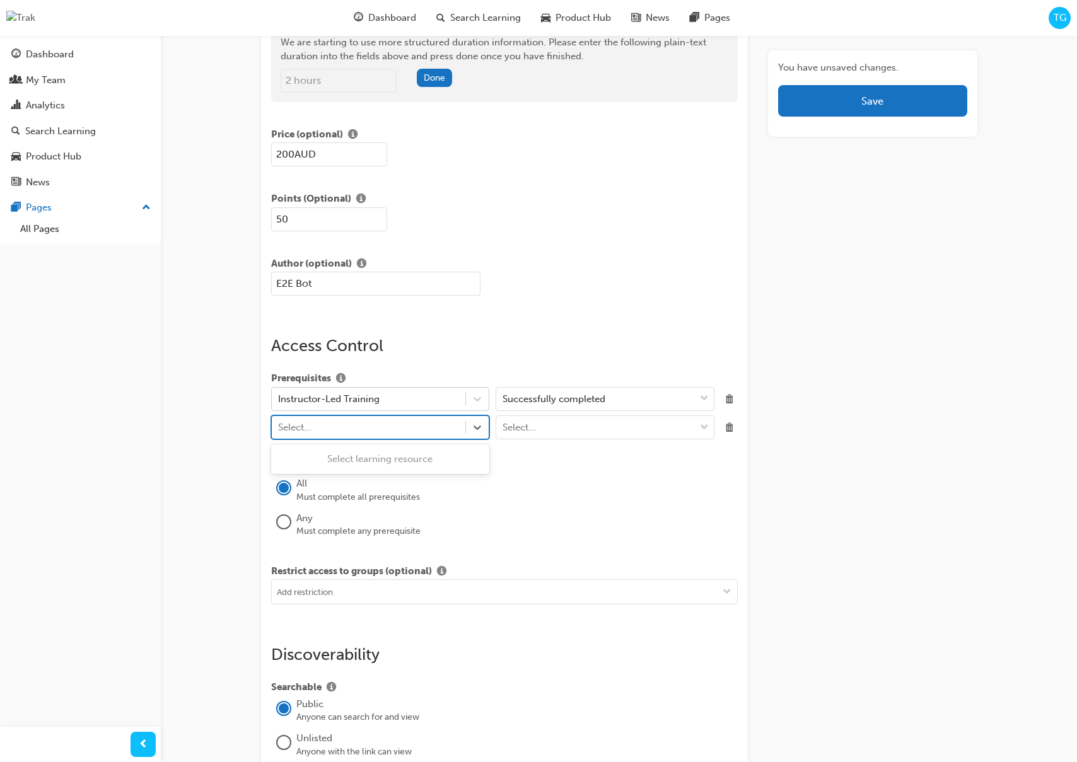
click at [405, 439] on div "Select..." at bounding box center [380, 427] width 219 height 24
type input "t"
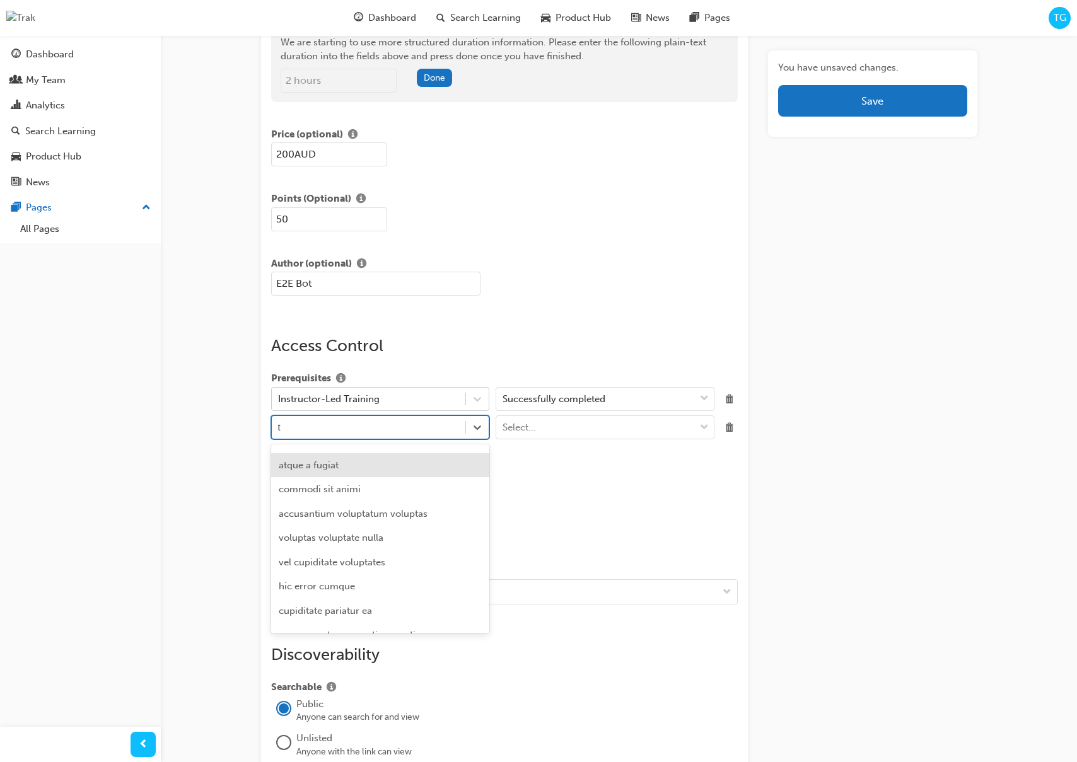
scroll to position [1621, 0]
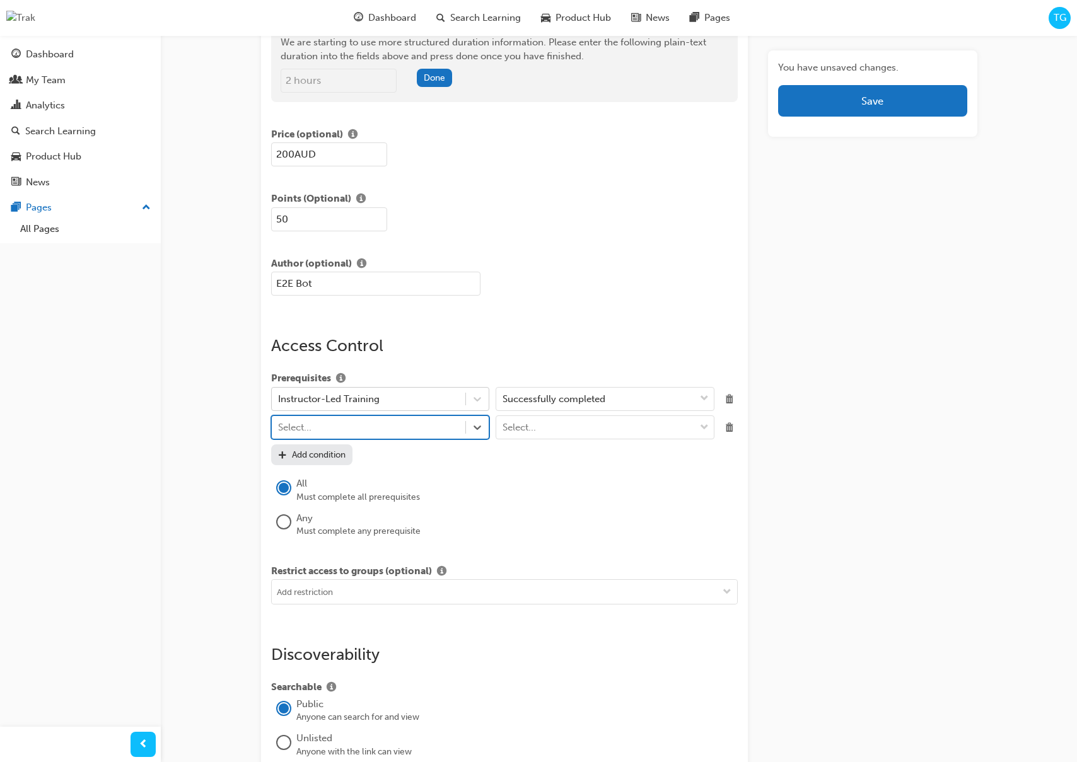
drag, startPoint x: 313, startPoint y: 431, endPoint x: 328, endPoint y: 429, distance: 15.2
click at [315, 430] on div "Select..." at bounding box center [369, 428] width 194 height 22
click at [328, 429] on div "Select..." at bounding box center [369, 428] width 194 height 22
type input "Ins"
click at [349, 483] on div "Instructor-Led Training" at bounding box center [380, 484] width 219 height 25
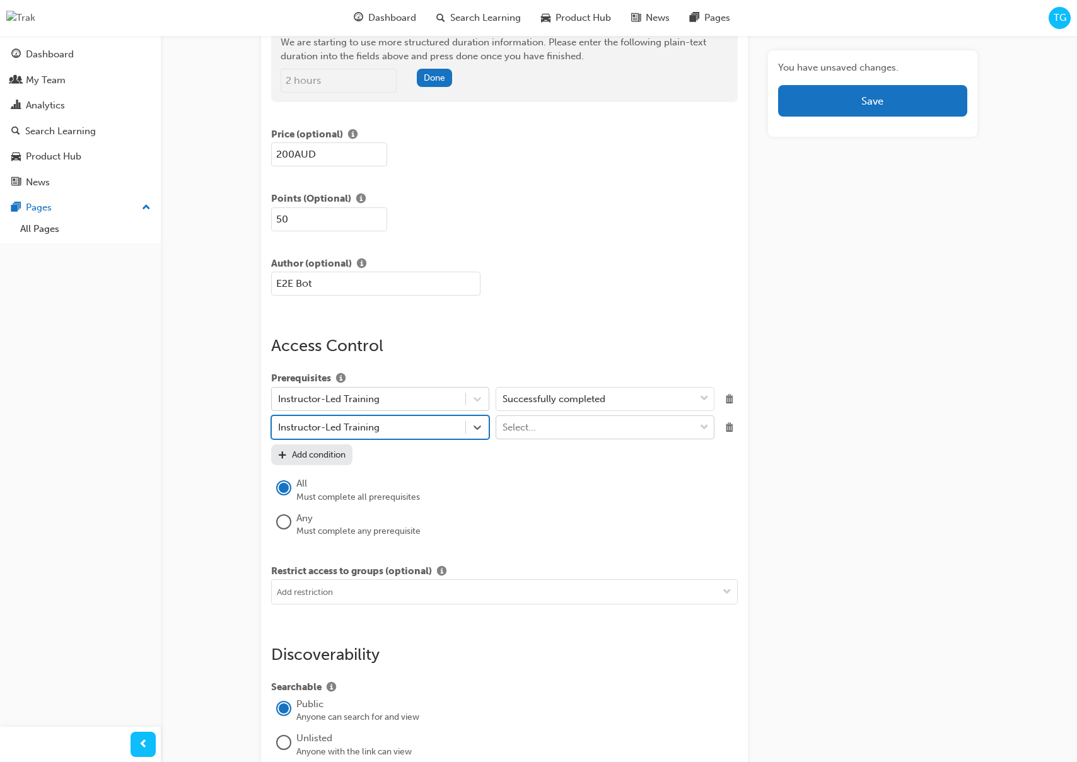
drag, startPoint x: 677, startPoint y: 434, endPoint x: 665, endPoint y: 434, distance: 12.0
click at [677, 434] on div "Select..." at bounding box center [595, 428] width 199 height 22
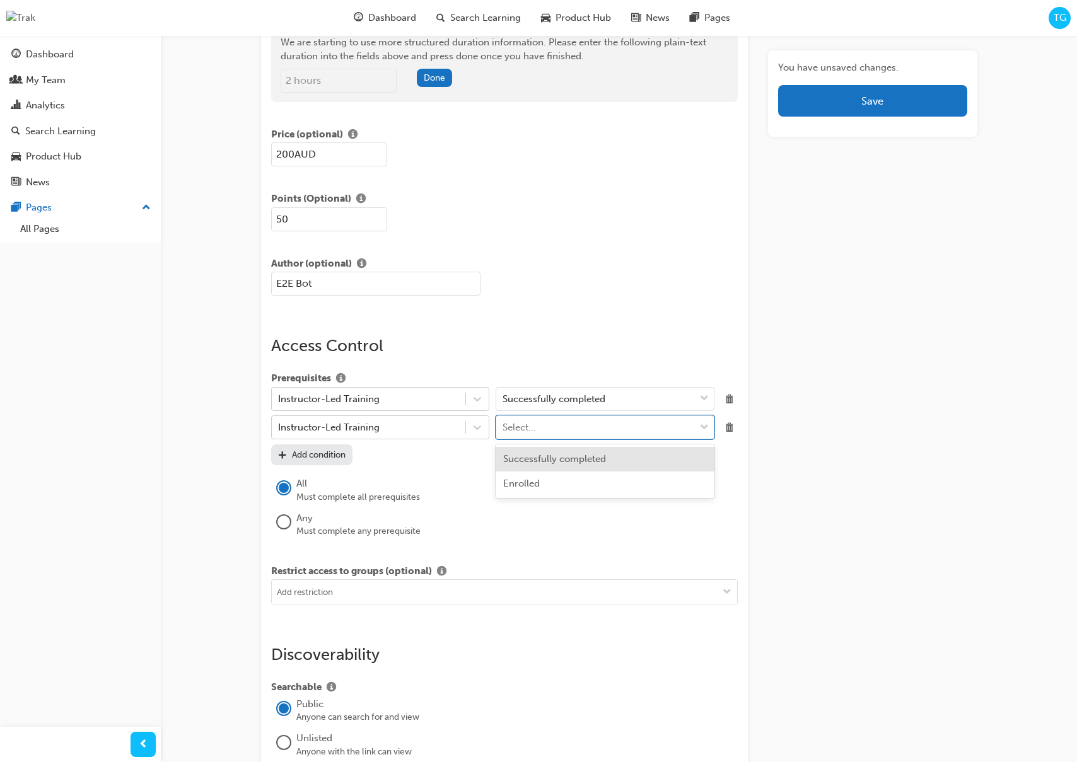
click at [582, 458] on span "Successfully completed" at bounding box center [554, 458] width 103 height 11
drag, startPoint x: 546, startPoint y: 466, endPoint x: 569, endPoint y: 460, distance: 24.0
click at [557, 463] on div "Prerequisites Instructor-Led Training Successfully completed Instructor-Led Tra…" at bounding box center [504, 455] width 467 height 168
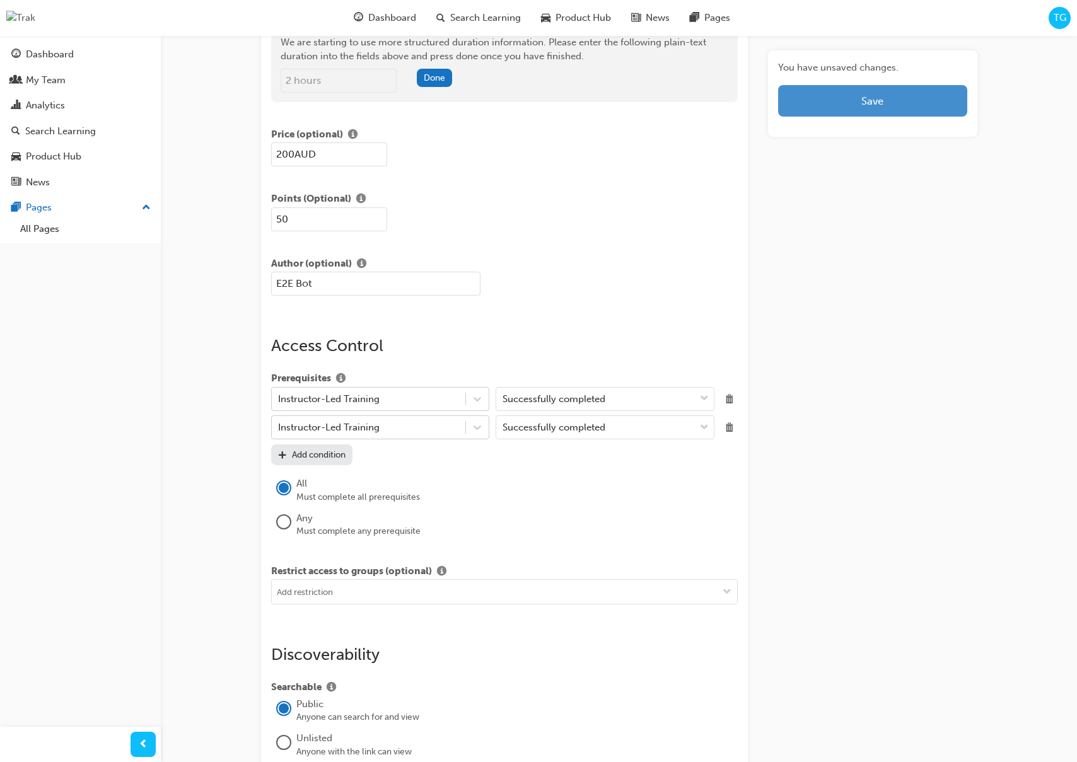
click at [835, 109] on button "Save" at bounding box center [872, 101] width 188 height 32
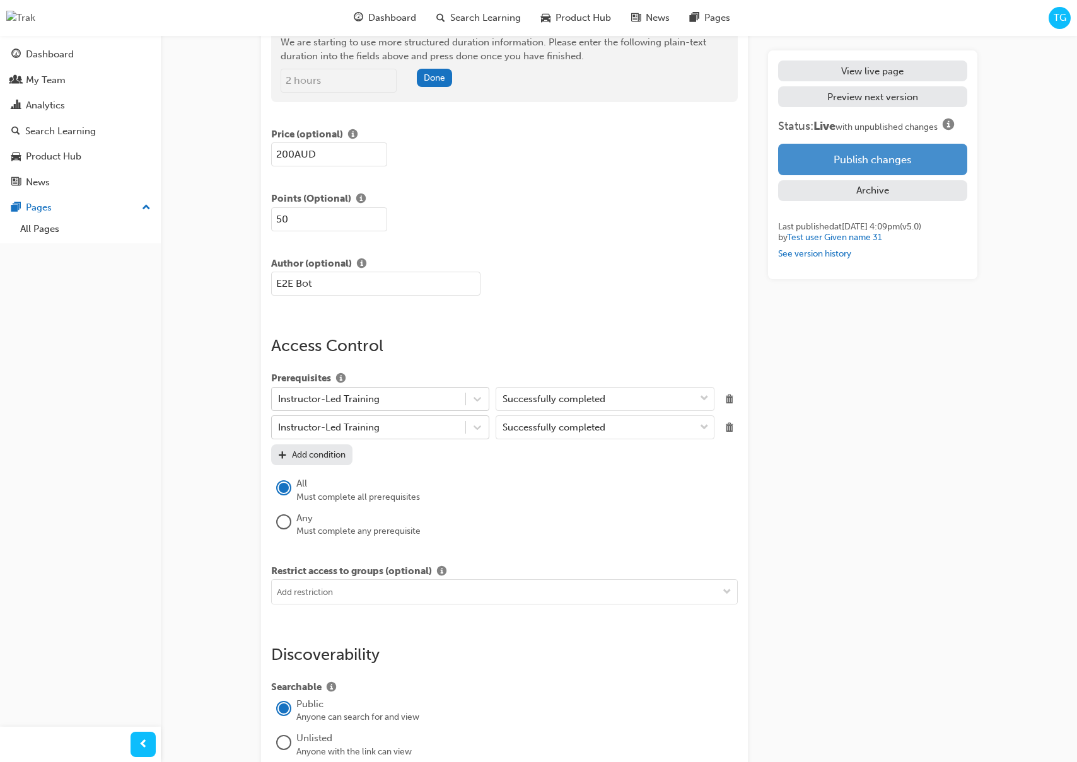
click at [857, 156] on button "Publish changes" at bounding box center [872, 160] width 188 height 32
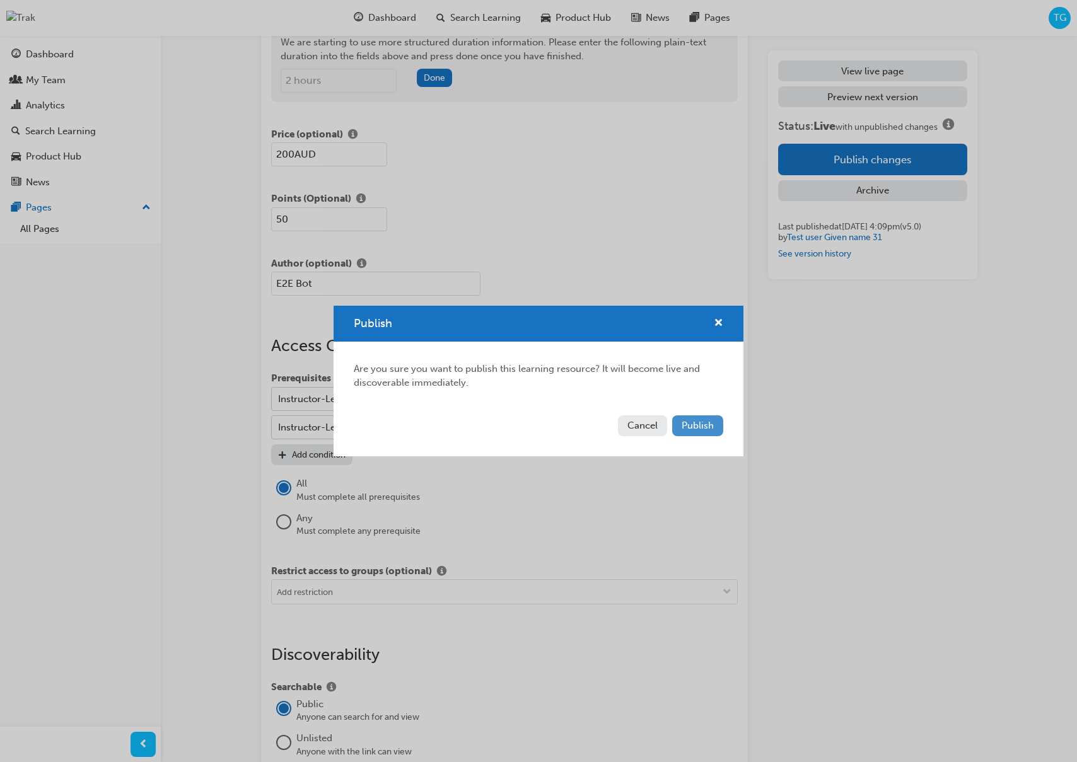
click at [693, 422] on span "Publish" at bounding box center [697, 425] width 32 height 11
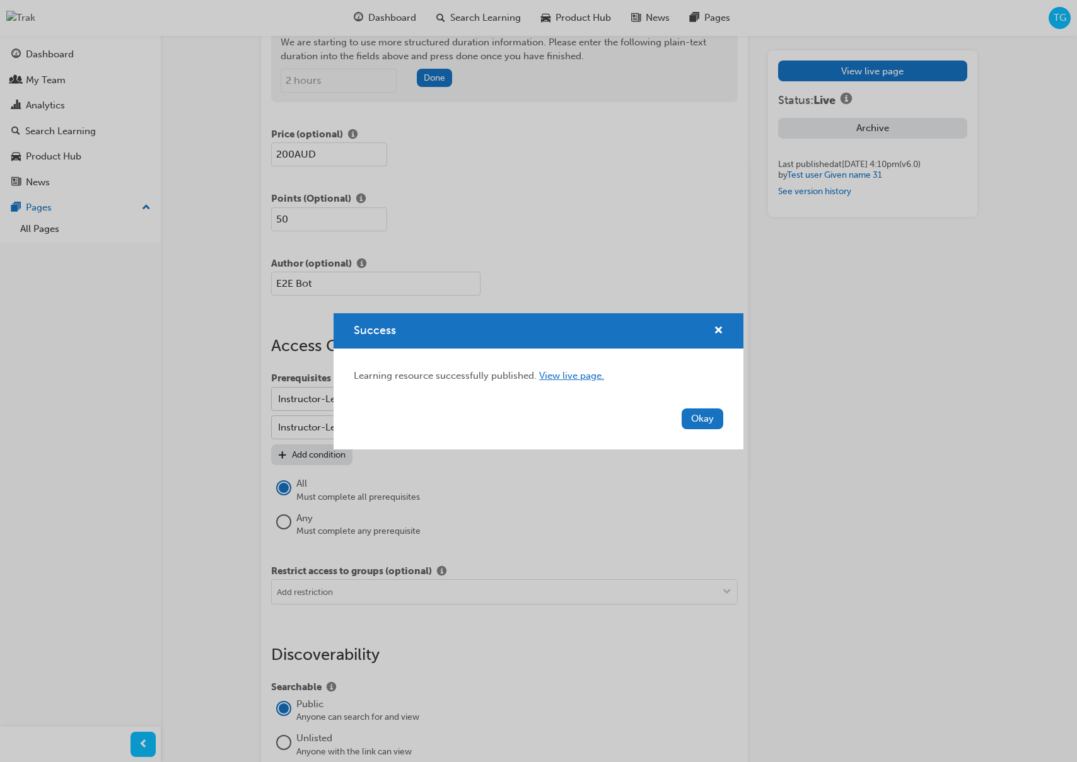
click at [592, 378] on link "View live page." at bounding box center [571, 375] width 65 height 11
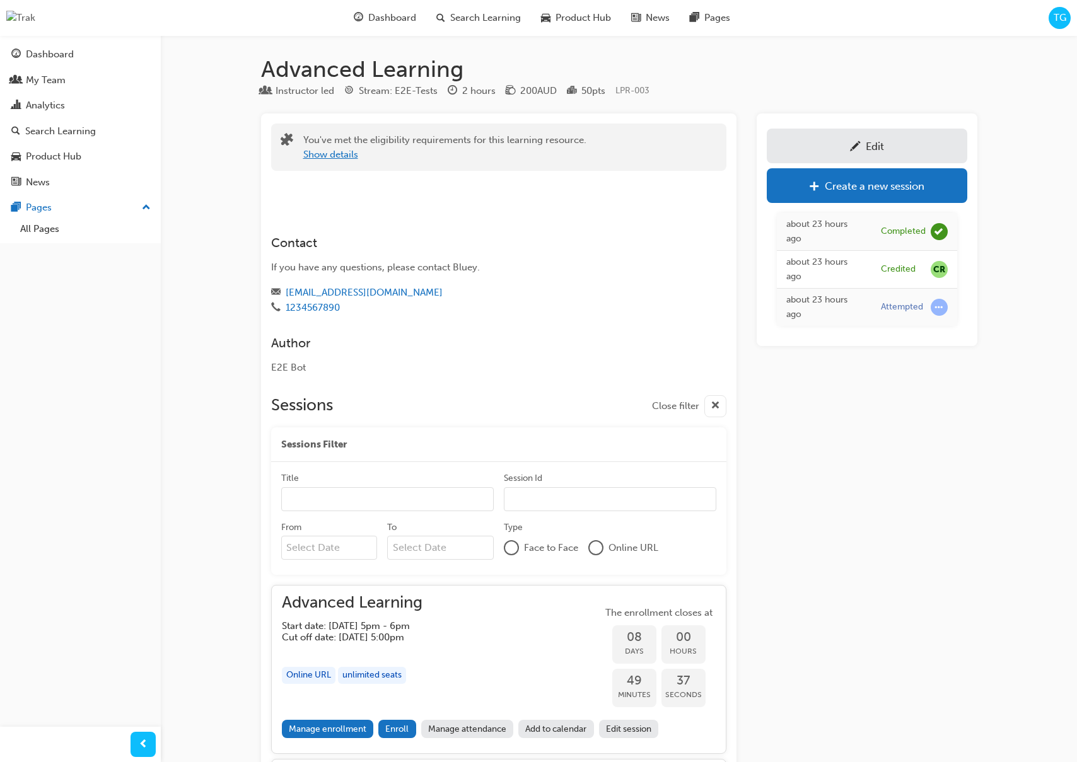
click at [330, 149] on button "Show details" at bounding box center [330, 155] width 55 height 14
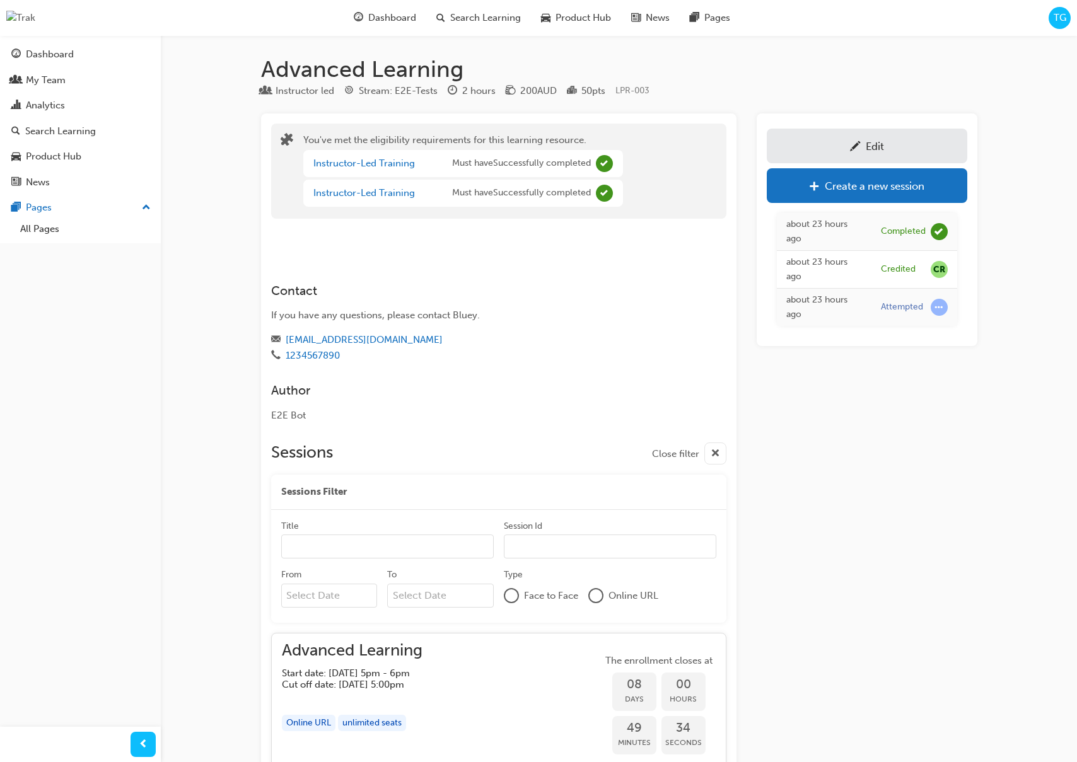
click at [1048, 16] on div "TG" at bounding box center [1059, 18] width 22 height 22
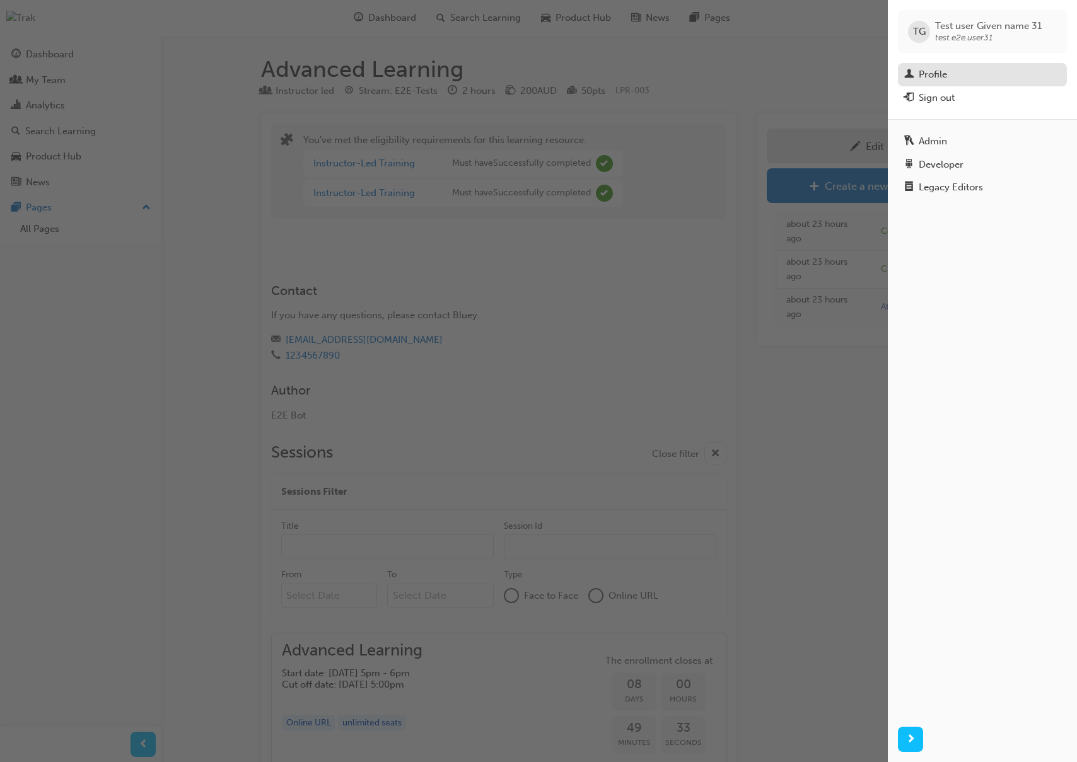
click at [997, 74] on div "Profile" at bounding box center [982, 75] width 156 height 16
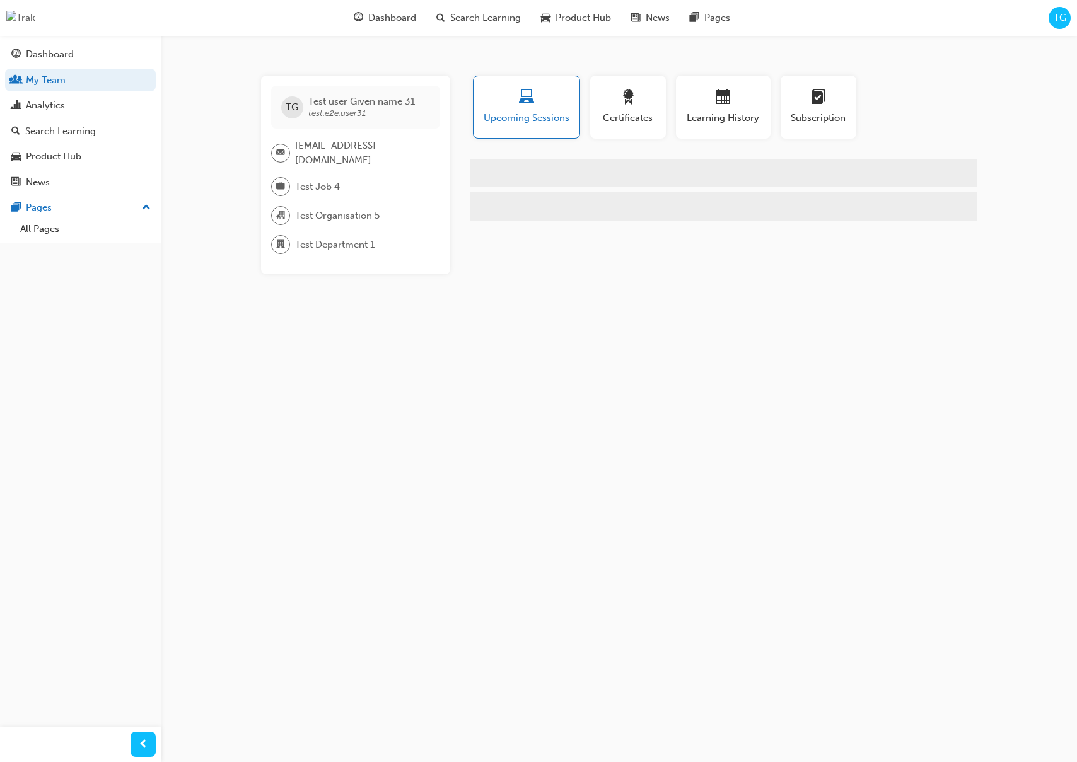
click at [1063, 19] on span "TG" at bounding box center [1059, 18] width 13 height 14
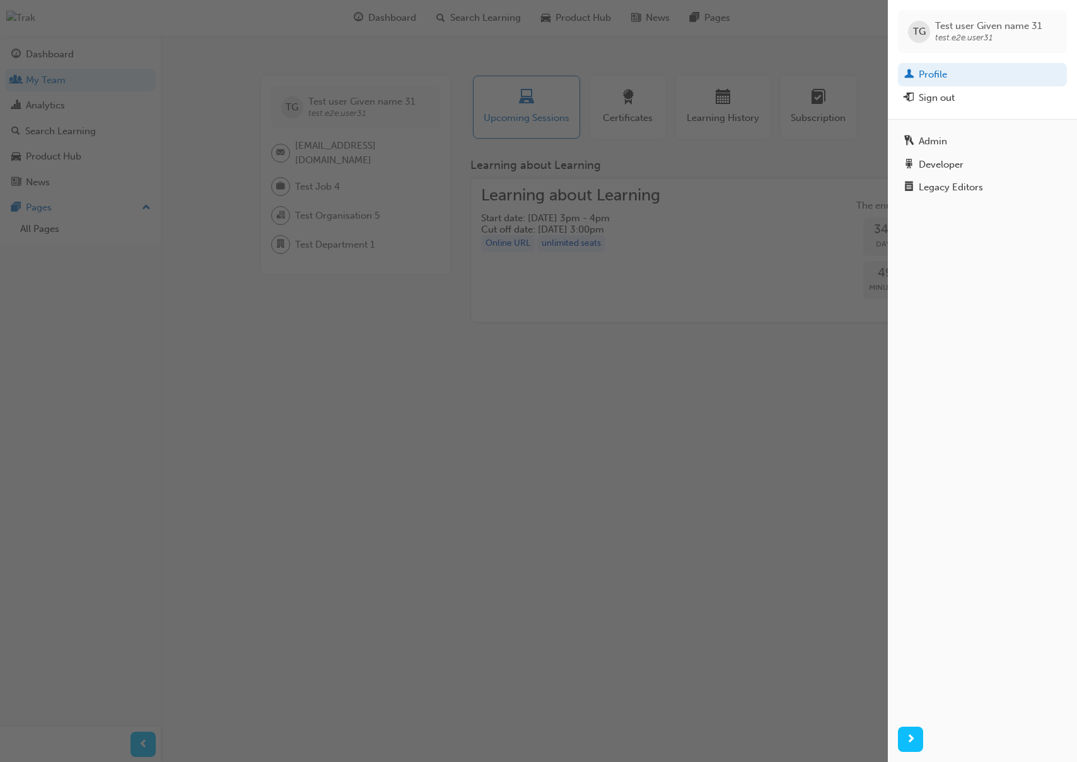
click at [957, 93] on div "Sign out" at bounding box center [982, 98] width 156 height 16
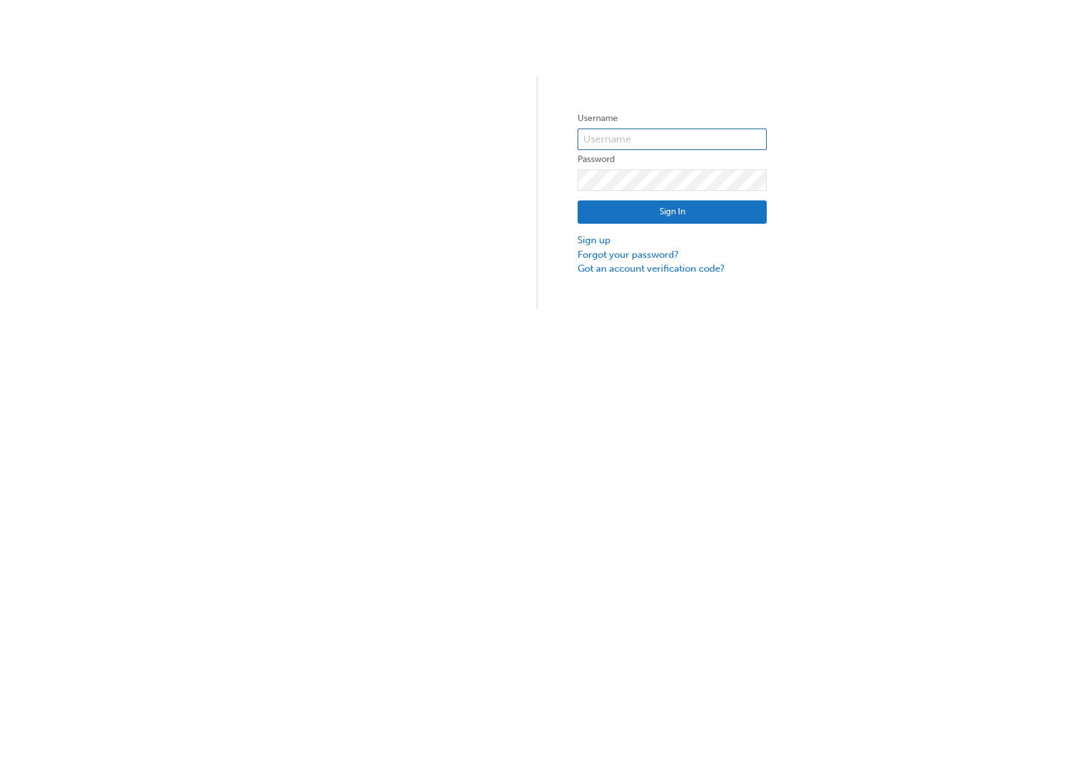
click at [682, 149] on input "text" at bounding box center [671, 139] width 189 height 21
type input "test.e2e.user14"
click at [690, 214] on button "Sign In" at bounding box center [671, 212] width 189 height 24
